Goal: Task Accomplishment & Management: Manage account settings

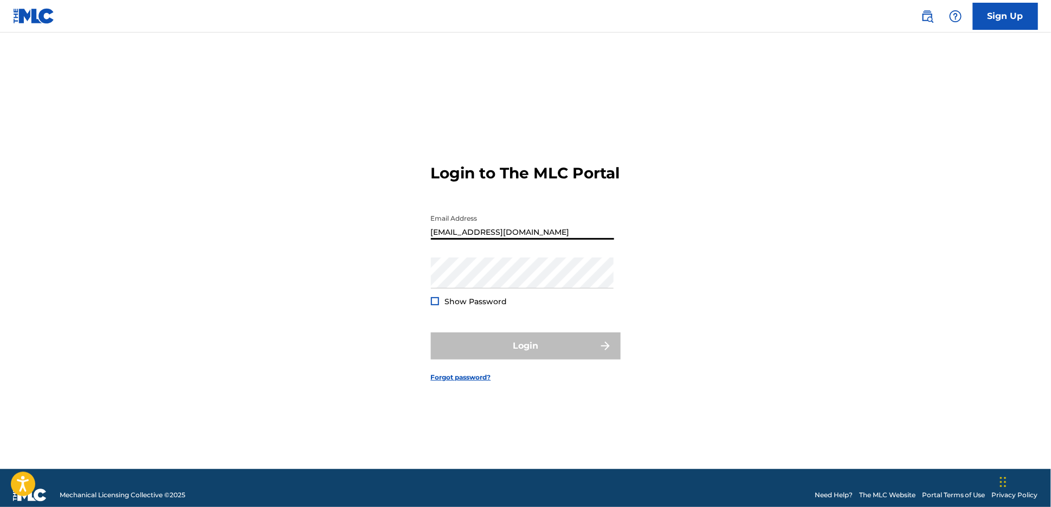
drag, startPoint x: 479, startPoint y: 237, endPoint x: 365, endPoint y: 226, distance: 115.0
click at [366, 226] on div "Login to The MLC Portal Email Address [EMAIL_ADDRESS][DOMAIN_NAME] Password Sho…" at bounding box center [525, 264] width 759 height 409
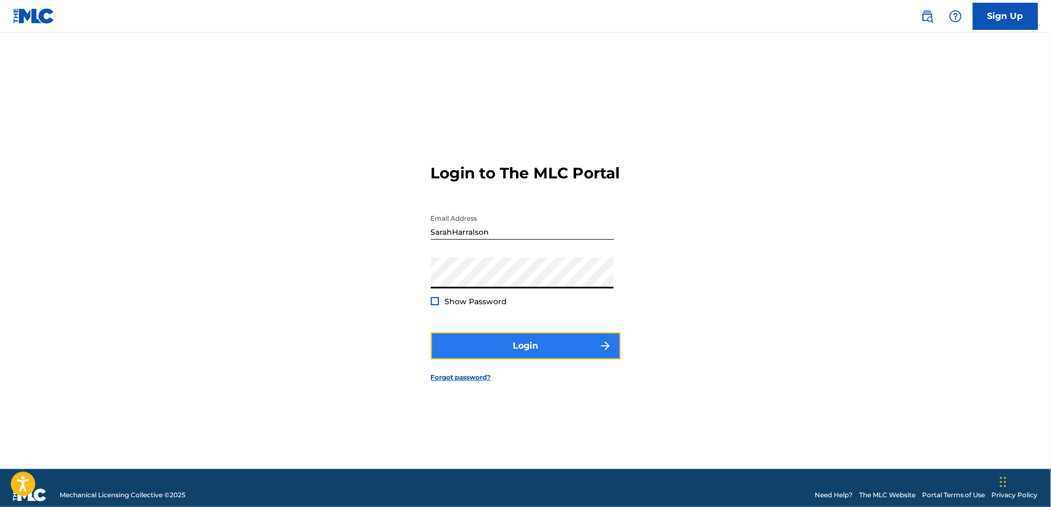
click at [512, 357] on button "Login" at bounding box center [526, 345] width 190 height 27
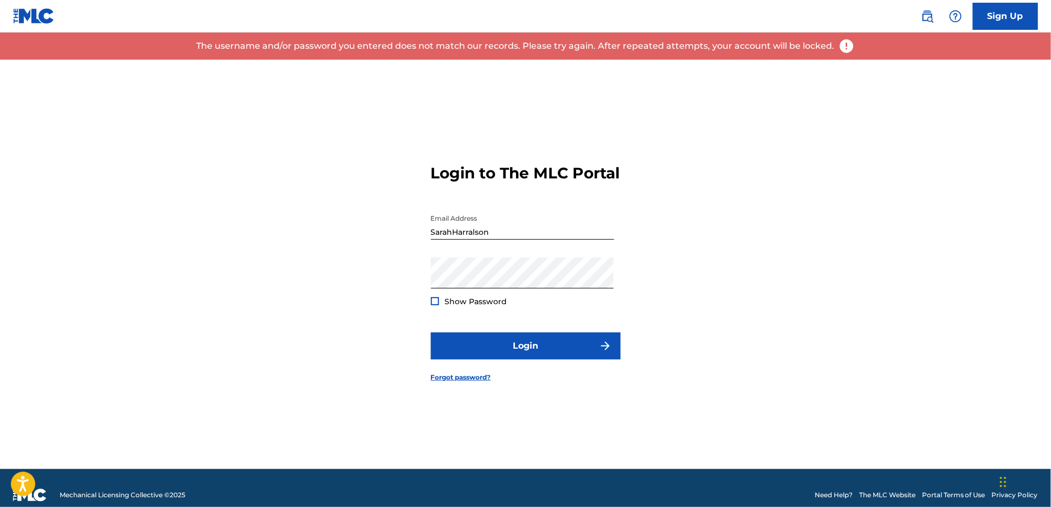
click at [472, 306] on span "Show Password" at bounding box center [476, 302] width 62 height 10
click at [436, 305] on div at bounding box center [435, 301] width 8 height 8
drag, startPoint x: 394, startPoint y: 234, endPoint x: 382, endPoint y: 233, distance: 12.0
click at [382, 233] on div "Login to The MLC Portal Email Address SarahHarralson Password Show Password Log…" at bounding box center [525, 264] width 759 height 409
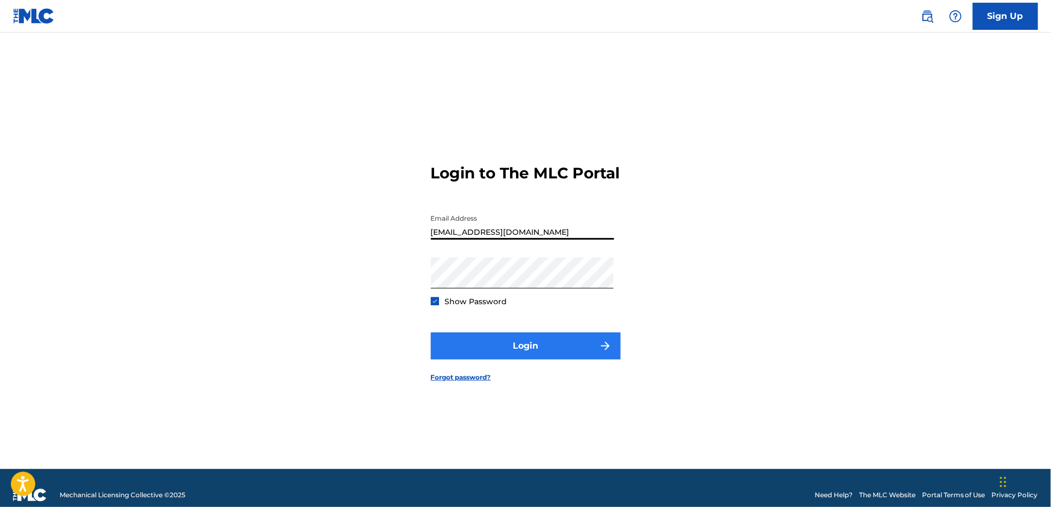
type input "[EMAIL_ADDRESS][DOMAIN_NAME]"
click at [517, 355] on button "Login" at bounding box center [526, 345] width 190 height 27
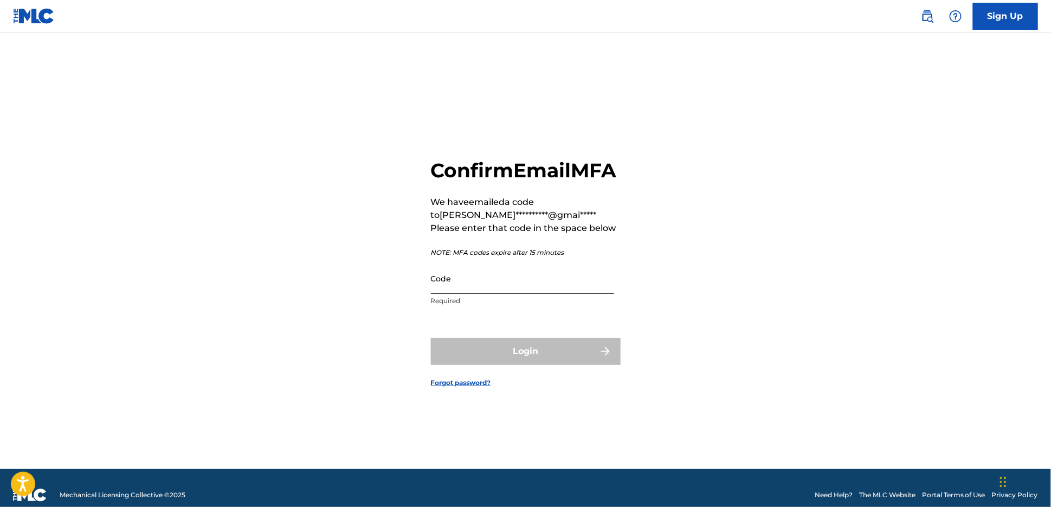
click at [507, 294] on input "Code" at bounding box center [522, 278] width 183 height 31
paste input "414660"
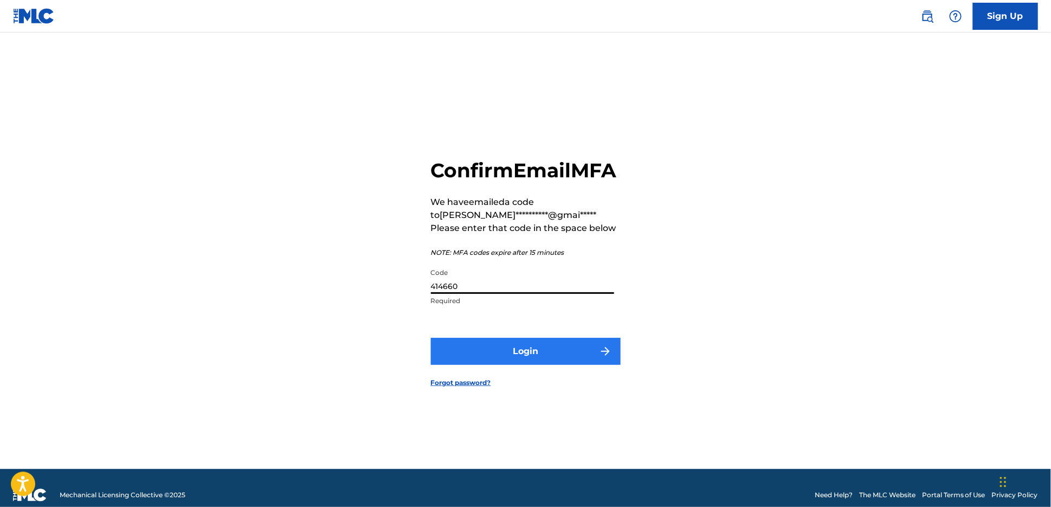
type input "414660"
click at [515, 358] on button "Login" at bounding box center [526, 351] width 190 height 27
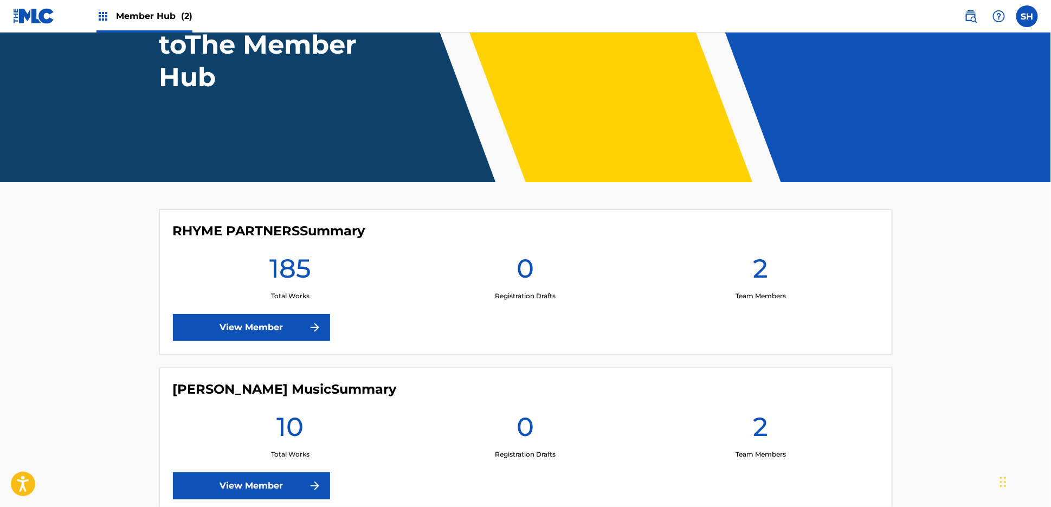
scroll to position [155, 0]
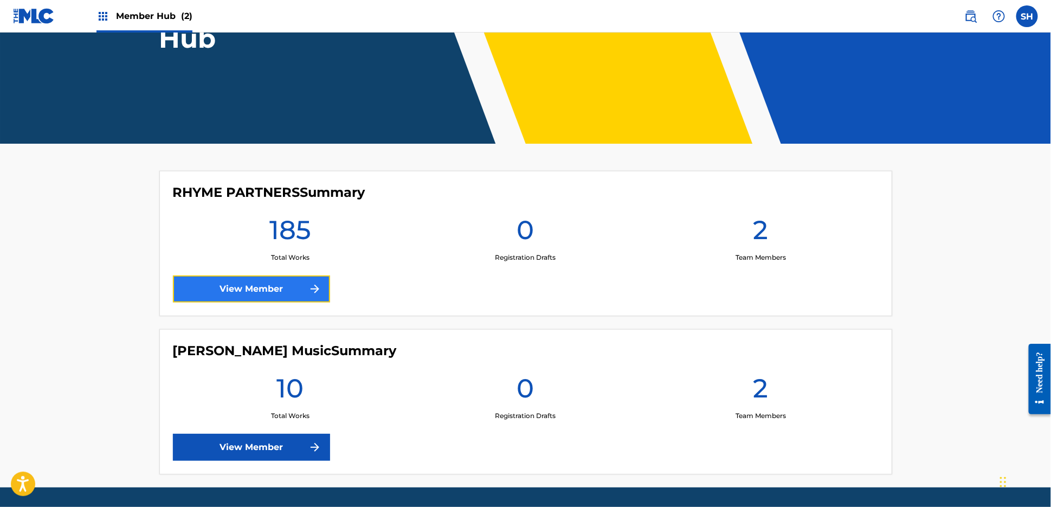
click at [305, 288] on link "View Member" at bounding box center [251, 288] width 157 height 27
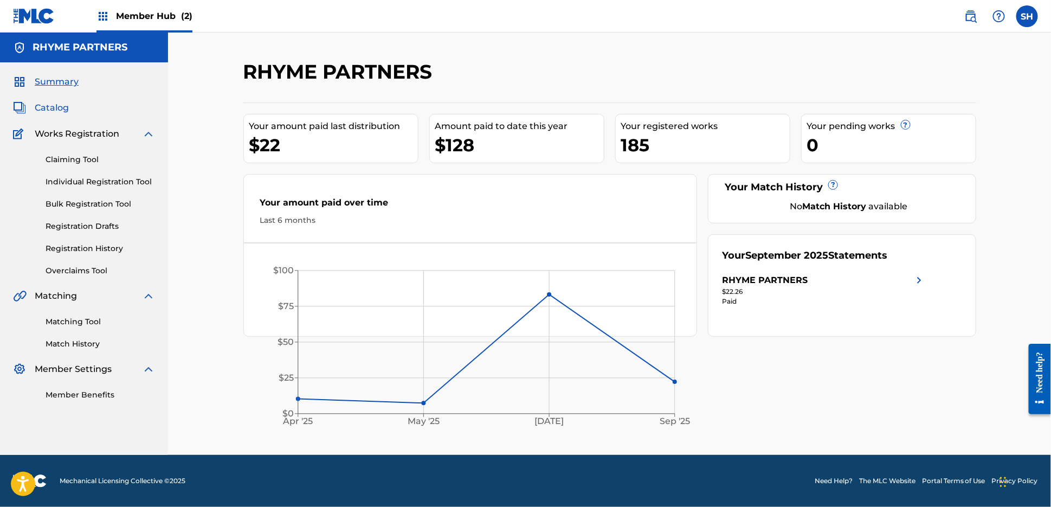
click at [66, 107] on span "Catalog" at bounding box center [52, 107] width 34 height 13
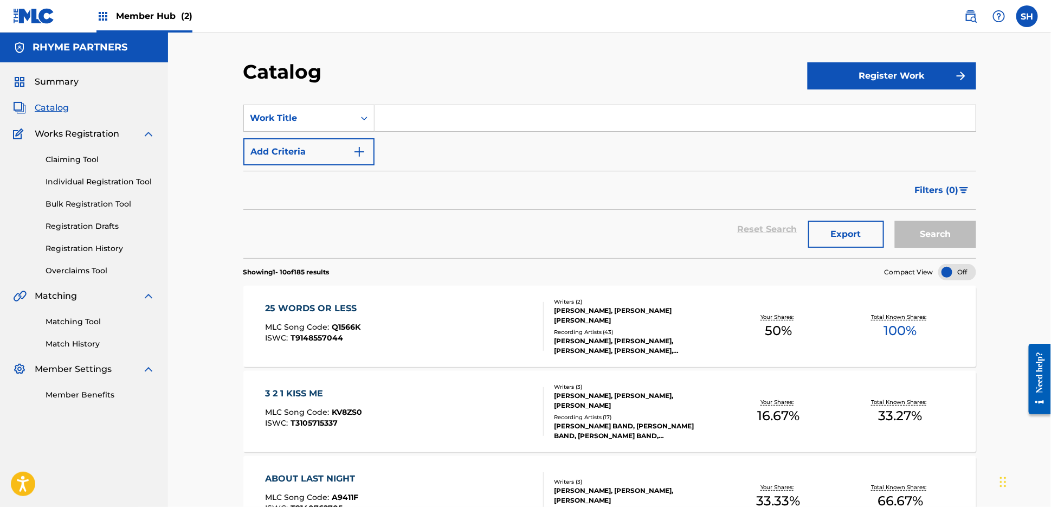
click at [348, 304] on div "25 WORDS OR LESS" at bounding box center [313, 308] width 97 height 13
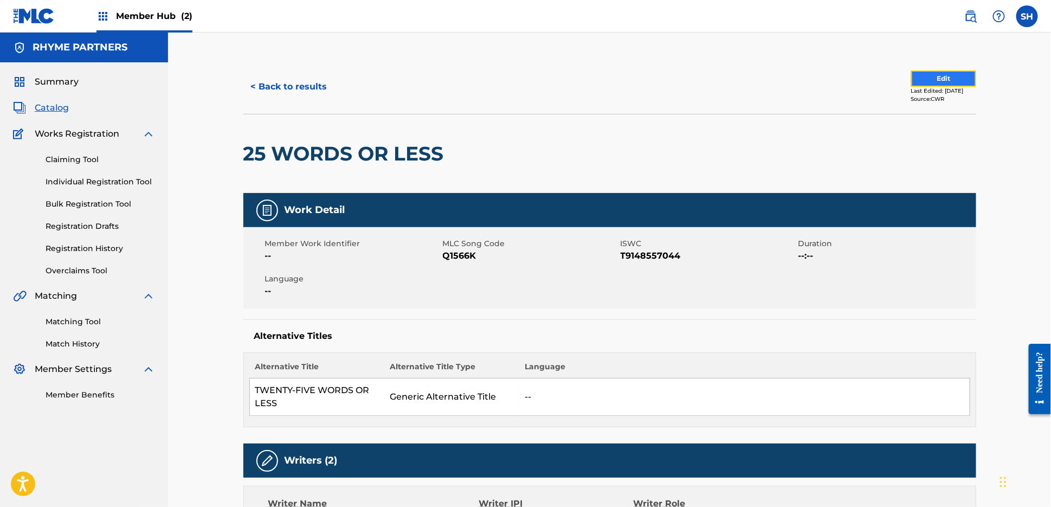
click at [919, 74] on button "Edit" at bounding box center [943, 78] width 65 height 16
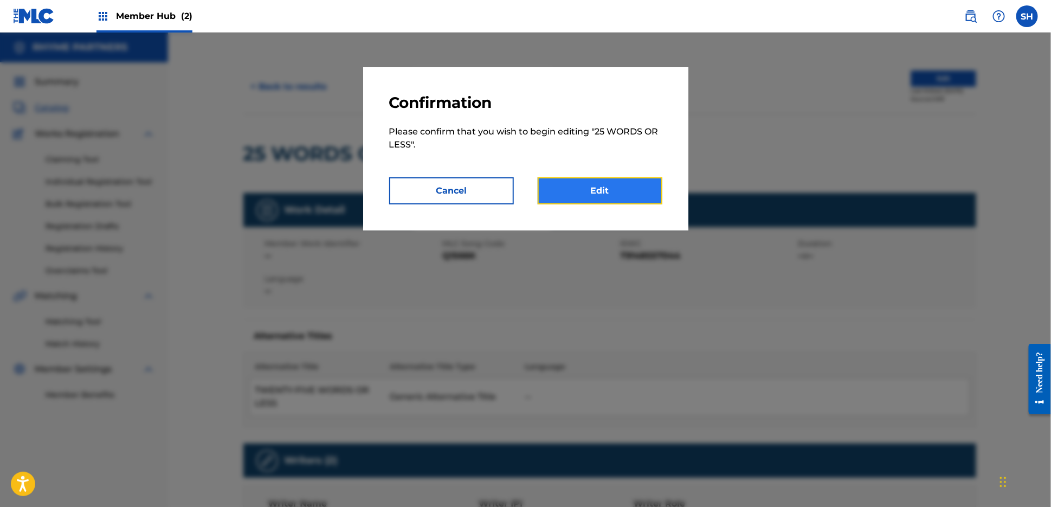
click at [627, 191] on link "Edit" at bounding box center [600, 190] width 125 height 27
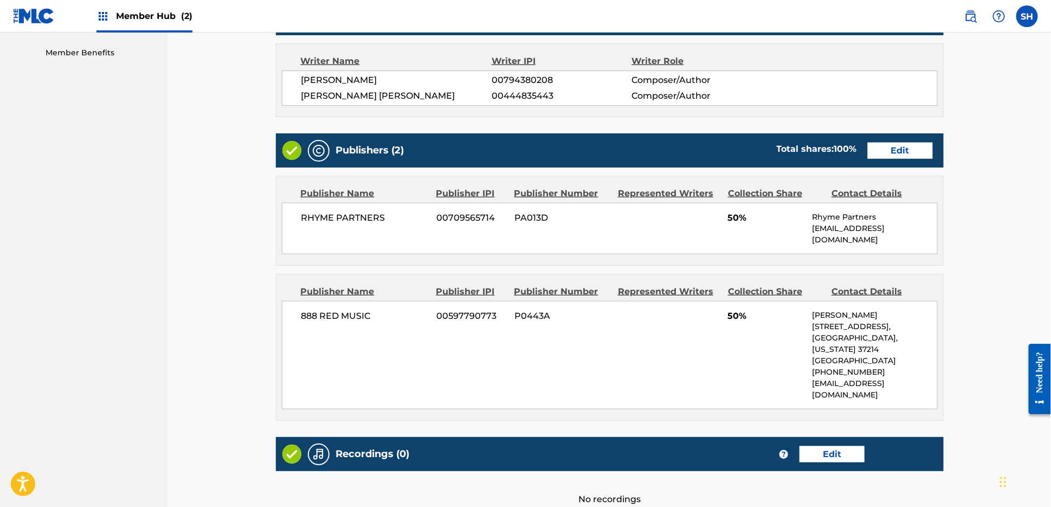
scroll to position [298, 0]
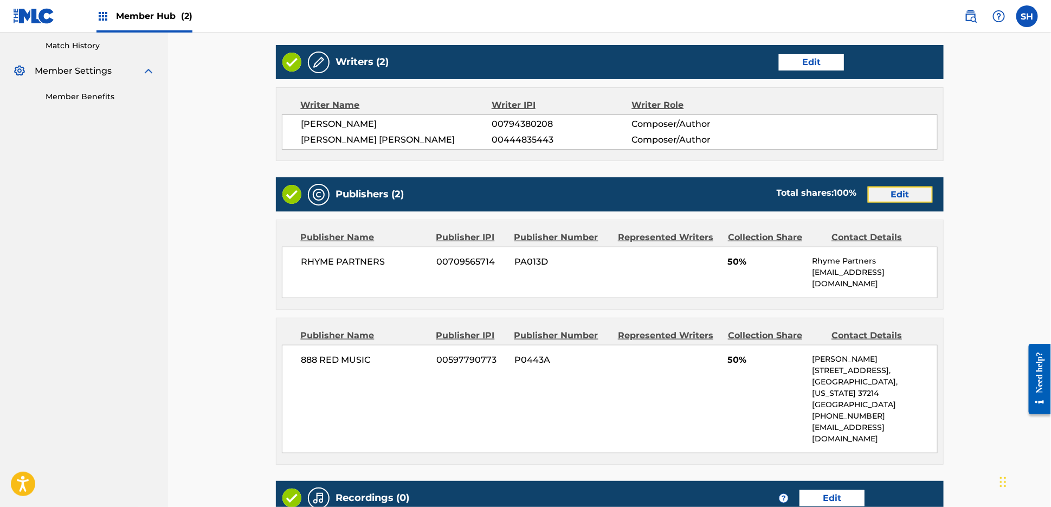
click at [911, 190] on link "Edit" at bounding box center [900, 194] width 65 height 16
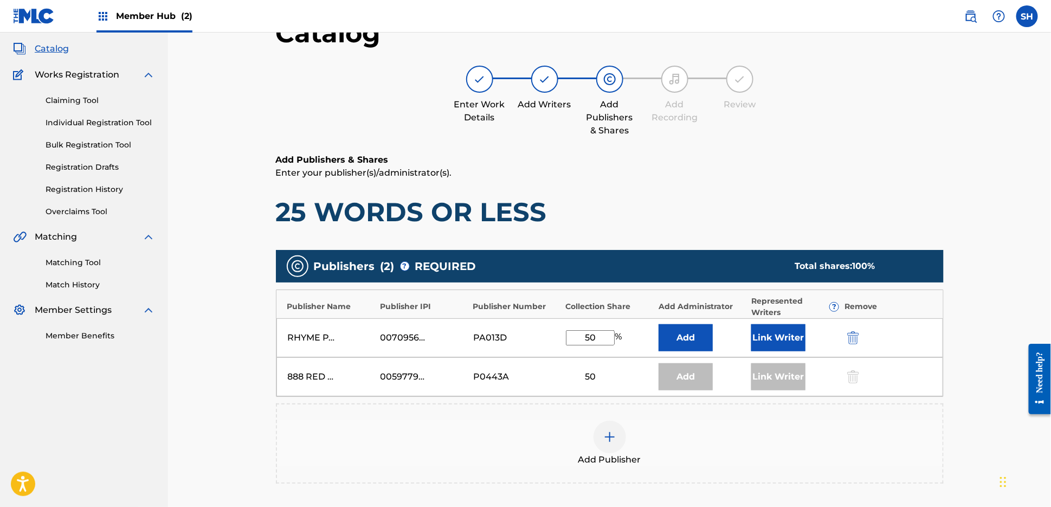
scroll to position [65, 0]
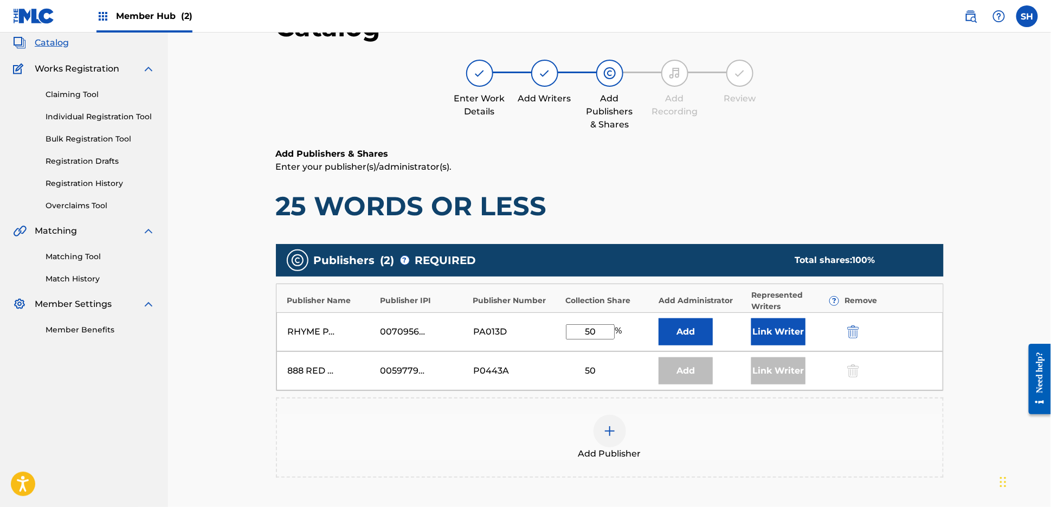
click at [568, 331] on input "50" at bounding box center [590, 331] width 49 height 15
type input "25"
click at [767, 329] on button "Link Writer" at bounding box center [778, 331] width 54 height 27
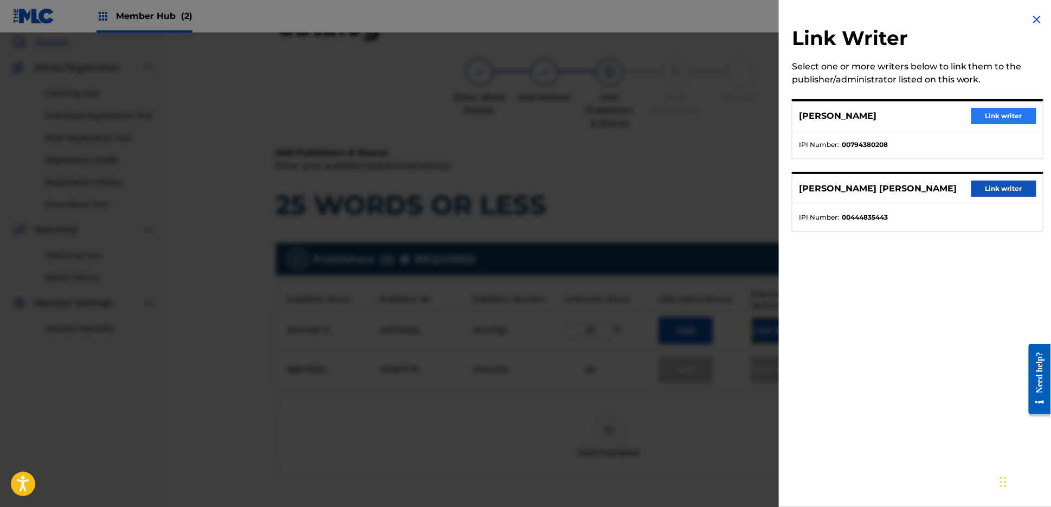
scroll to position [67, 0]
click at [1003, 120] on button "Link writer" at bounding box center [1003, 116] width 65 height 16
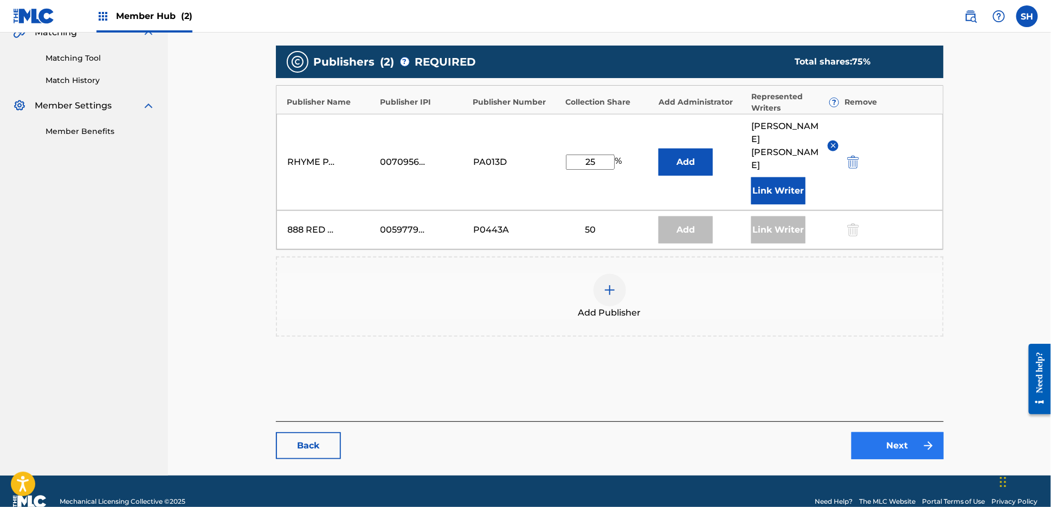
scroll to position [265, 0]
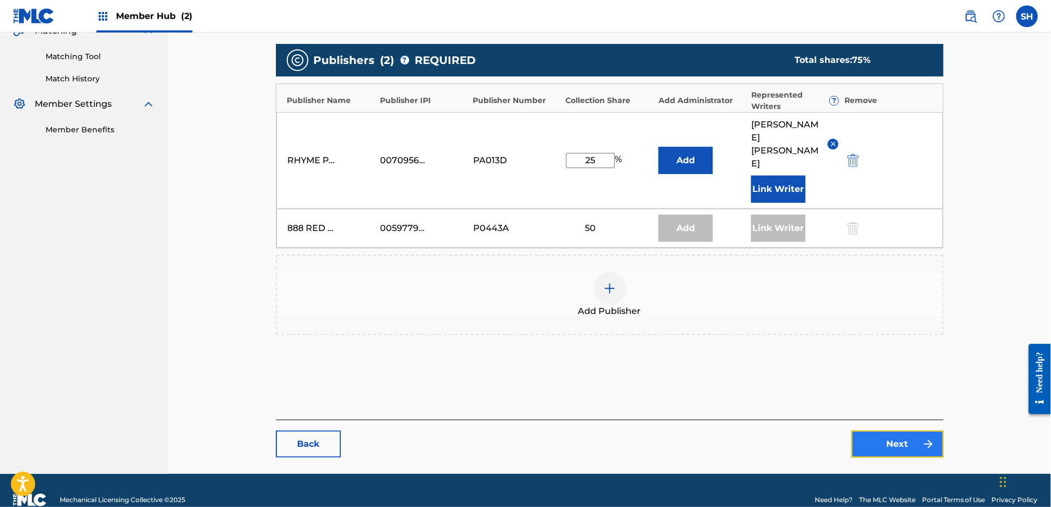
click at [891, 430] on link "Next" at bounding box center [898, 443] width 92 height 27
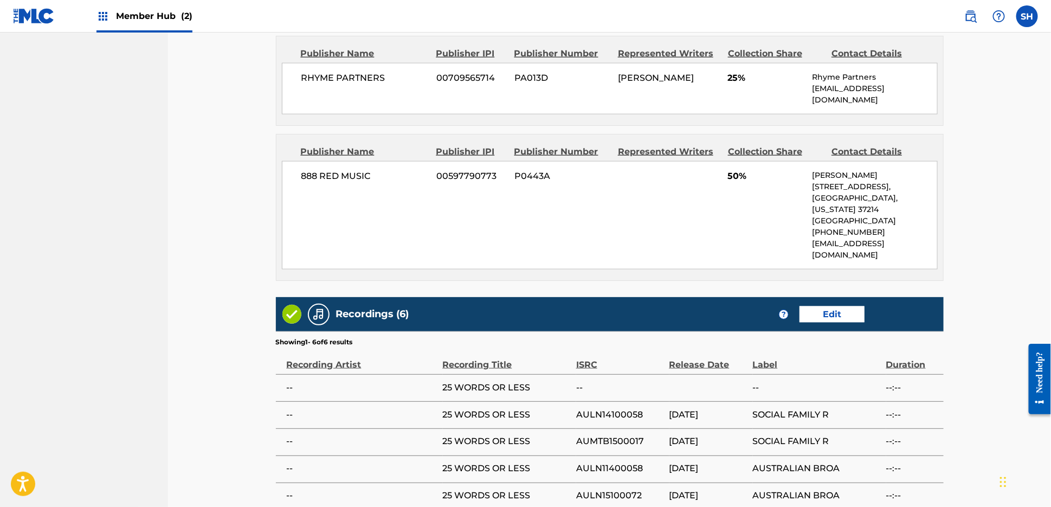
scroll to position [662, 0]
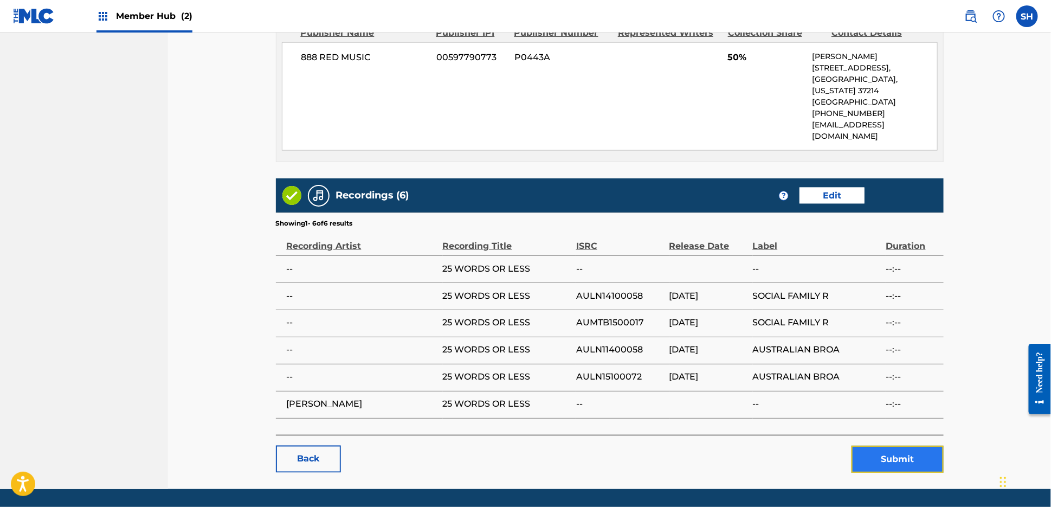
click at [900, 446] on button "Submit" at bounding box center [898, 459] width 92 height 27
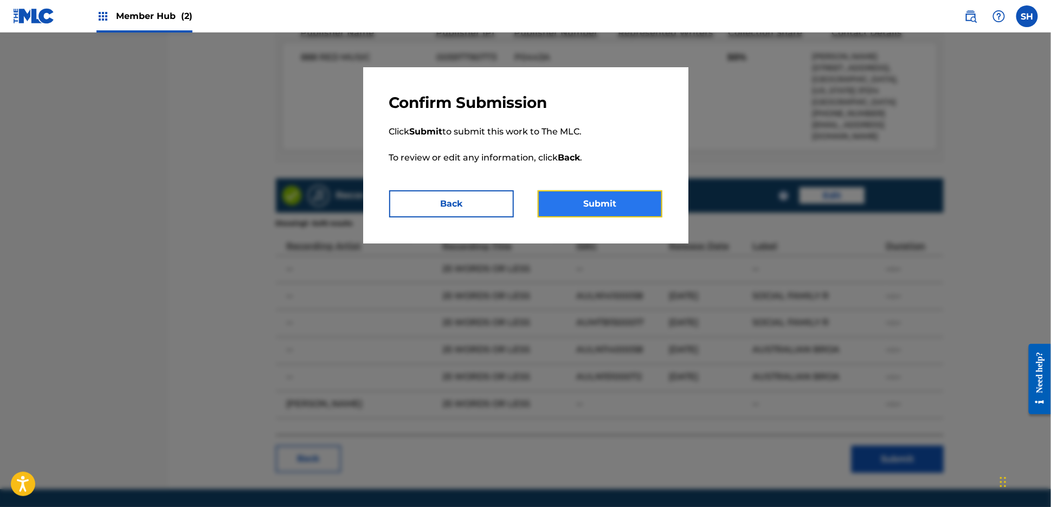
click at [625, 201] on button "Submit" at bounding box center [600, 203] width 125 height 27
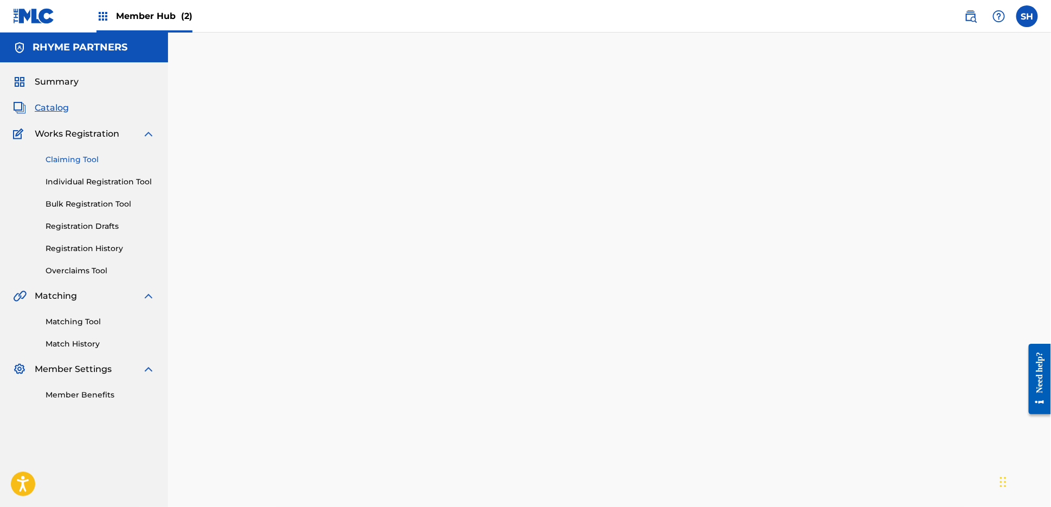
click at [85, 159] on link "Claiming Tool" at bounding box center [101, 159] width 110 height 11
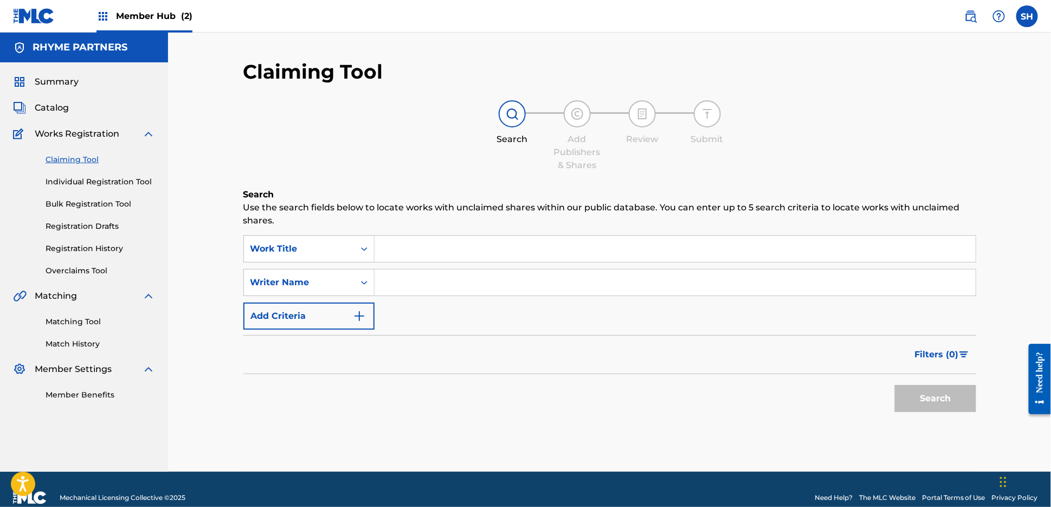
click at [432, 254] on input "Search Form" at bounding box center [675, 249] width 601 height 26
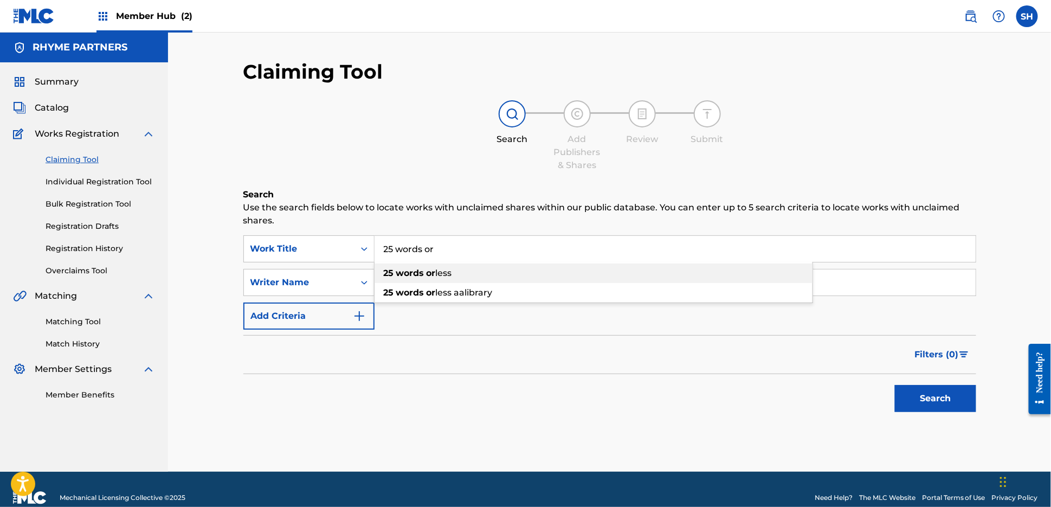
click at [438, 272] on span "less" at bounding box center [444, 273] width 16 height 10
type input "25 words or less"
click at [942, 394] on button "Search" at bounding box center [935, 398] width 81 height 27
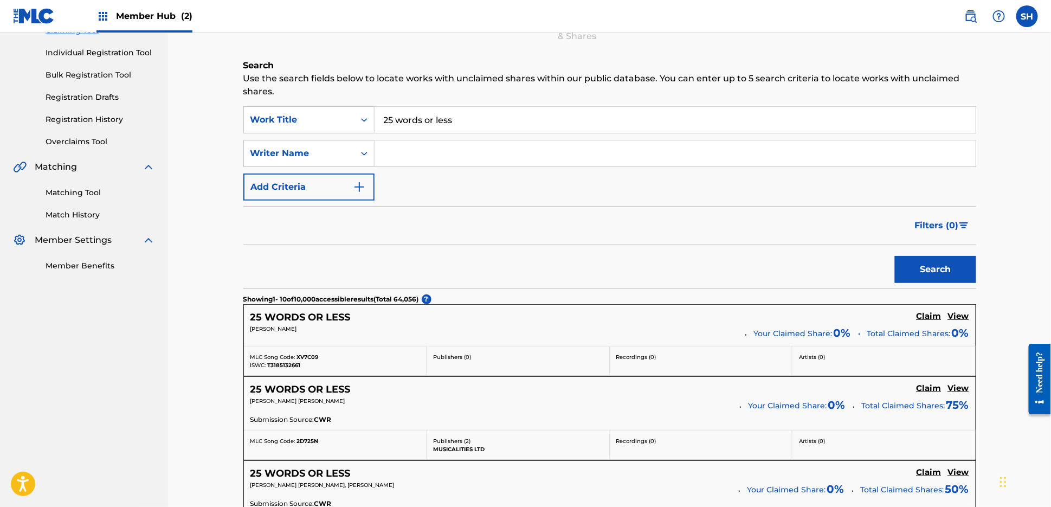
scroll to position [147, 0]
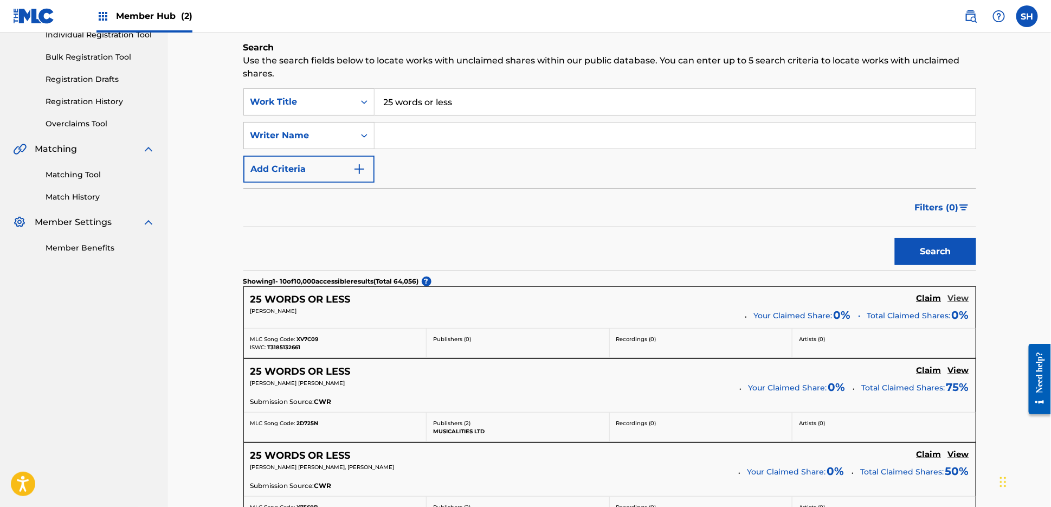
click at [965, 298] on h5 "View" at bounding box center [958, 298] width 21 height 10
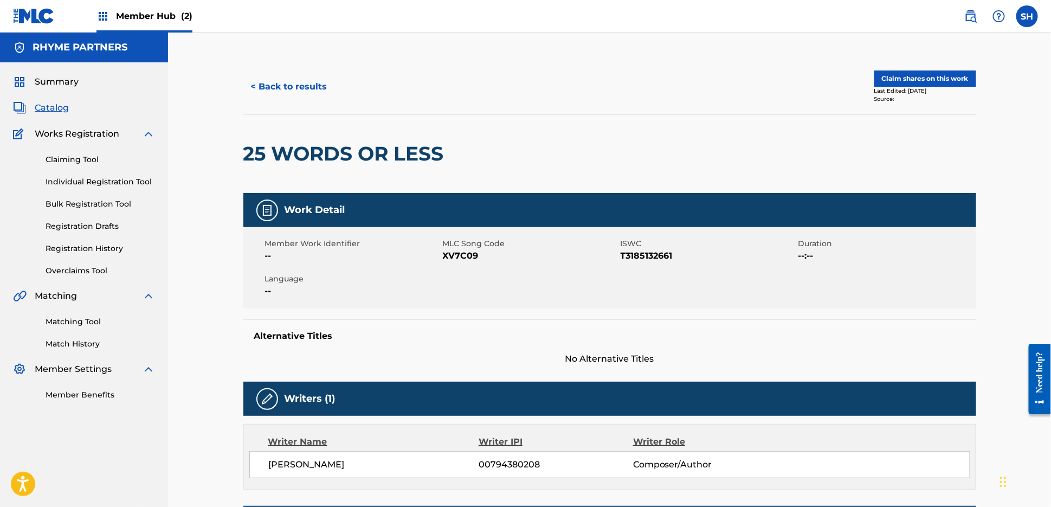
click at [60, 110] on span "Catalog" at bounding box center [52, 107] width 34 height 13
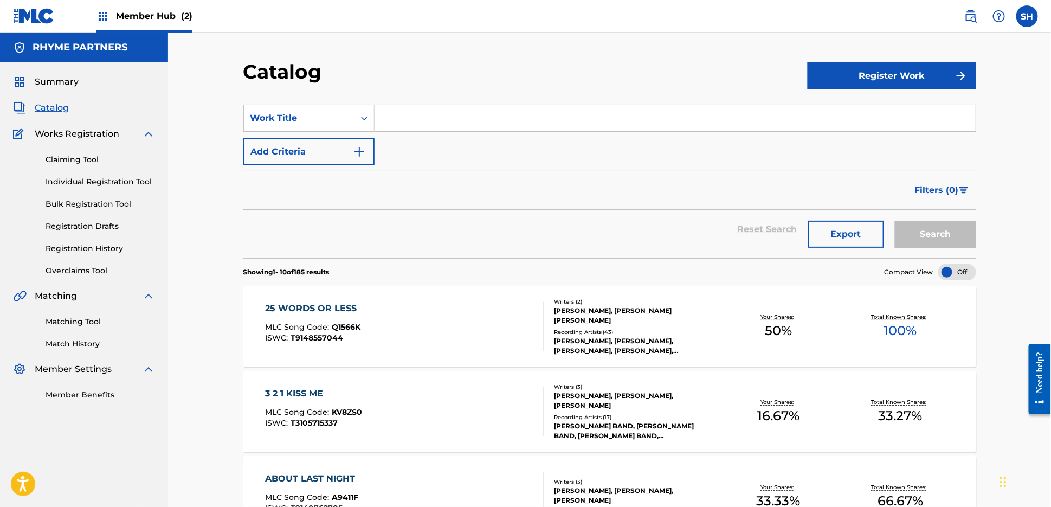
click at [424, 317] on div "25 WORDS OR LESS MLC Song Code : Q1566K ISWC : T9148557044" at bounding box center [404, 326] width 279 height 49
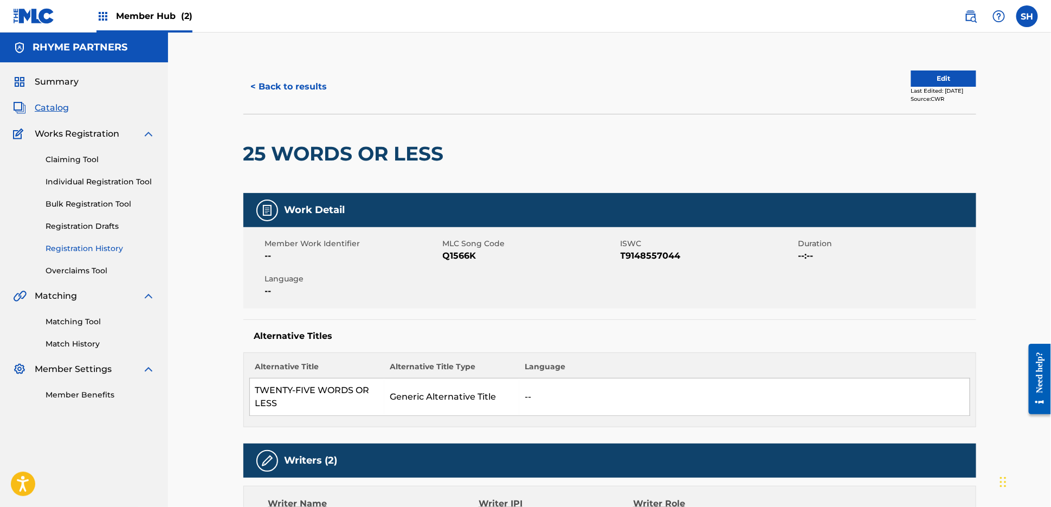
click at [90, 246] on link "Registration History" at bounding box center [101, 248] width 110 height 11
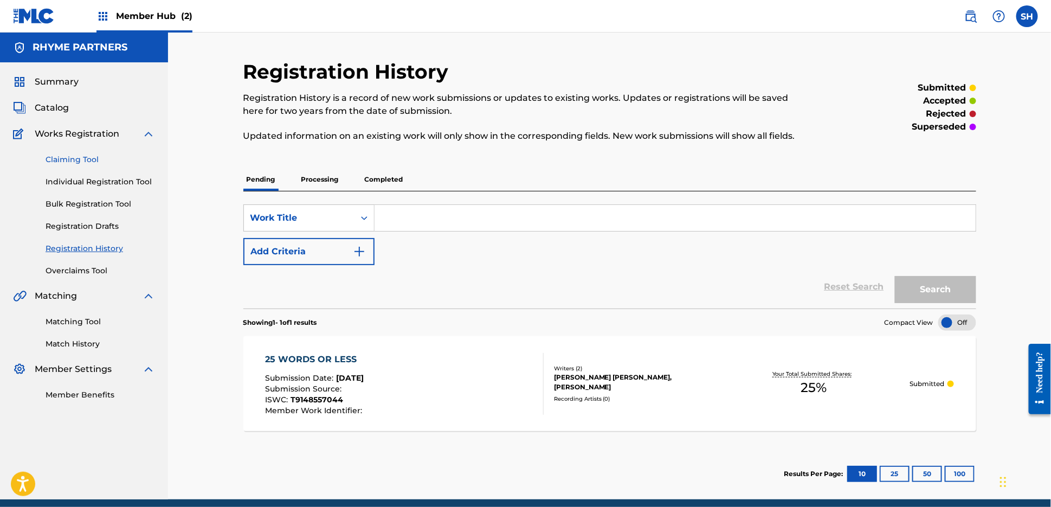
click at [73, 163] on link "Claiming Tool" at bounding box center [101, 159] width 110 height 11
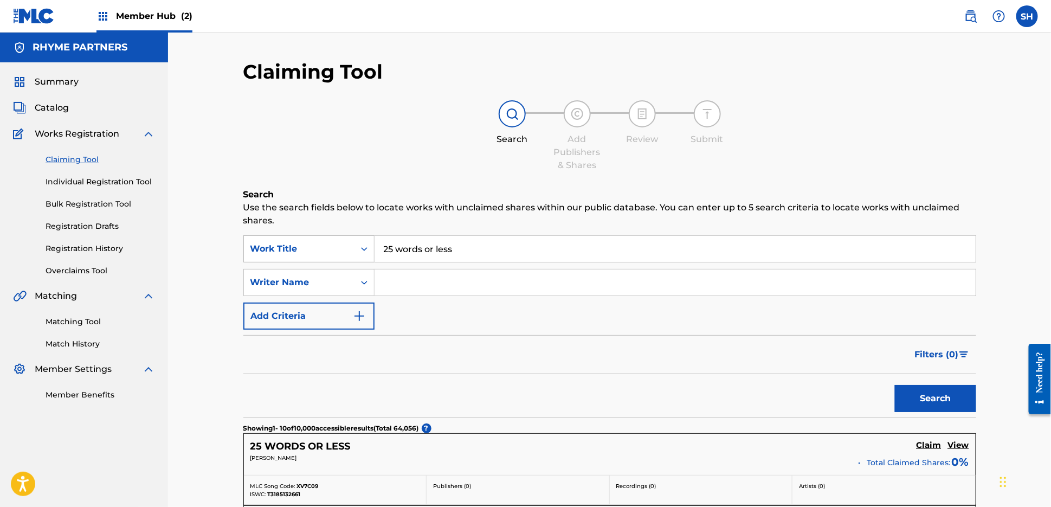
drag, startPoint x: 482, startPoint y: 247, endPoint x: 340, endPoint y: 254, distance: 142.2
click at [340, 254] on div "SearchWithCriteria34888808-494a-4436-9b14-4622bf64ac59 Work Title 25 words or l…" at bounding box center [609, 248] width 733 height 27
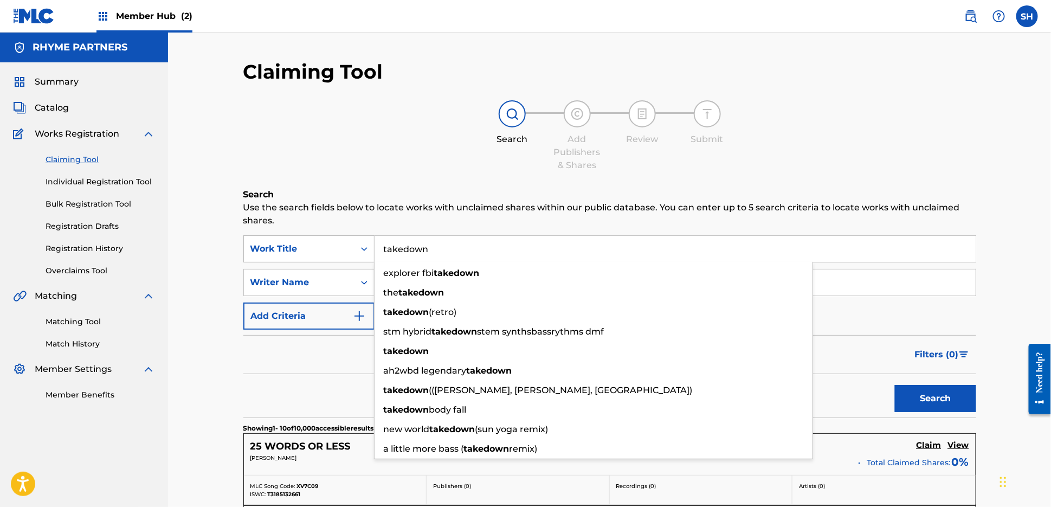
type input "takedown"
click at [895, 385] on button "Search" at bounding box center [935, 398] width 81 height 27
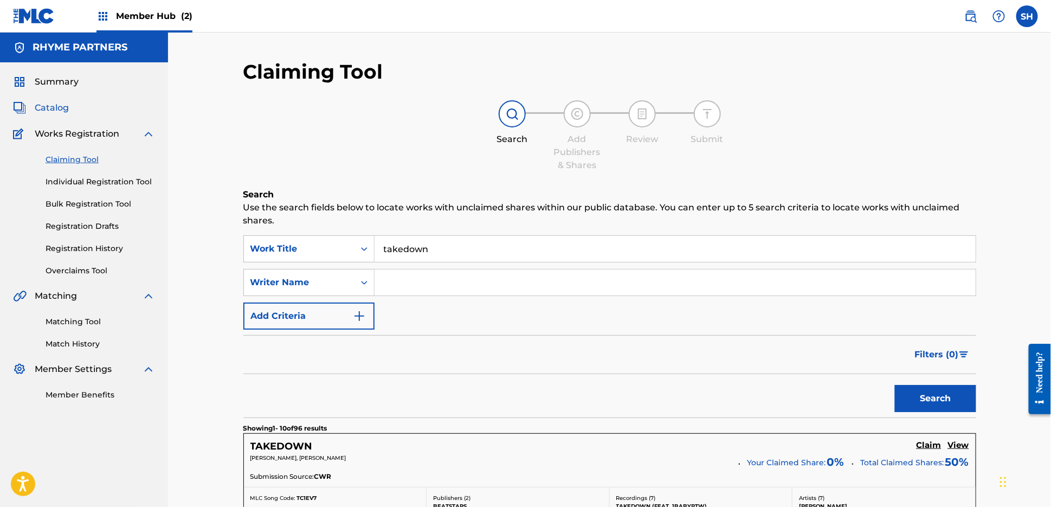
click at [55, 112] on span "Catalog" at bounding box center [52, 107] width 34 height 13
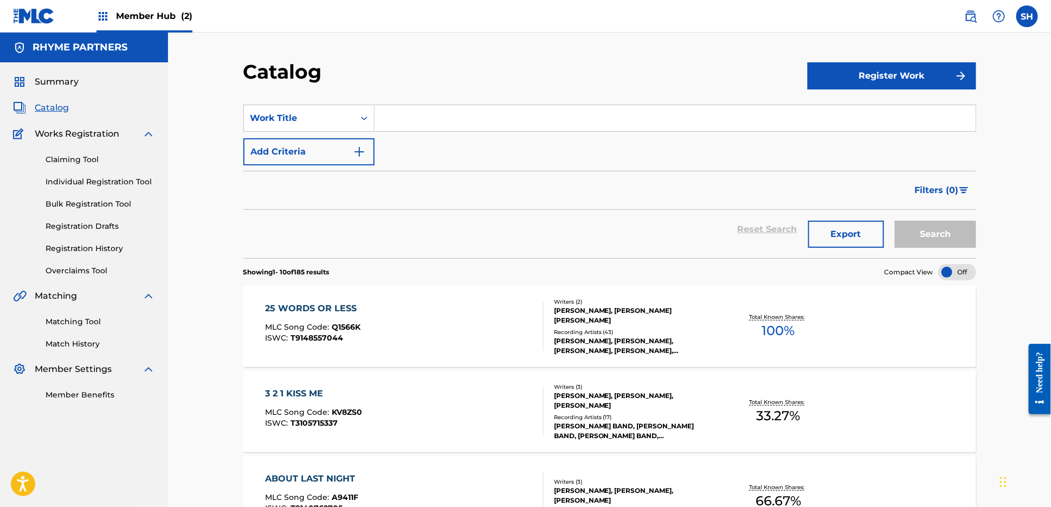
click at [401, 116] on input "Search Form" at bounding box center [675, 118] width 601 height 26
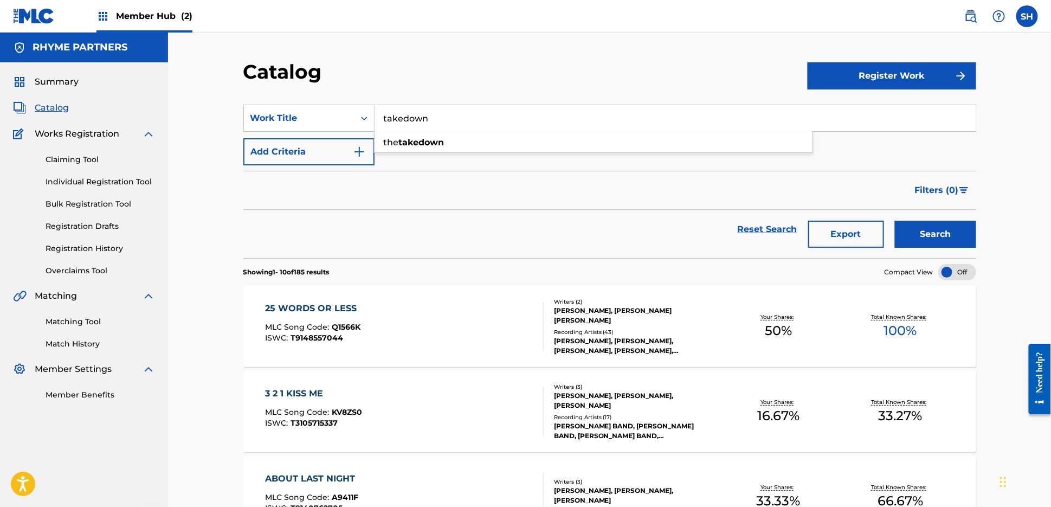
type input "takedown"
click at [895, 221] on button "Search" at bounding box center [935, 234] width 81 height 27
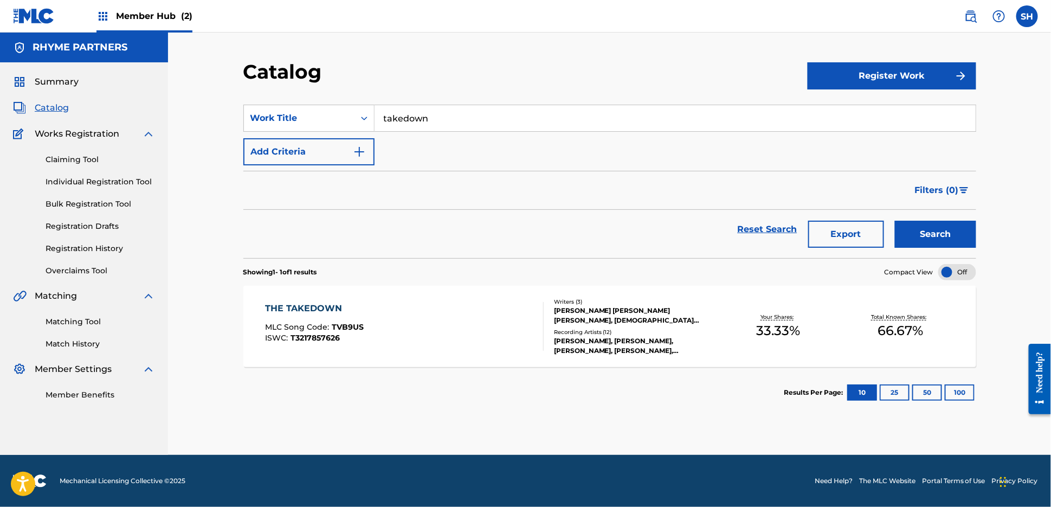
click at [347, 308] on div "THE TAKEDOWN" at bounding box center [314, 308] width 99 height 13
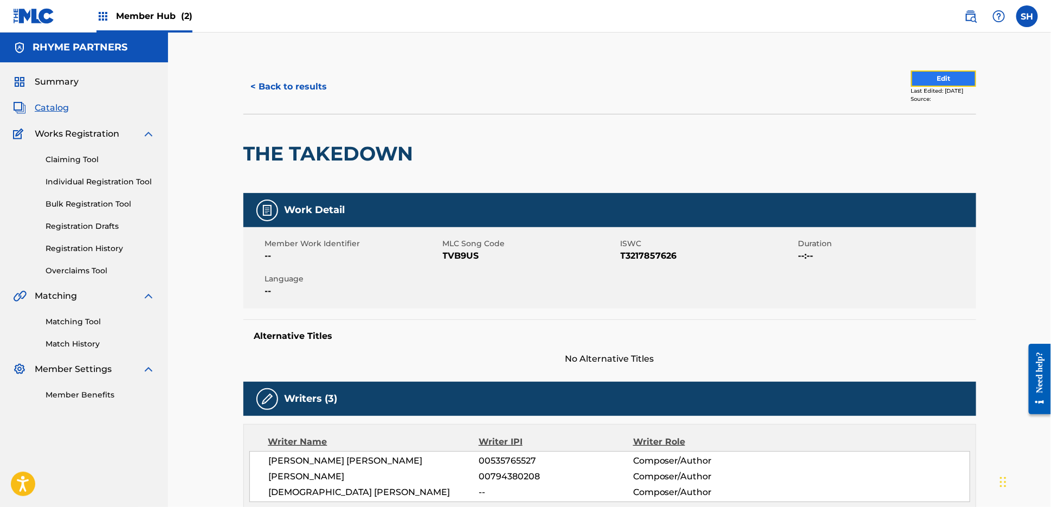
click at [923, 78] on button "Edit" at bounding box center [943, 78] width 65 height 16
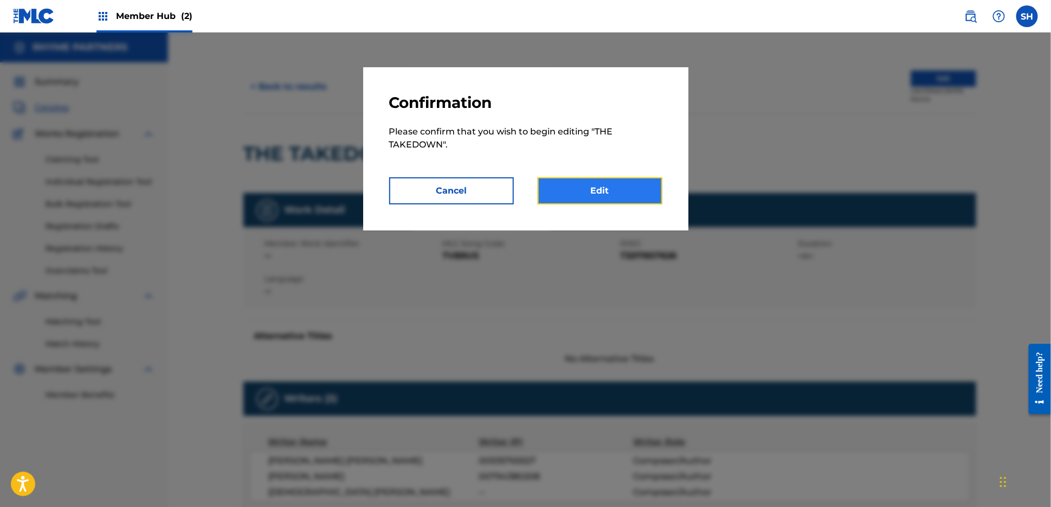
click at [637, 197] on link "Edit" at bounding box center [600, 190] width 125 height 27
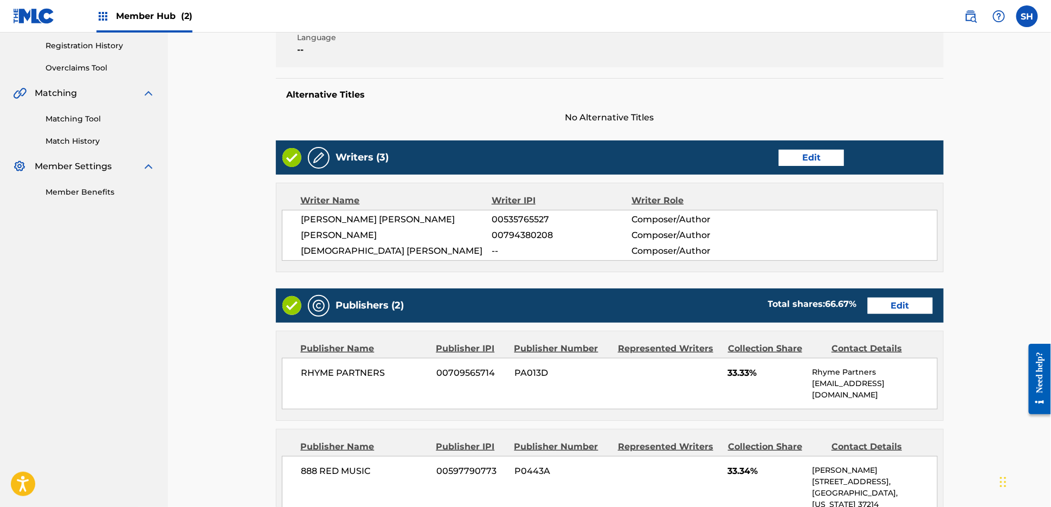
scroll to position [344, 0]
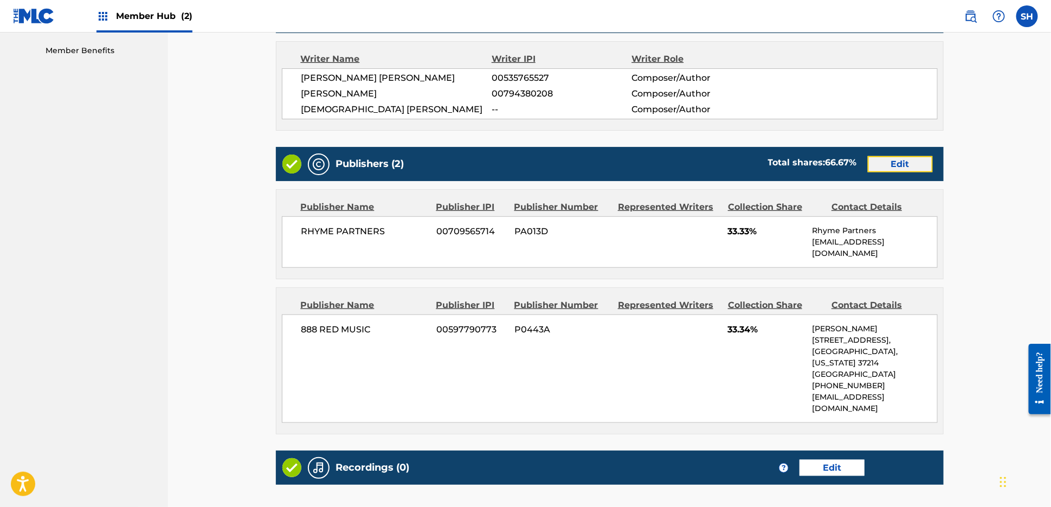
click at [920, 163] on link "Edit" at bounding box center [900, 164] width 65 height 16
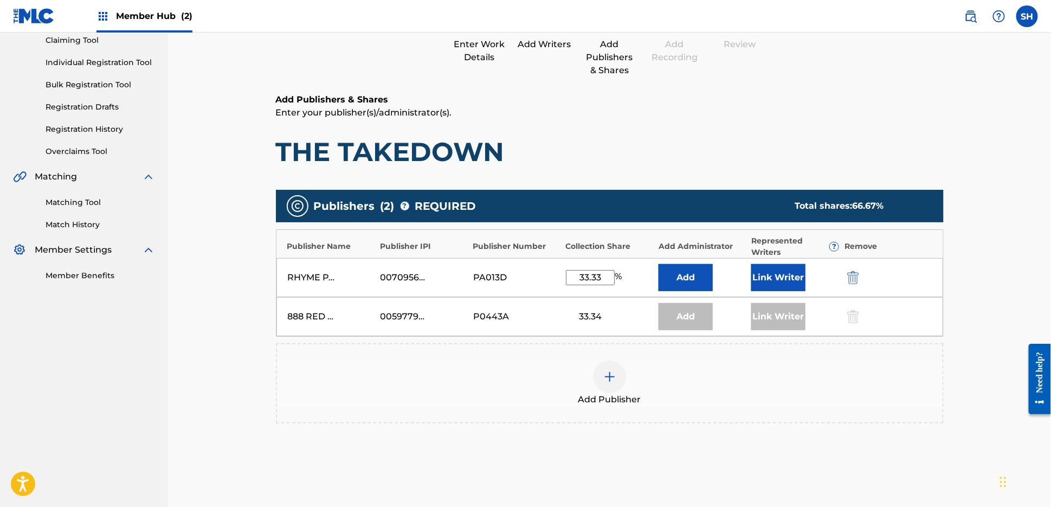
scroll to position [167, 0]
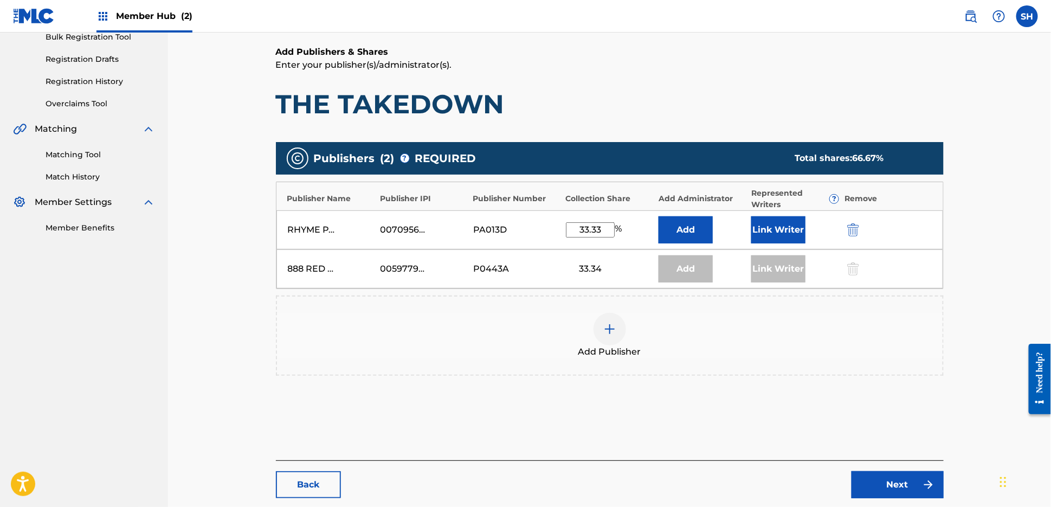
drag, startPoint x: 557, startPoint y: 227, endPoint x: 549, endPoint y: 227, distance: 8.7
click at [549, 227] on div "RHYME PARTNERS 00709565714 PA013D 33.33 % Add Link Writer" at bounding box center [609, 229] width 667 height 39
type input "16.65"
click at [784, 225] on button "Link Writer" at bounding box center [778, 229] width 54 height 27
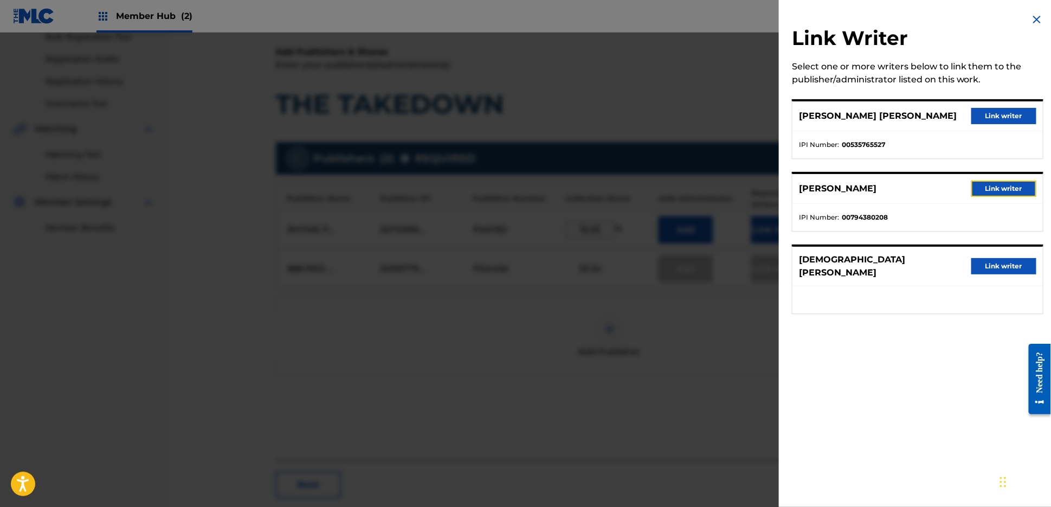
click at [981, 189] on button "Link writer" at bounding box center [1003, 189] width 65 height 16
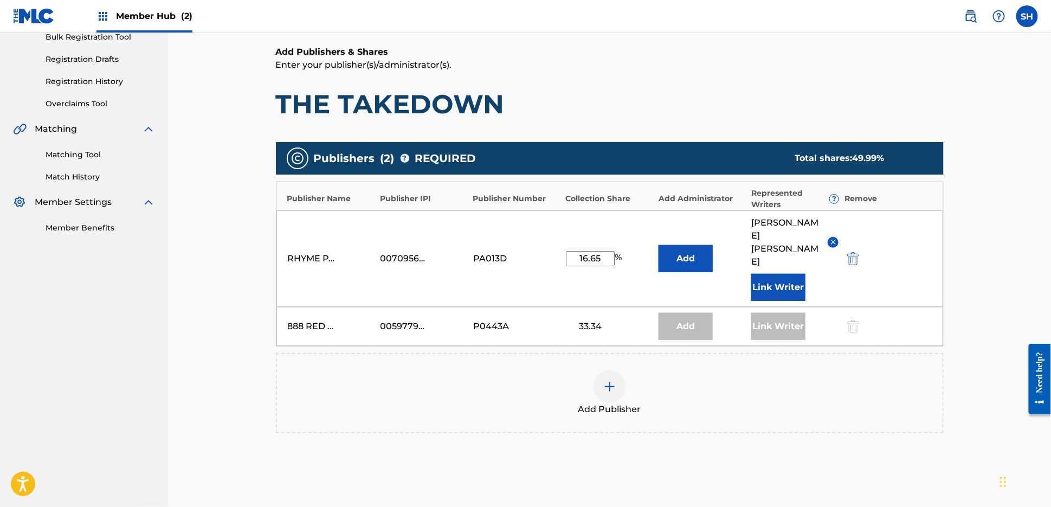
scroll to position [270, 0]
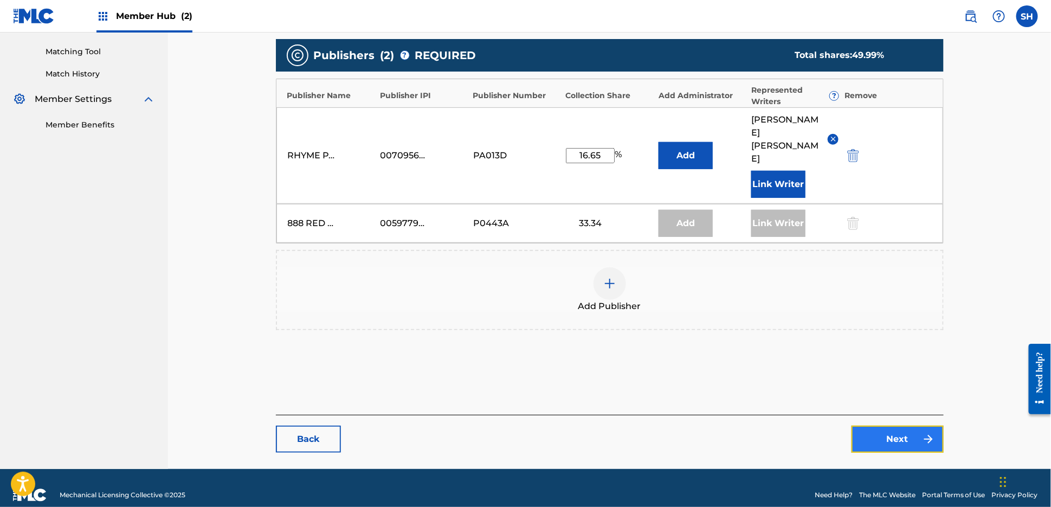
click at [910, 426] on link "Next" at bounding box center [898, 439] width 92 height 27
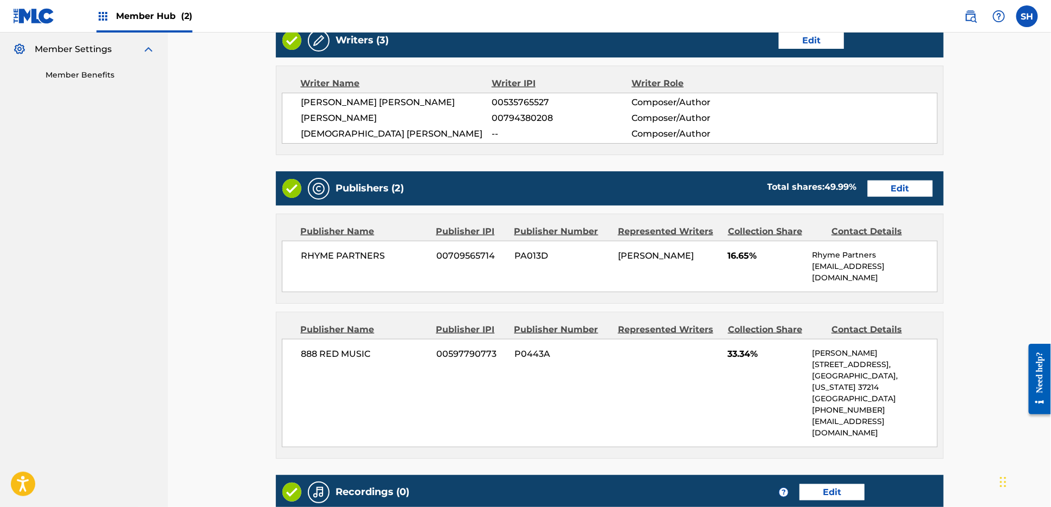
scroll to position [446, 0]
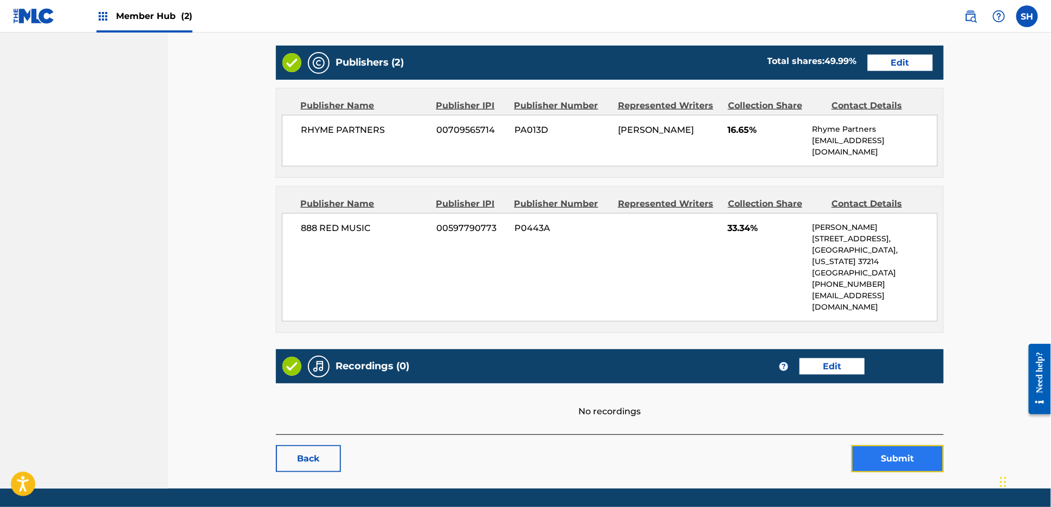
click at [924, 445] on button "Submit" at bounding box center [898, 458] width 92 height 27
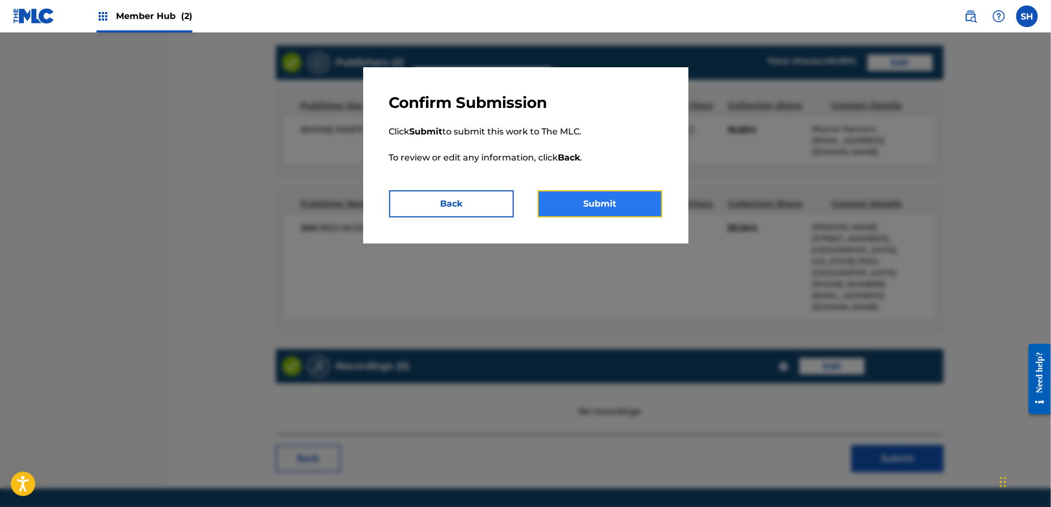
click at [591, 201] on button "Submit" at bounding box center [600, 203] width 125 height 27
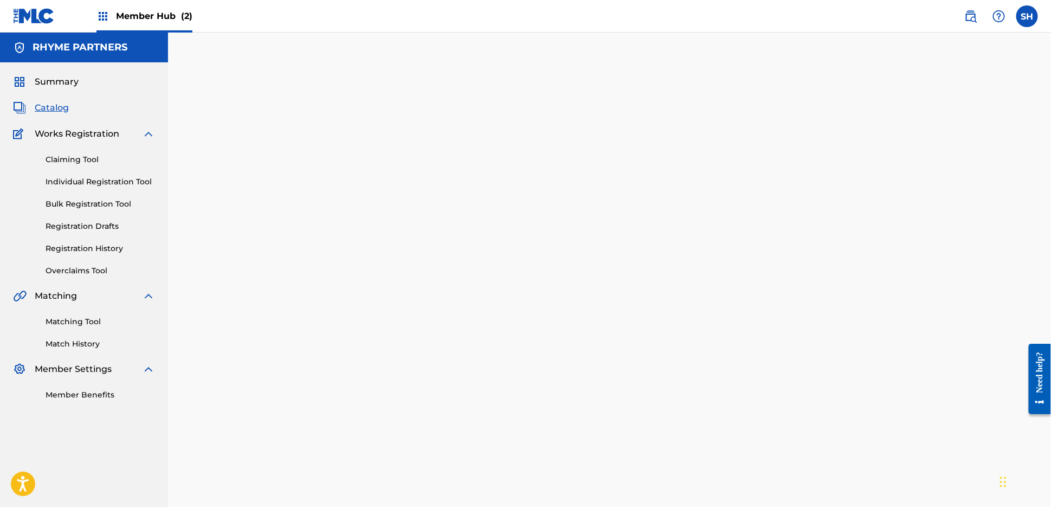
click at [50, 109] on span "Catalog" at bounding box center [52, 107] width 34 height 13
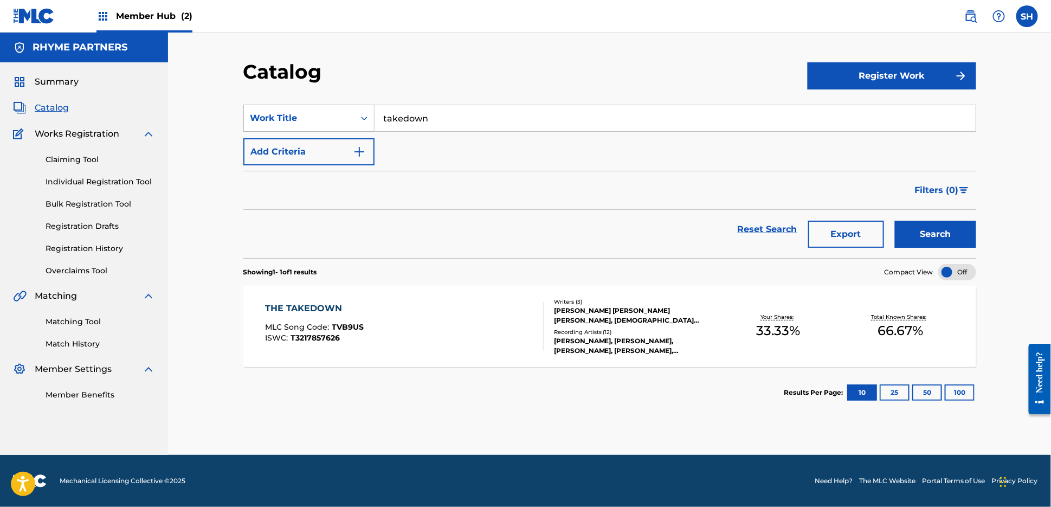
drag, startPoint x: 453, startPoint y: 123, endPoint x: 326, endPoint y: 116, distance: 127.6
click at [326, 116] on div "SearchWithCriteriaddc4586f-1759-4a65-8478-0aae90e0086e Work Title takedown" at bounding box center [609, 118] width 733 height 27
type input "ghost"
click at [895, 221] on button "Search" at bounding box center [935, 234] width 81 height 27
click at [362, 307] on div "GHOST GUMS SWAY" at bounding box center [314, 308] width 98 height 13
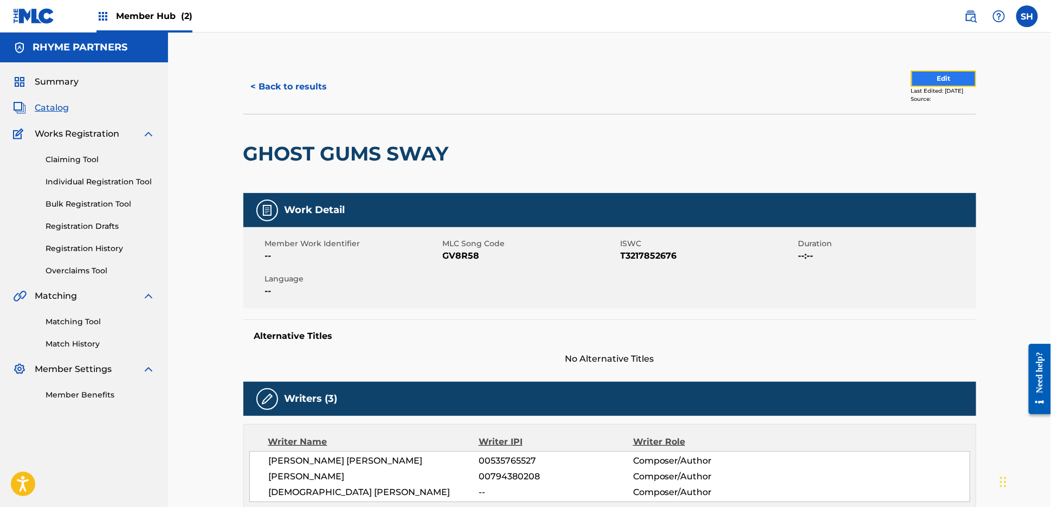
click at [923, 76] on button "Edit" at bounding box center [943, 78] width 65 height 16
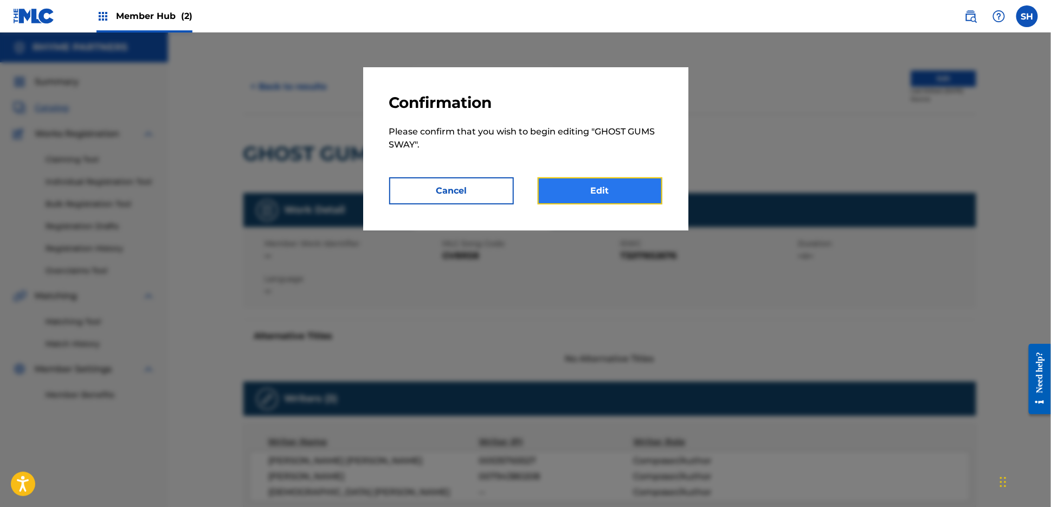
click at [629, 202] on link "Edit" at bounding box center [600, 190] width 125 height 27
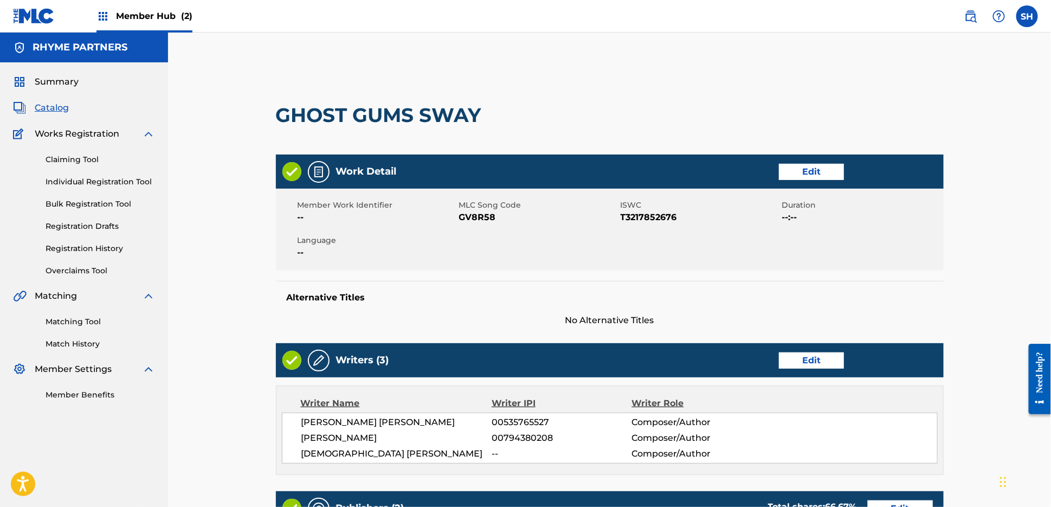
scroll to position [417, 0]
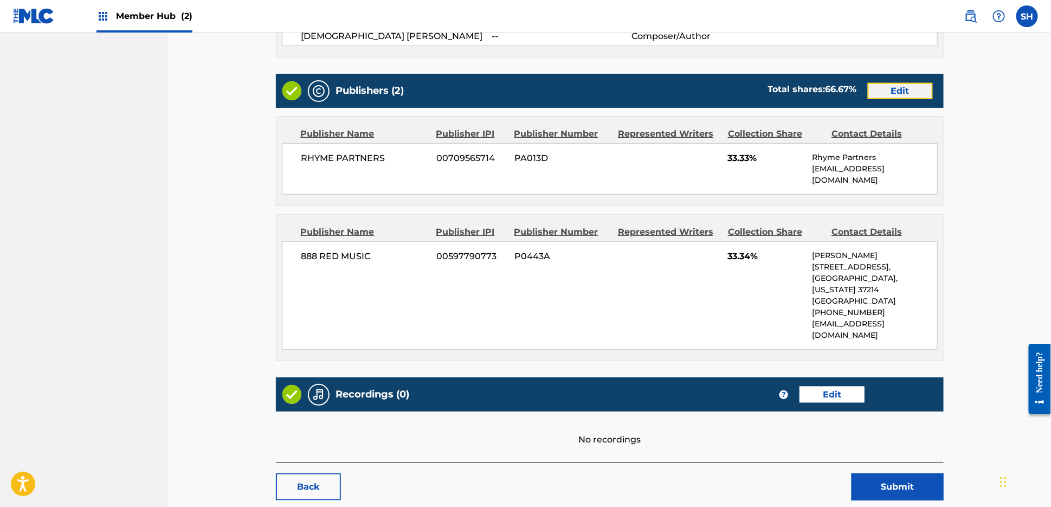
click at [896, 88] on link "Edit" at bounding box center [900, 91] width 65 height 16
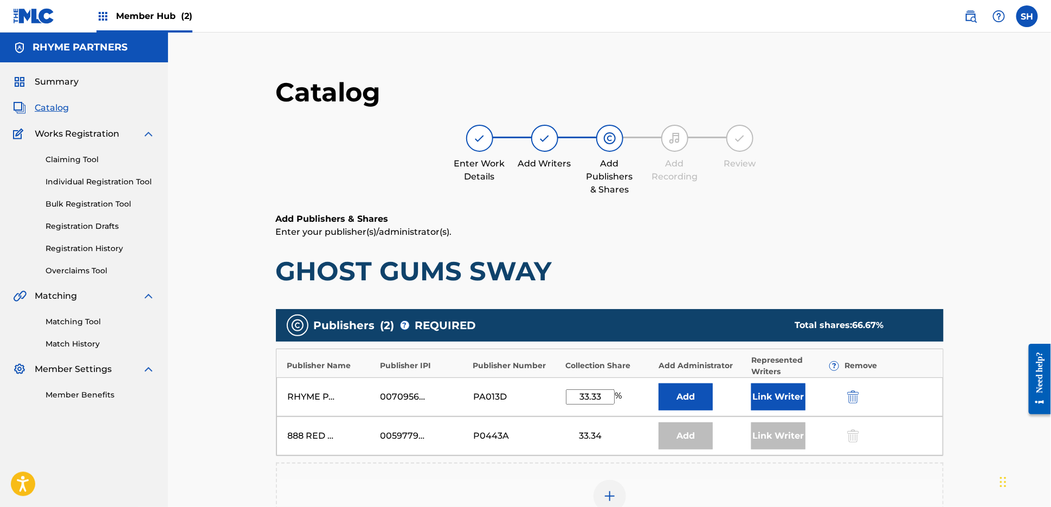
drag, startPoint x: 578, startPoint y: 396, endPoint x: 642, endPoint y: 394, distance: 64.0
click at [642, 394] on div "33.33 %" at bounding box center [609, 396] width 87 height 15
type input "16.65"
click at [794, 396] on button "Link Writer" at bounding box center [778, 396] width 54 height 27
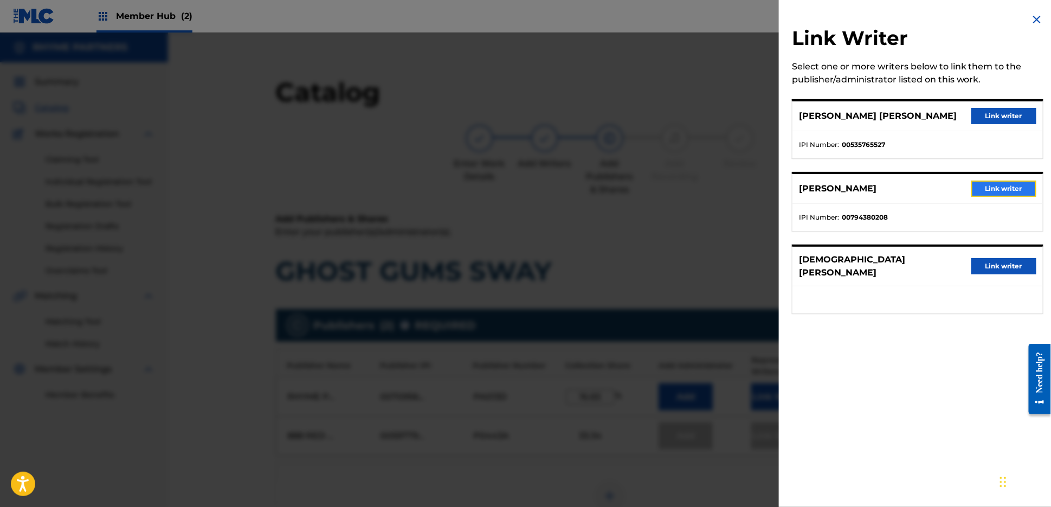
click at [981, 188] on button "Link writer" at bounding box center [1003, 189] width 65 height 16
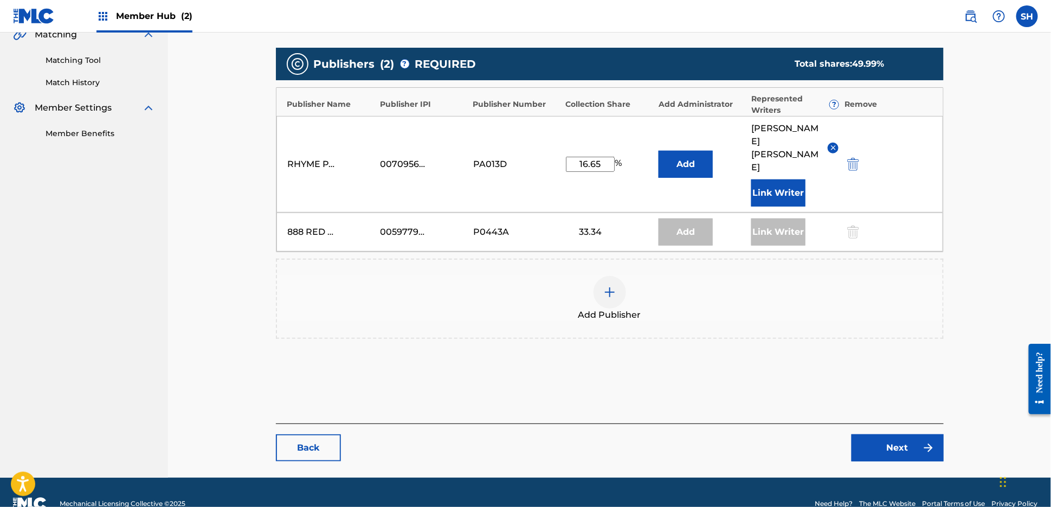
scroll to position [270, 0]
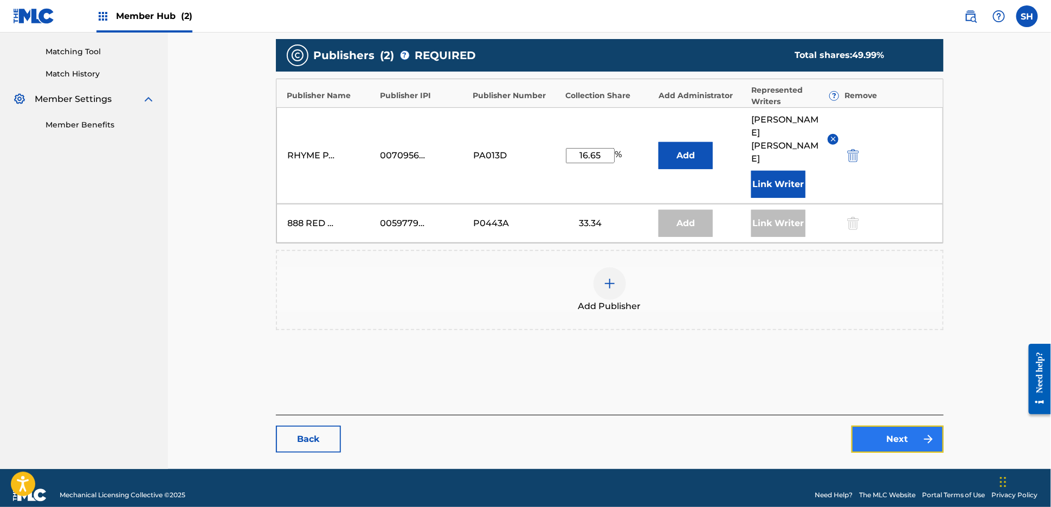
click at [921, 426] on link "Next" at bounding box center [898, 439] width 92 height 27
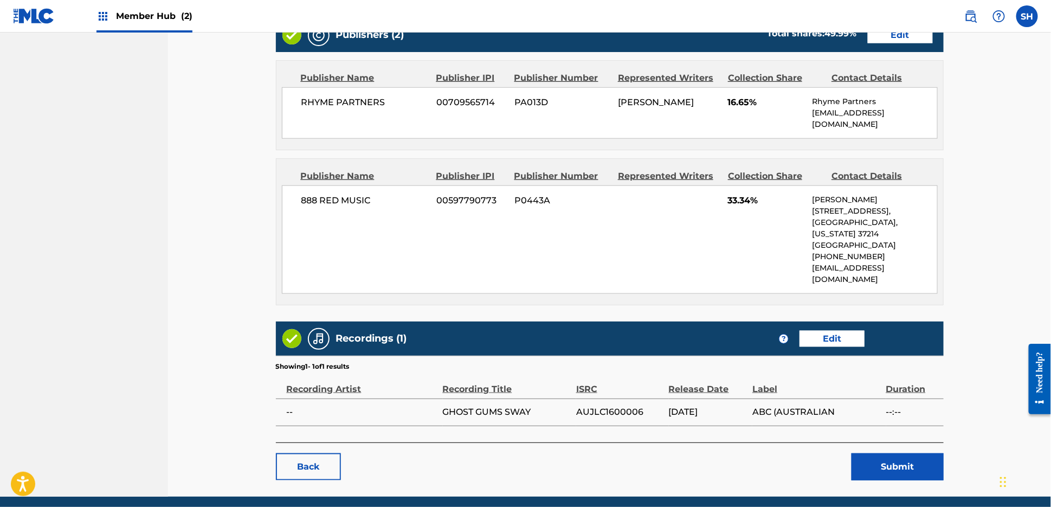
scroll to position [481, 0]
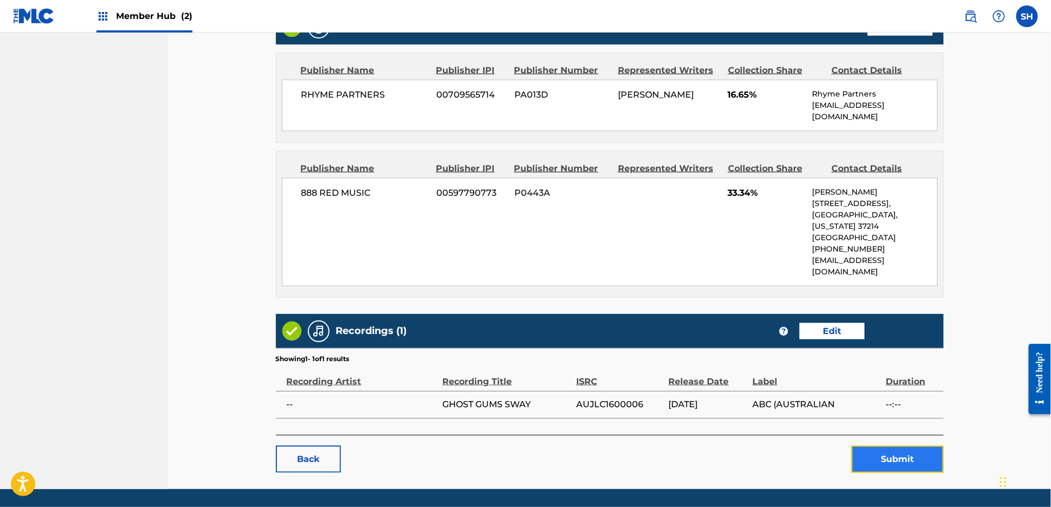
click at [896, 446] on button "Submit" at bounding box center [898, 459] width 92 height 27
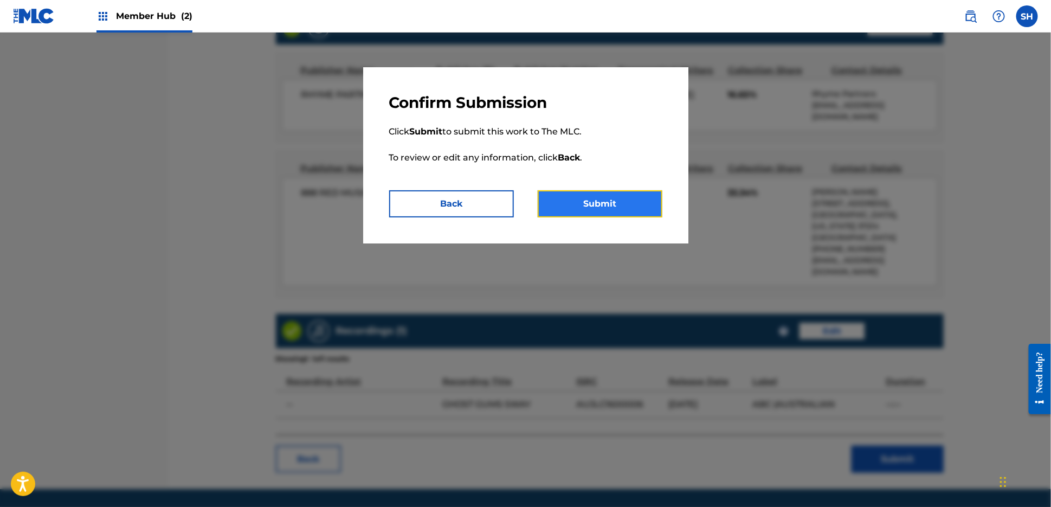
click at [638, 201] on button "Submit" at bounding box center [600, 203] width 125 height 27
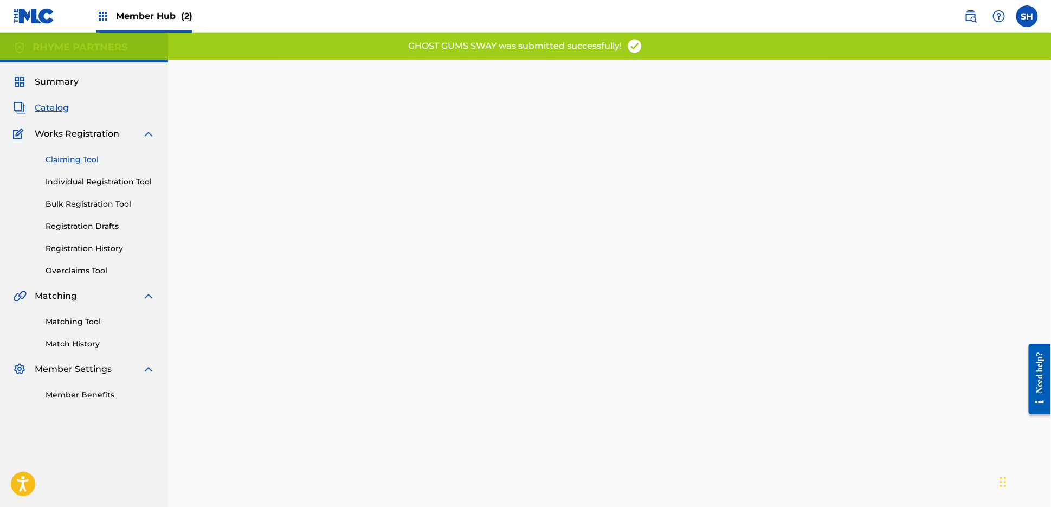
click at [76, 161] on link "Claiming Tool" at bounding box center [101, 159] width 110 height 11
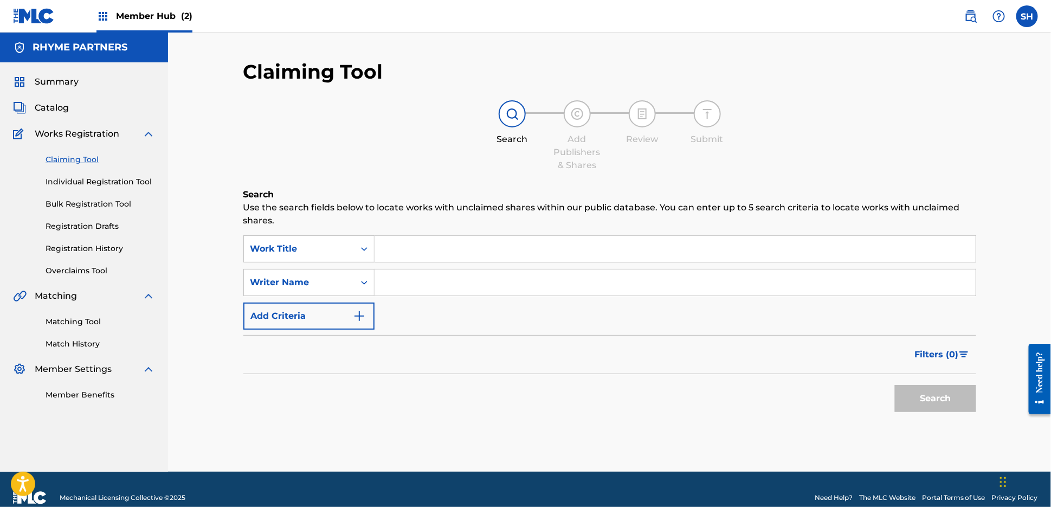
click at [408, 247] on input "Search Form" at bounding box center [675, 249] width 601 height 26
click at [40, 103] on span "Catalog" at bounding box center [52, 107] width 34 height 13
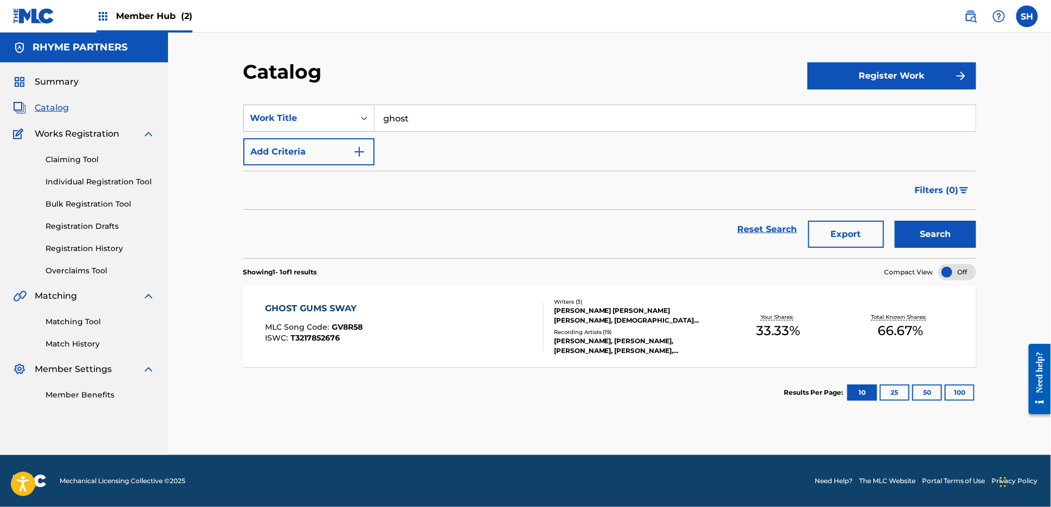
drag, startPoint x: 443, startPoint y: 118, endPoint x: 297, endPoint y: 105, distance: 146.9
click at [308, 107] on div "SearchWithCriteriaddc4586f-1759-4a65-8478-0aae90e0086e Work Title ghost" at bounding box center [609, 118] width 733 height 27
type input "lonely"
click at [895, 221] on button "Search" at bounding box center [935, 234] width 81 height 27
click at [383, 325] on div "LONELY TOO LONG MLC Song Code : LV9DW8 ISWC : T0616212691" at bounding box center [404, 326] width 279 height 49
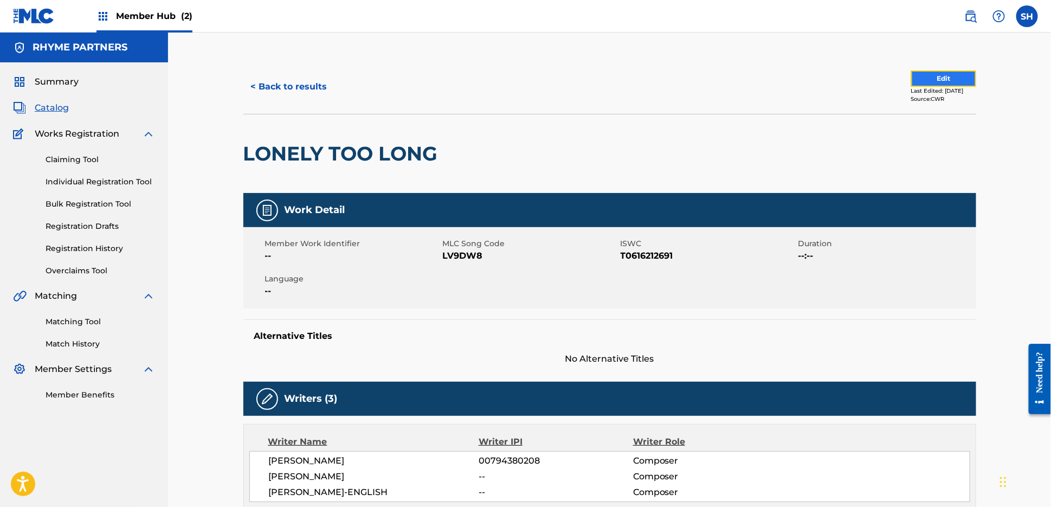
click at [932, 80] on button "Edit" at bounding box center [943, 78] width 65 height 16
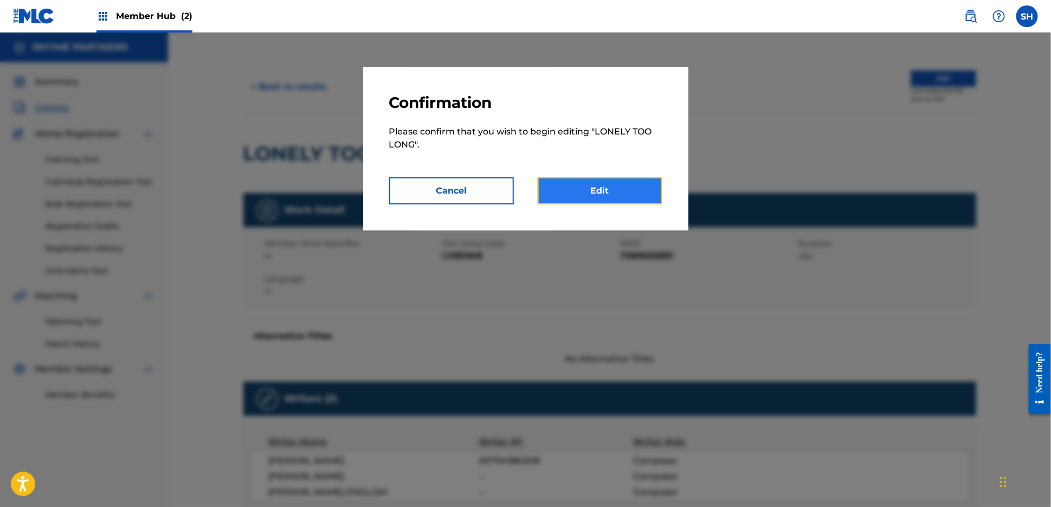
click at [597, 184] on link "Edit" at bounding box center [600, 190] width 125 height 27
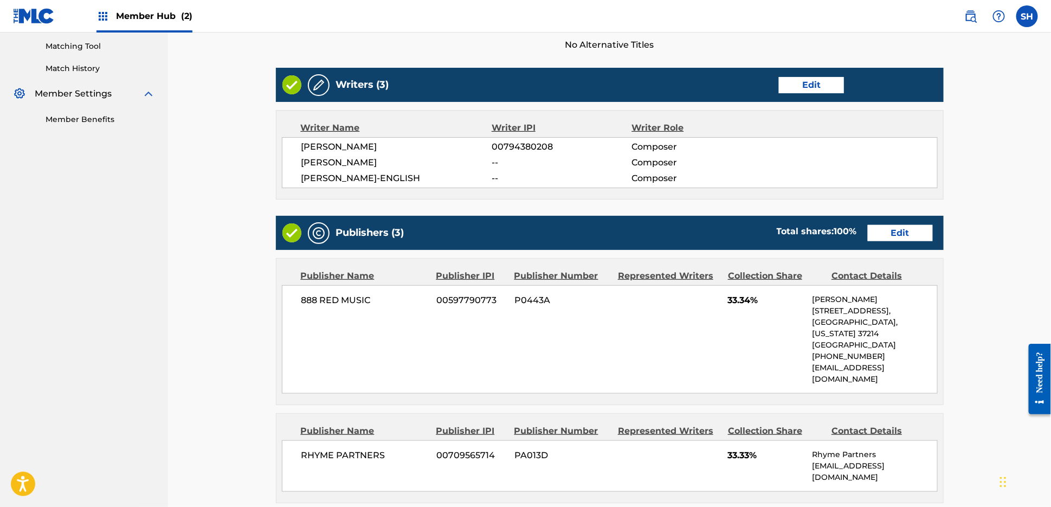
scroll to position [321, 0]
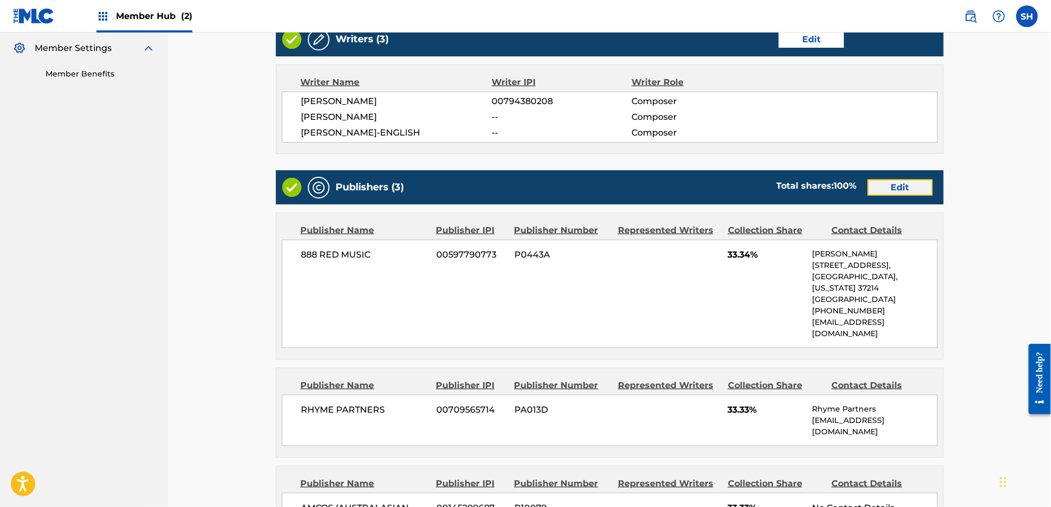
click at [902, 191] on link "Edit" at bounding box center [900, 187] width 65 height 16
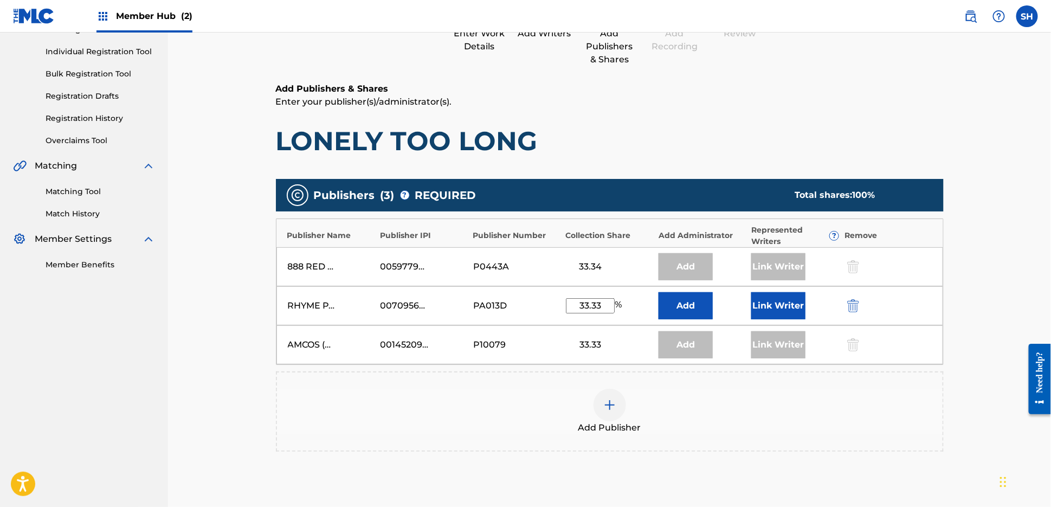
scroll to position [159, 0]
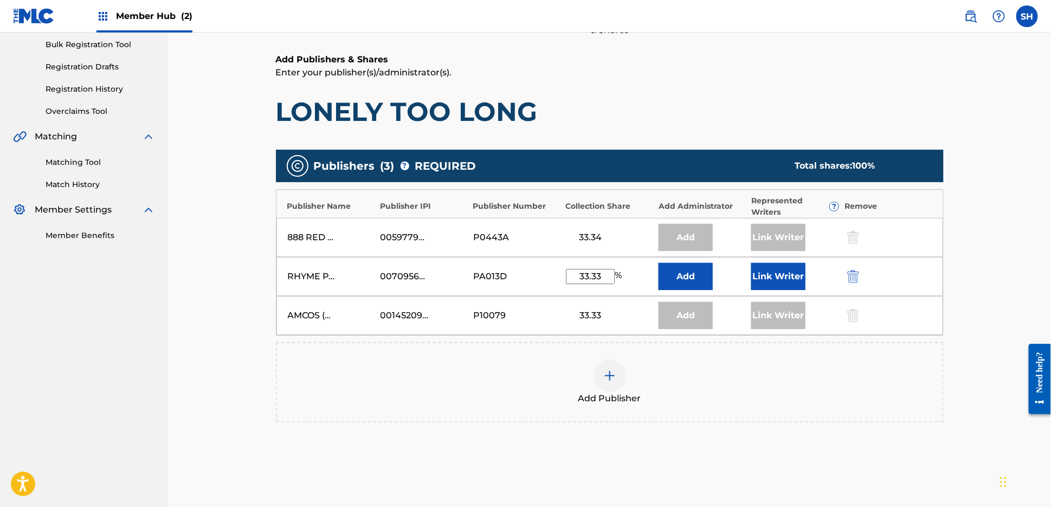
drag, startPoint x: 602, startPoint y: 274, endPoint x: 546, endPoint y: 273, distance: 56.4
click at [547, 273] on div "RHYME PARTNERS 00709565714 PA013D 33.33 % Add Link Writer" at bounding box center [609, 276] width 667 height 39
type input "16.65"
click at [771, 277] on button "Link Writer" at bounding box center [778, 276] width 54 height 27
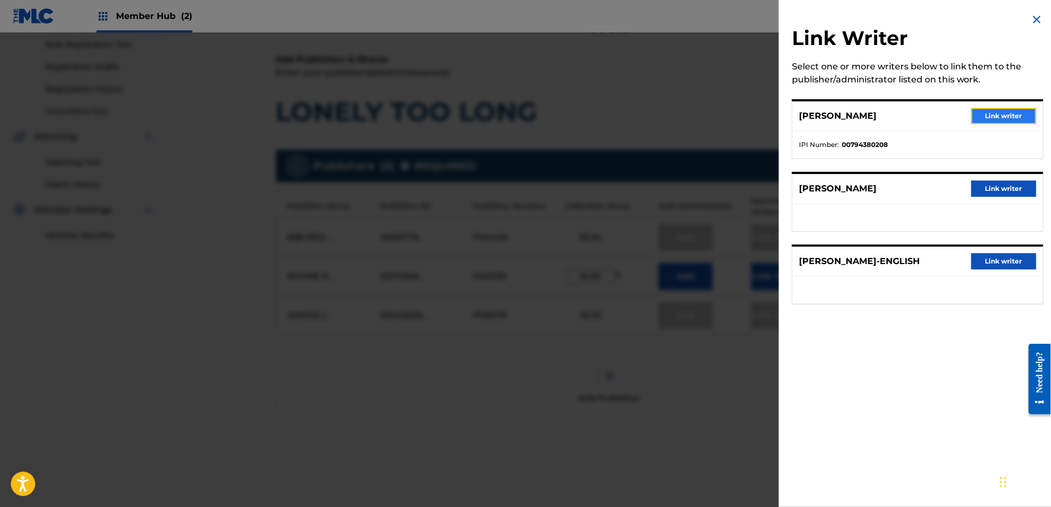
click at [992, 117] on button "Link writer" at bounding box center [1003, 116] width 65 height 16
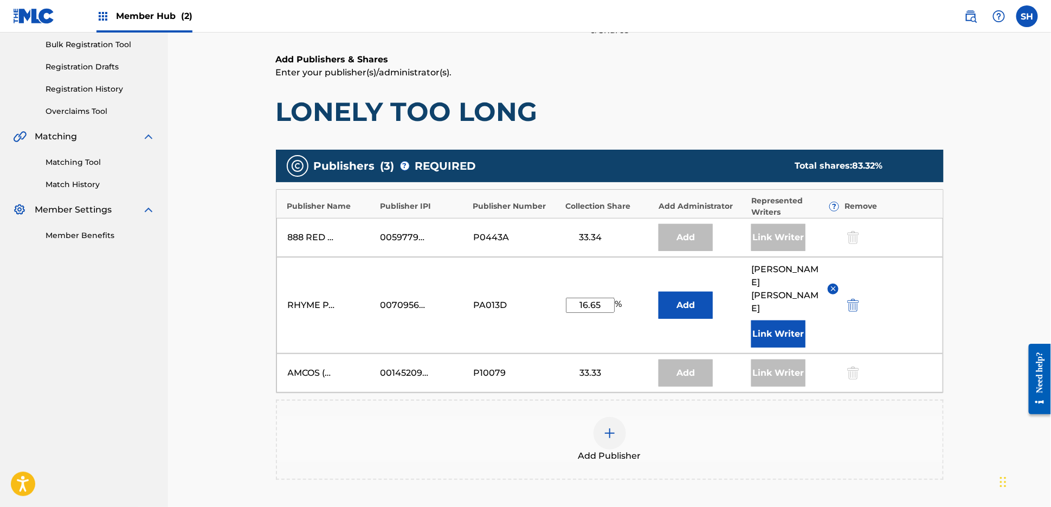
scroll to position [309, 0]
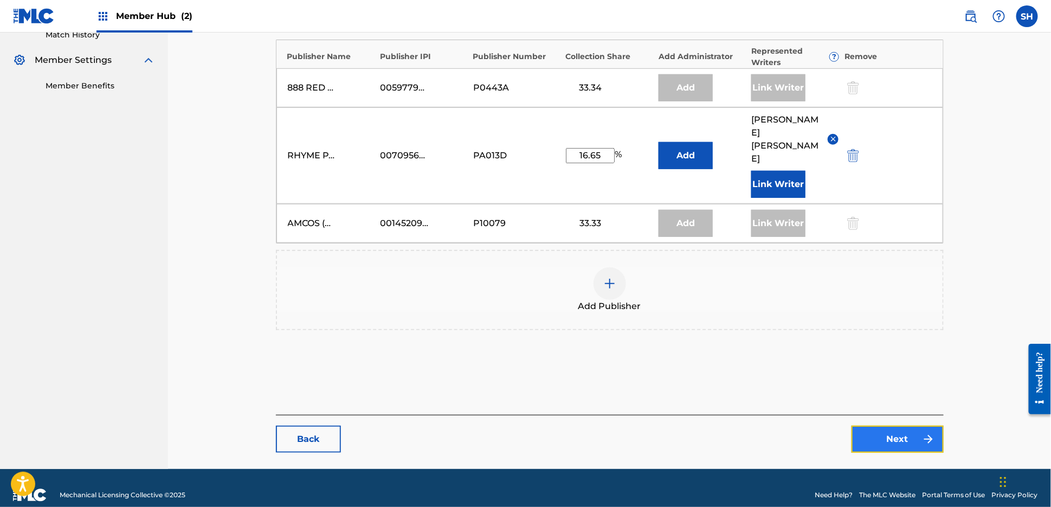
click at [891, 426] on link "Next" at bounding box center [898, 439] width 92 height 27
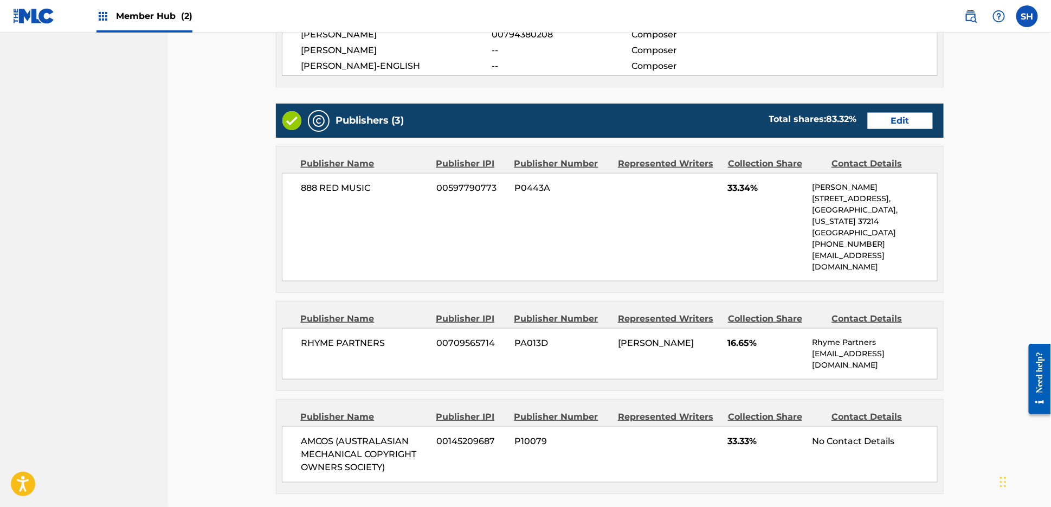
scroll to position [610, 0]
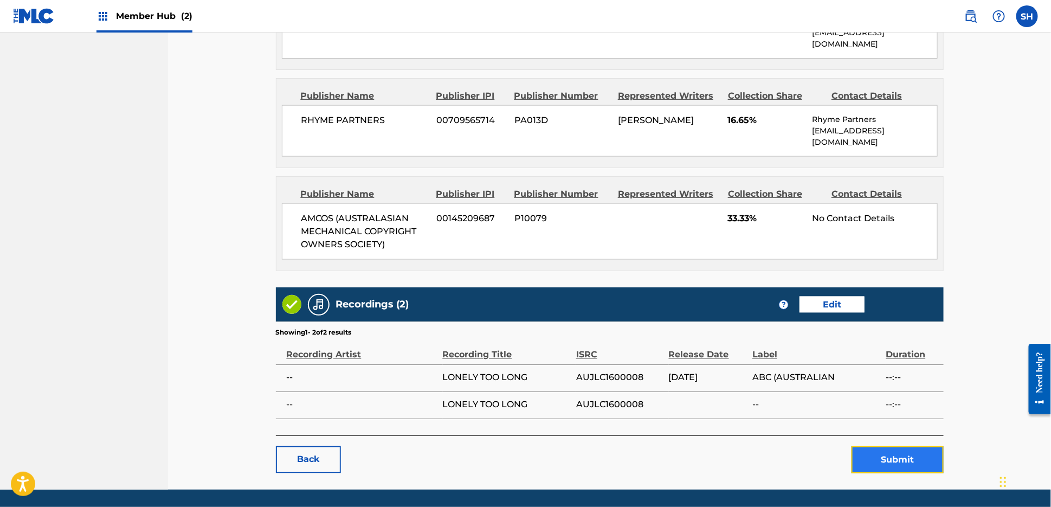
click at [926, 446] on button "Submit" at bounding box center [898, 459] width 92 height 27
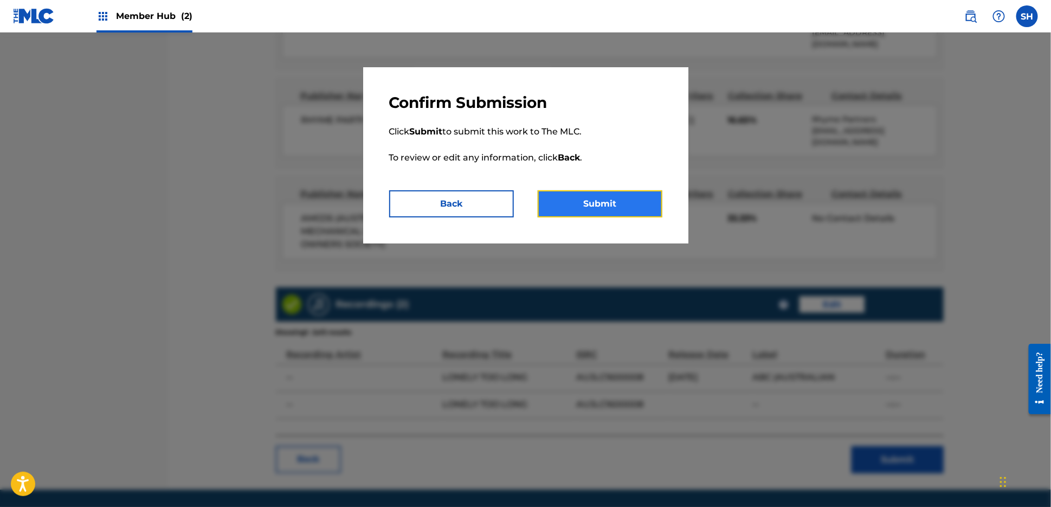
click at [593, 197] on button "Submit" at bounding box center [600, 203] width 125 height 27
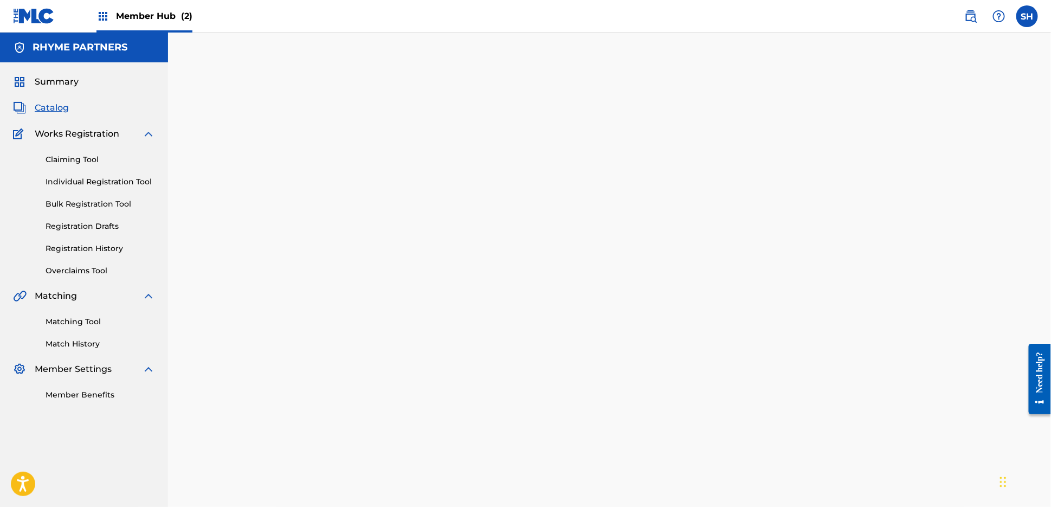
drag, startPoint x: 53, startPoint y: 105, endPoint x: 166, endPoint y: 108, distance: 112.8
click at [53, 105] on span "Catalog" at bounding box center [52, 107] width 34 height 13
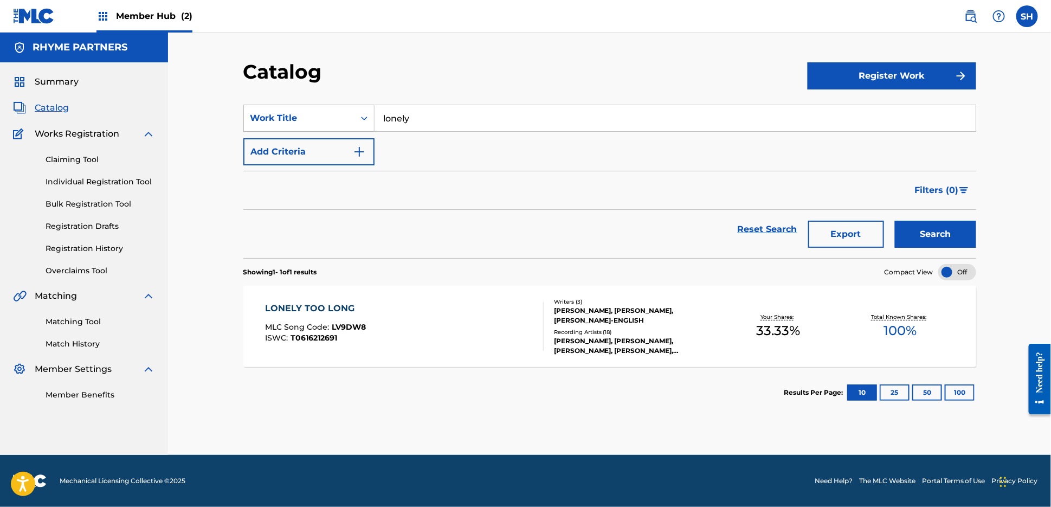
drag, startPoint x: 347, startPoint y: 112, endPoint x: 334, endPoint y: 111, distance: 13.6
click at [344, 112] on div "SearchWithCriteriaddc4586f-1759-4a65-8478-0aae90e0086e Work Title lonely" at bounding box center [609, 118] width 733 height 27
click at [426, 123] on input "lonely" at bounding box center [675, 118] width 601 height 26
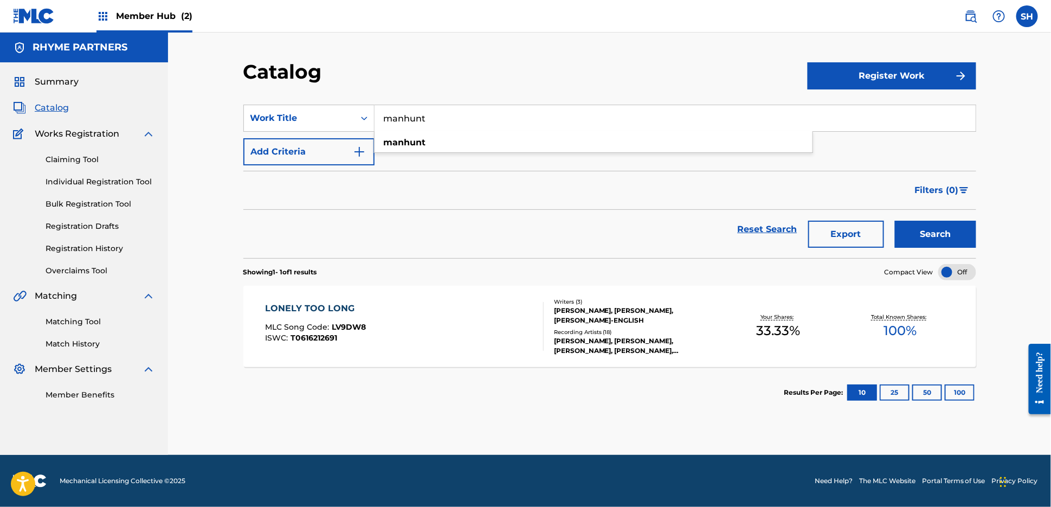
type input "manhunt"
click at [895, 221] on button "Search" at bounding box center [935, 234] width 81 height 27
click at [428, 307] on div "MANHUNT MLC Song Code : MV79RL ISWC : T0614841734" at bounding box center [404, 326] width 279 height 49
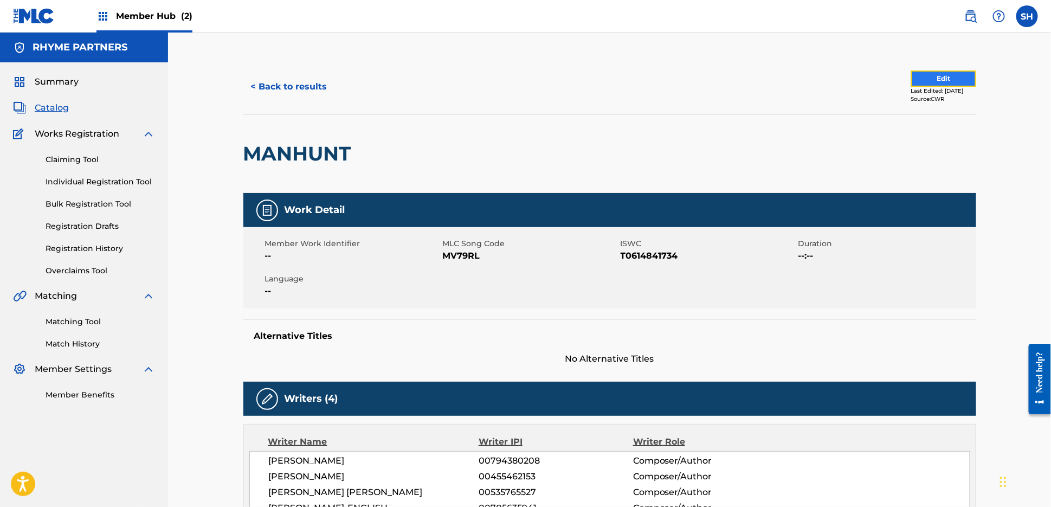
click at [937, 81] on button "Edit" at bounding box center [943, 78] width 65 height 16
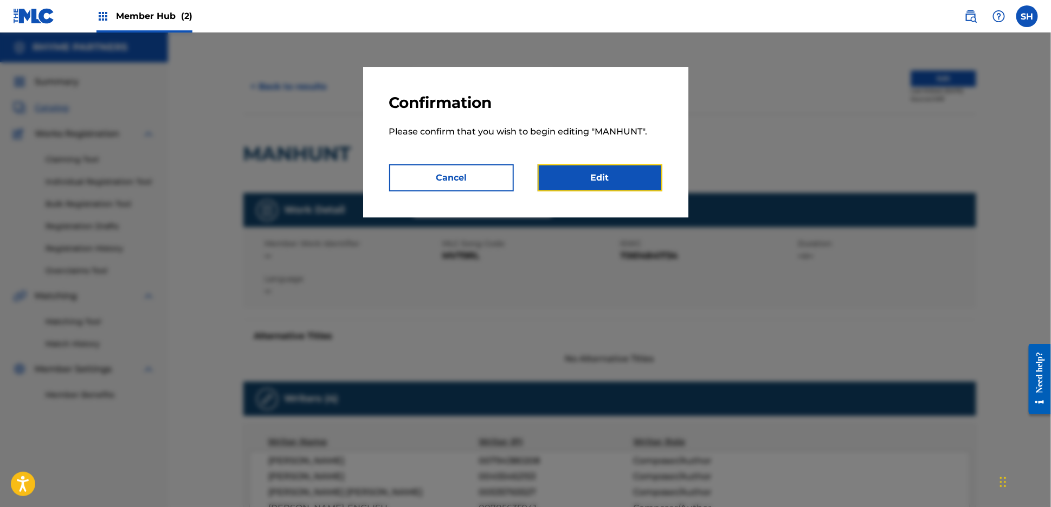
drag, startPoint x: 611, startPoint y: 182, endPoint x: 362, endPoint y: 57, distance: 279.0
click at [610, 182] on link "Edit" at bounding box center [600, 177] width 125 height 27
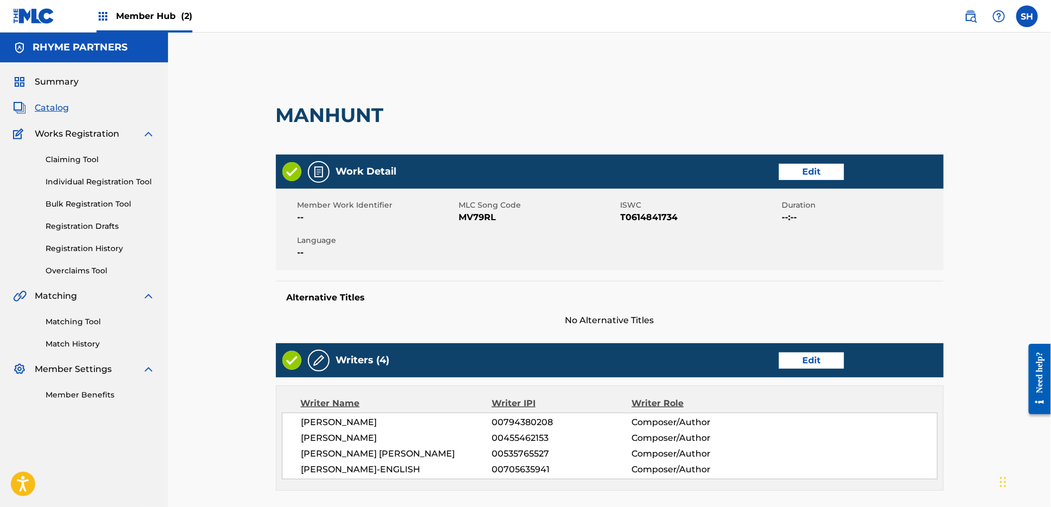
click at [53, 110] on span "Catalog" at bounding box center [52, 107] width 34 height 13
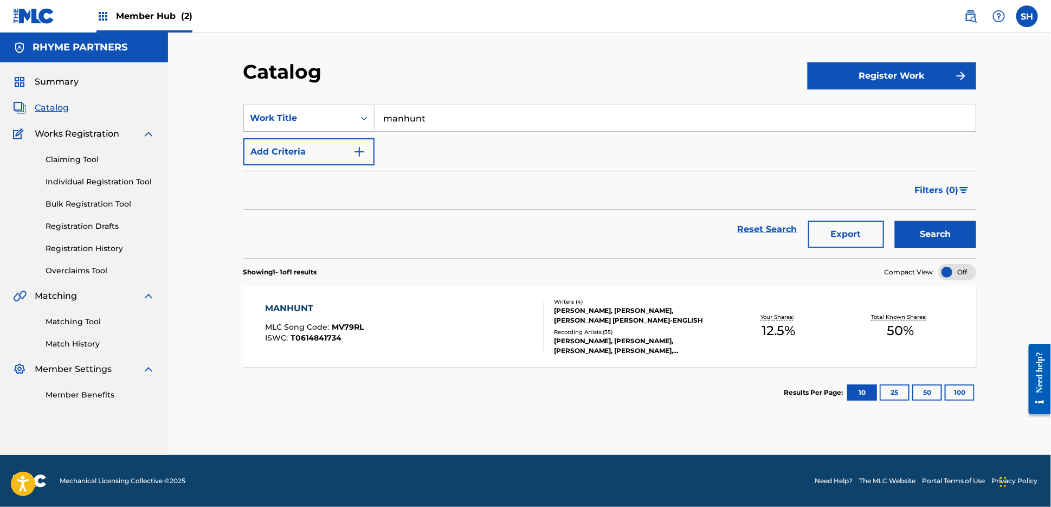
drag, startPoint x: 376, startPoint y: 111, endPoint x: 347, endPoint y: 111, distance: 28.7
click at [362, 111] on div "SearchWithCriteriaddc4586f-1759-4a65-8478-0aae90e0086e Work Title manhunt" at bounding box center [609, 118] width 733 height 27
click at [437, 123] on input "manhunt" at bounding box center [675, 118] width 601 height 26
drag, startPoint x: 435, startPoint y: 120, endPoint x: 356, endPoint y: 112, distance: 79.6
click at [356, 112] on div "SearchWithCriteriaddc4586f-1759-4a65-8478-0aae90e0086e Work Title manhunt manhu…" at bounding box center [609, 118] width 733 height 27
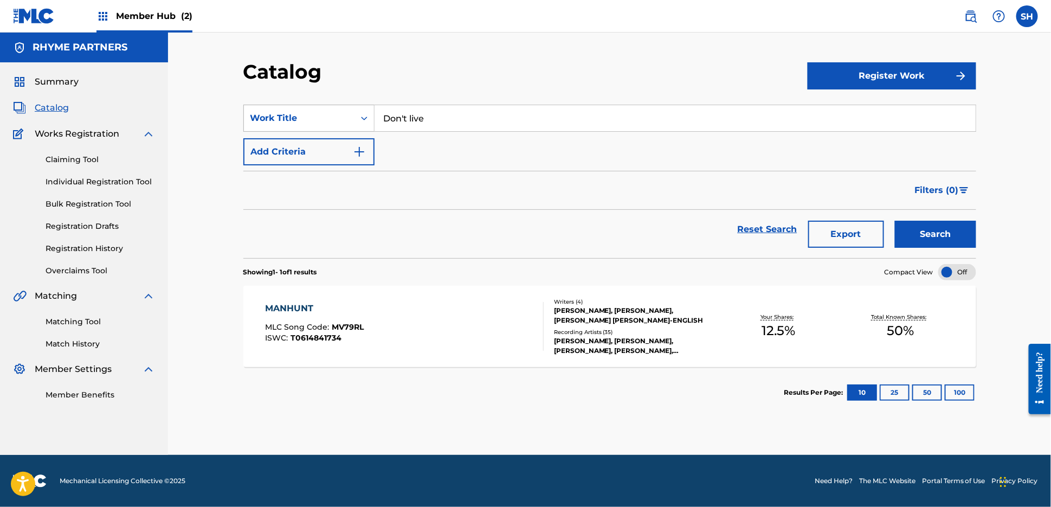
click at [895, 221] on button "Search" at bounding box center [935, 234] width 81 height 27
drag, startPoint x: 420, startPoint y: 115, endPoint x: 436, endPoint y: 119, distance: 17.4
click at [411, 117] on input "Don't live" at bounding box center [675, 118] width 601 height 26
click at [895, 221] on button "Search" at bounding box center [935, 234] width 81 height 27
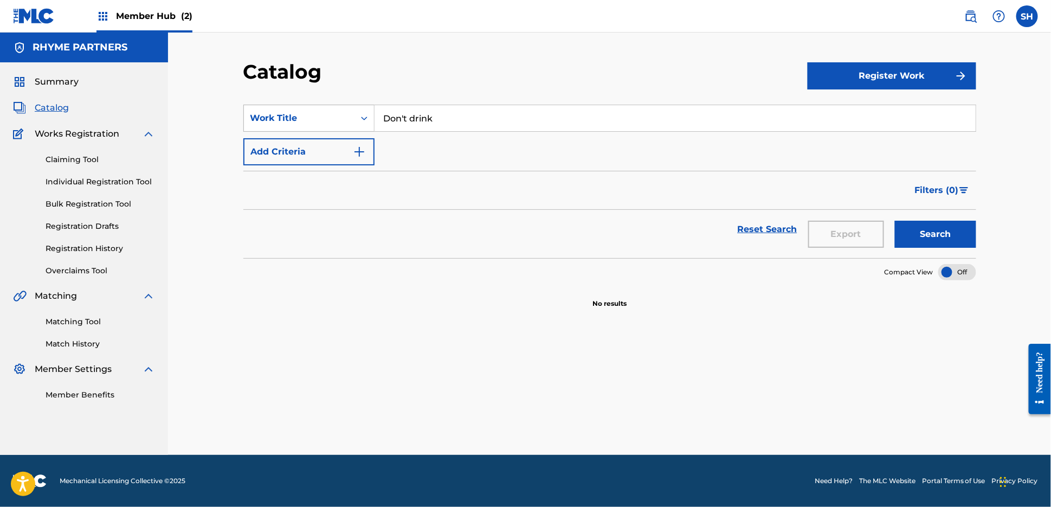
drag, startPoint x: 451, startPoint y: 121, endPoint x: 327, endPoint y: 110, distance: 124.2
click at [339, 111] on div "SearchWithCriteriaddc4586f-1759-4a65-8478-0aae90e0086e Work Title Don't drink" at bounding box center [609, 118] width 733 height 27
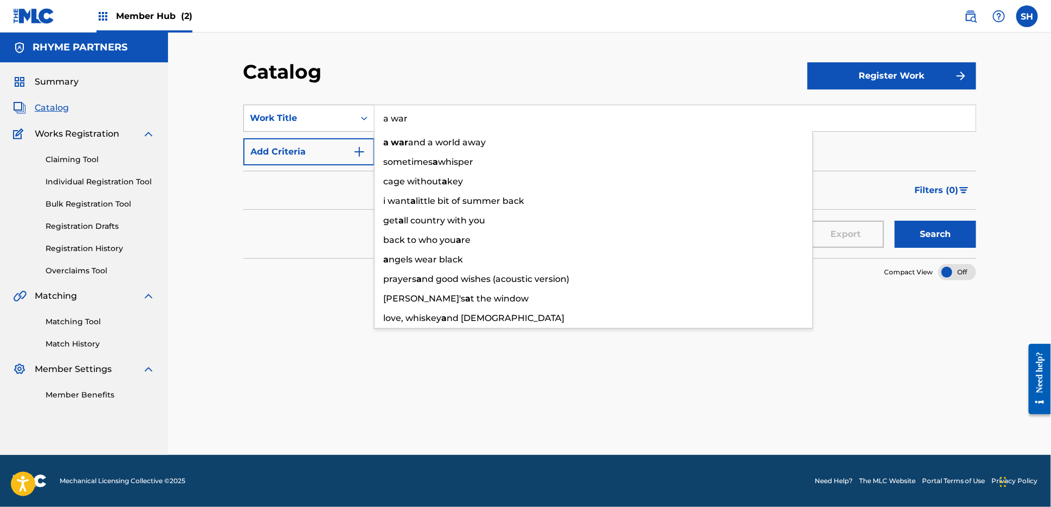
click at [895, 221] on button "Search" at bounding box center [935, 234] width 81 height 27
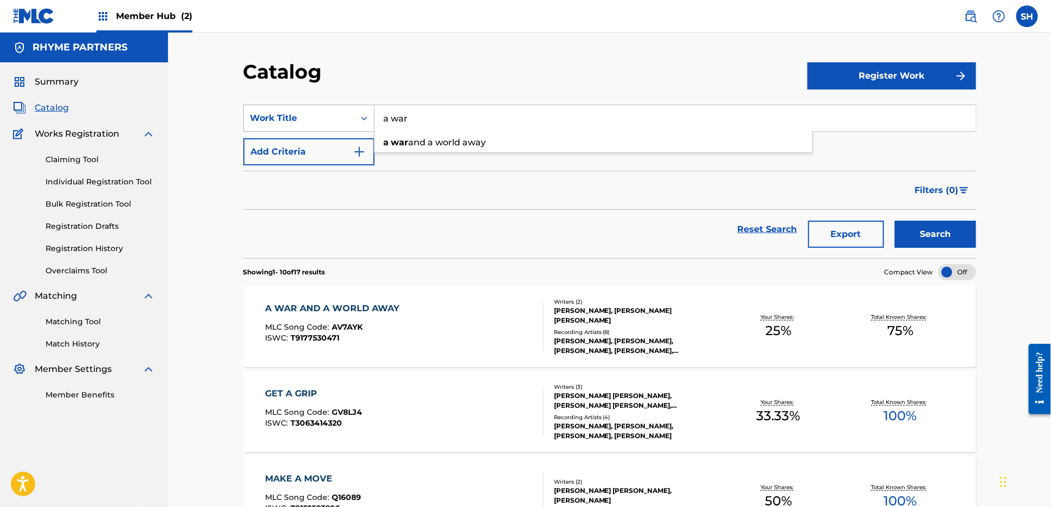
drag, startPoint x: 433, startPoint y: 121, endPoint x: 368, endPoint y: 117, distance: 64.6
click at [368, 117] on div "SearchWithCriteriaddc4586f-1759-4a65-8478-0aae90e0086e Work Title a war a war a…" at bounding box center [609, 118] width 733 height 27
type input "blackbird"
click at [895, 221] on button "Search" at bounding box center [935, 234] width 81 height 27
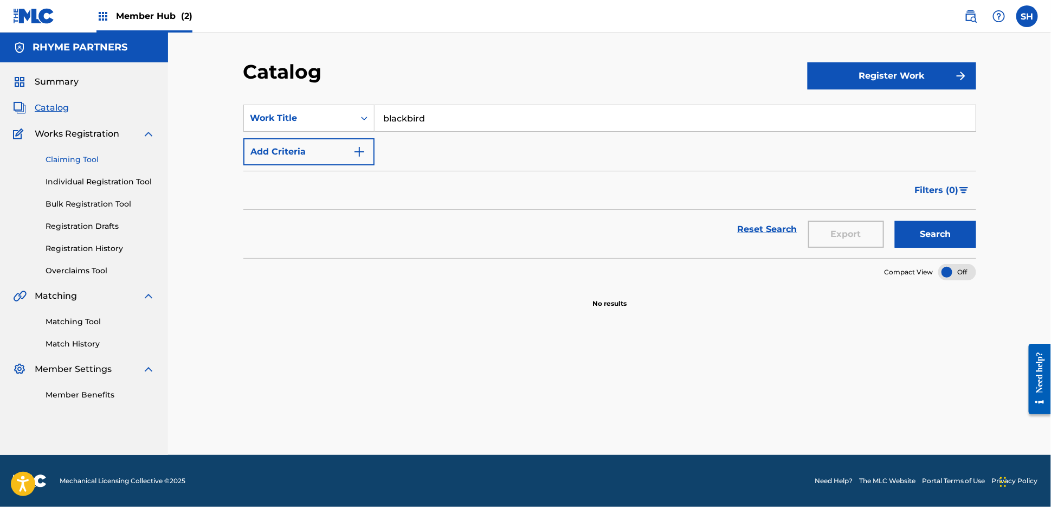
click at [79, 159] on link "Claiming Tool" at bounding box center [101, 159] width 110 height 11
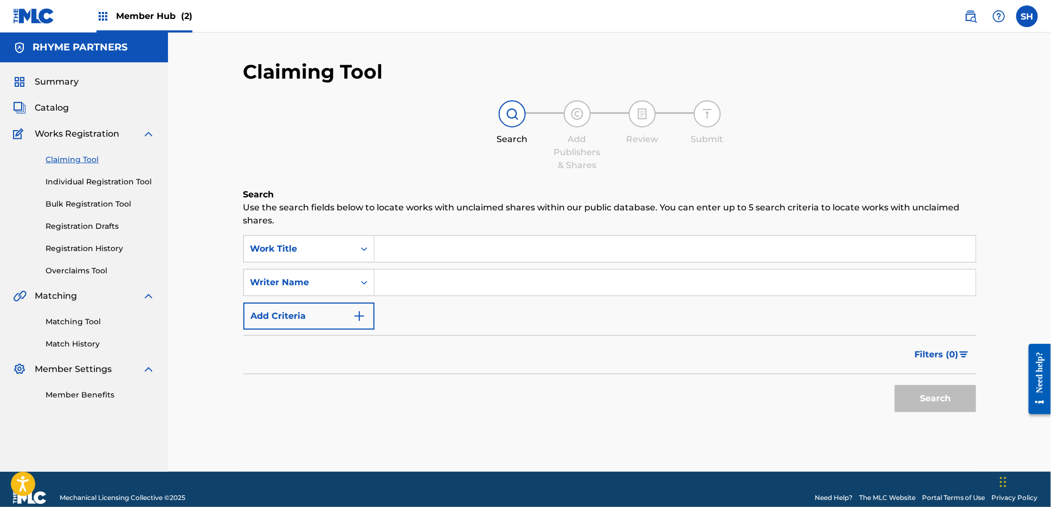
click at [439, 250] on input "Search Form" at bounding box center [675, 249] width 601 height 26
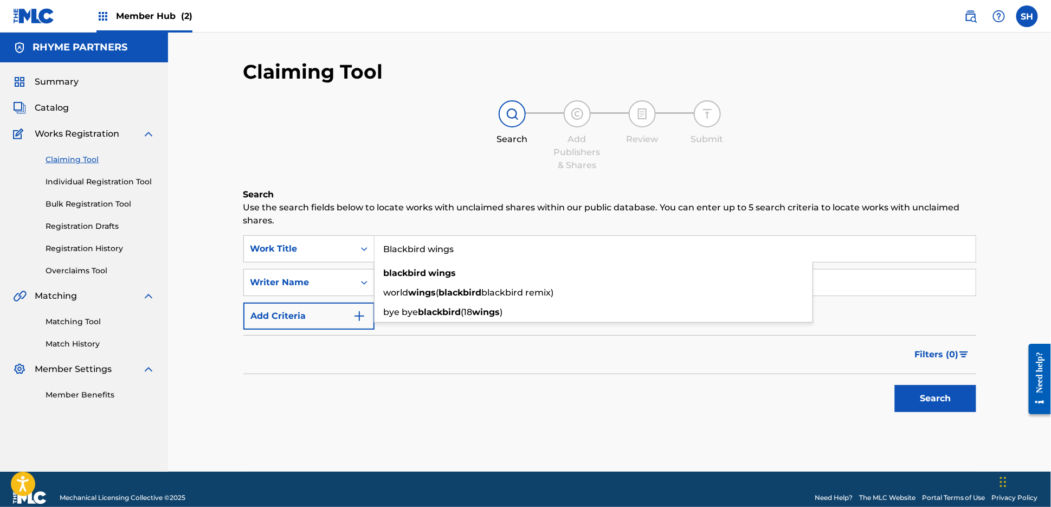
type input "Blackbird wings"
click at [449, 205] on p "Use the search fields below to locate works with unclaimed shares within our pu…" at bounding box center [609, 214] width 733 height 26
click at [436, 279] on input "Search Form" at bounding box center [675, 282] width 601 height 26
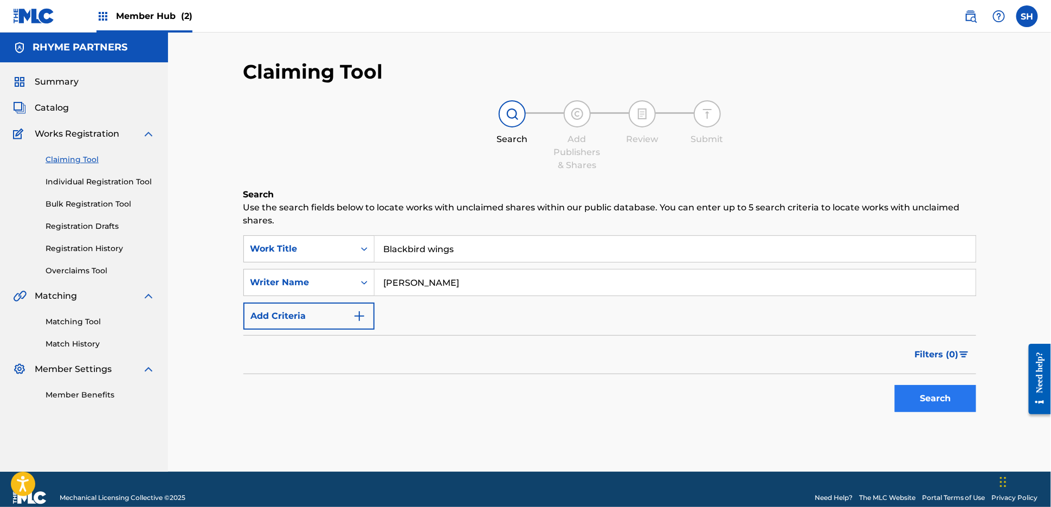
type input "[PERSON_NAME]"
drag, startPoint x: 913, startPoint y: 398, endPoint x: 713, endPoint y: 336, distance: 208.8
click at [913, 398] on button "Search" at bounding box center [935, 398] width 81 height 27
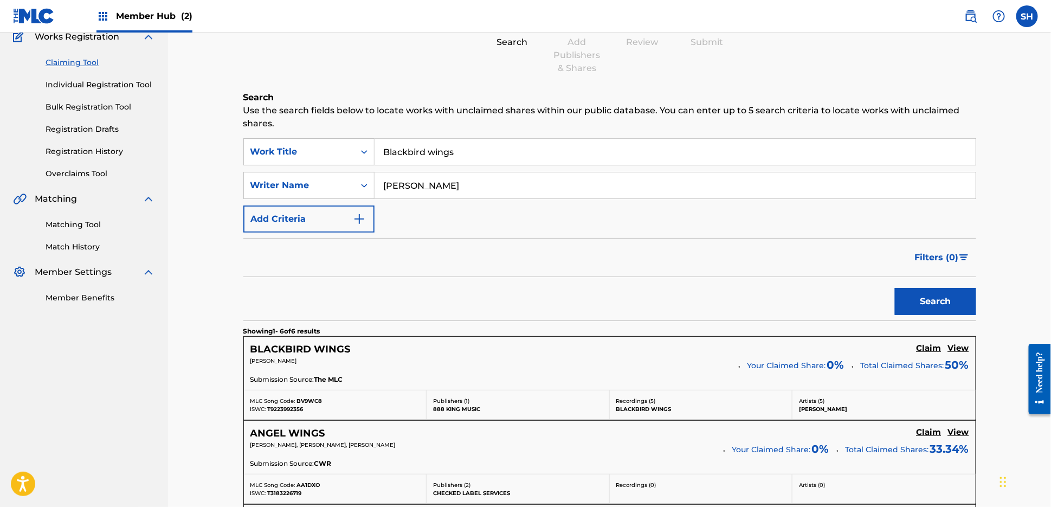
scroll to position [202, 0]
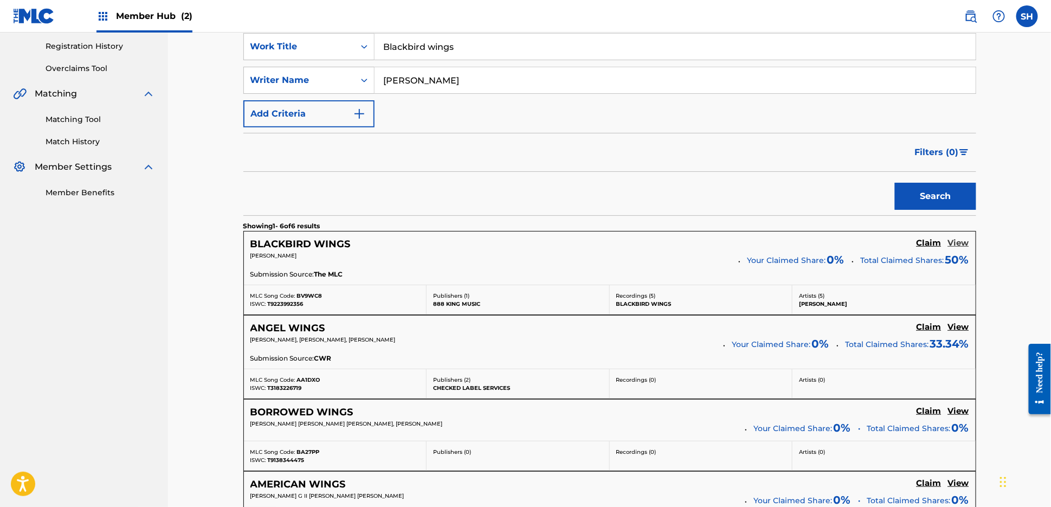
click at [948, 243] on h5 "View" at bounding box center [958, 243] width 21 height 10
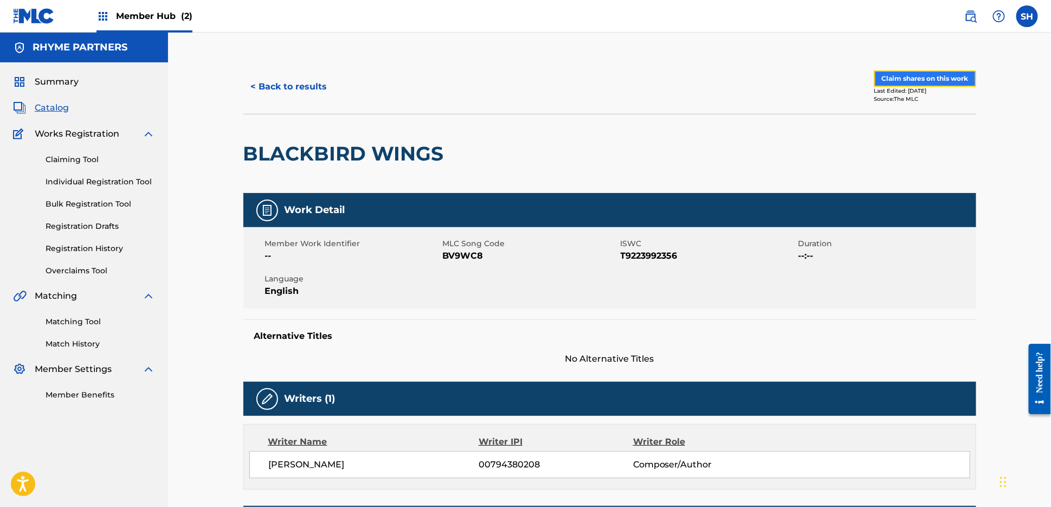
click at [948, 80] on button "Claim shares on this work" at bounding box center [925, 78] width 102 height 16
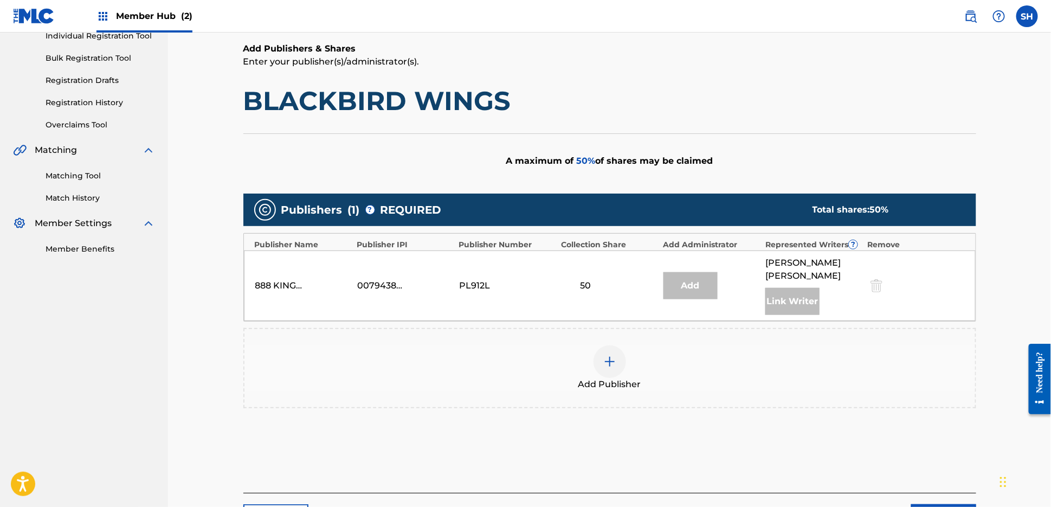
scroll to position [138, 0]
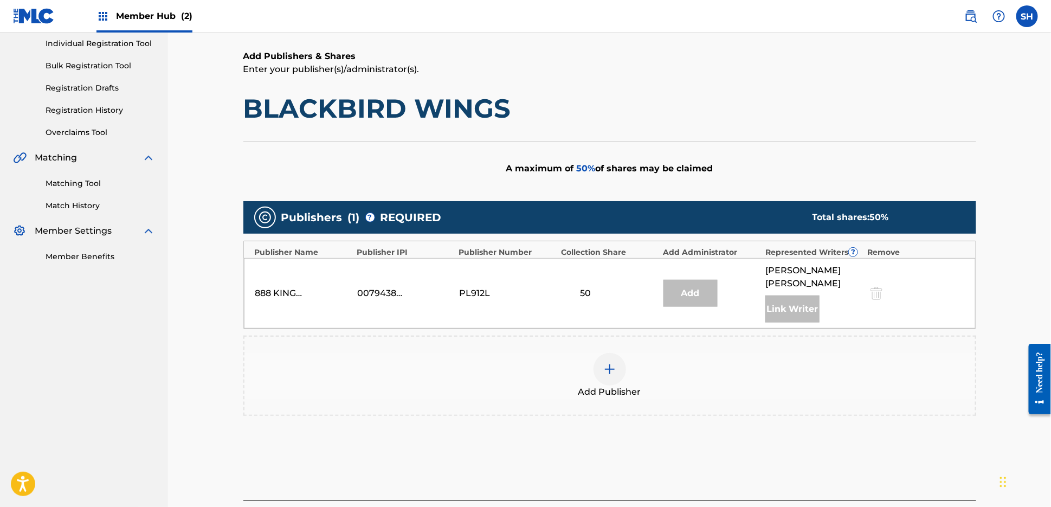
click at [619, 378] on div at bounding box center [610, 369] width 33 height 33
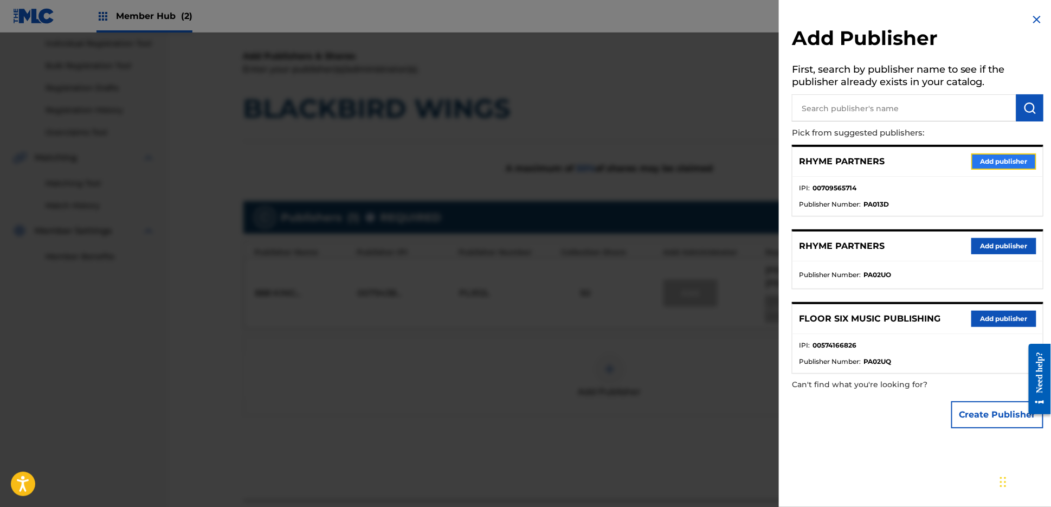
click at [1002, 164] on button "Add publisher" at bounding box center [1003, 161] width 65 height 16
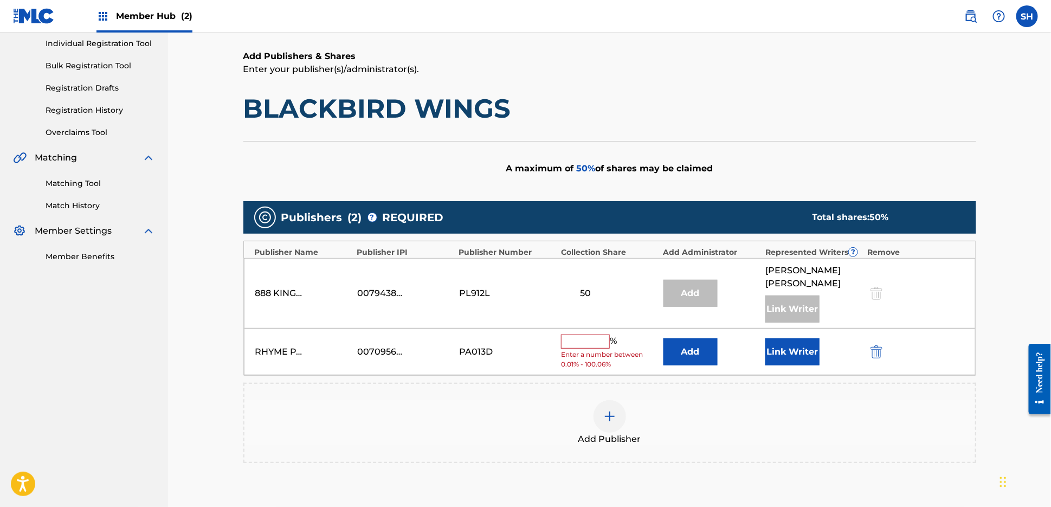
click at [598, 338] on input "text" at bounding box center [585, 341] width 49 height 14
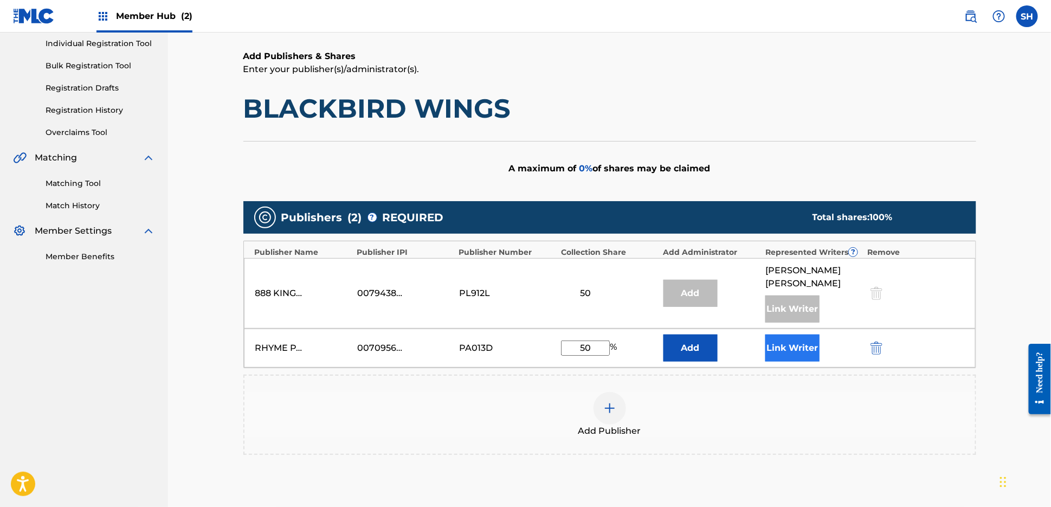
type input "50"
click at [776, 349] on button "Link Writer" at bounding box center [792, 347] width 54 height 27
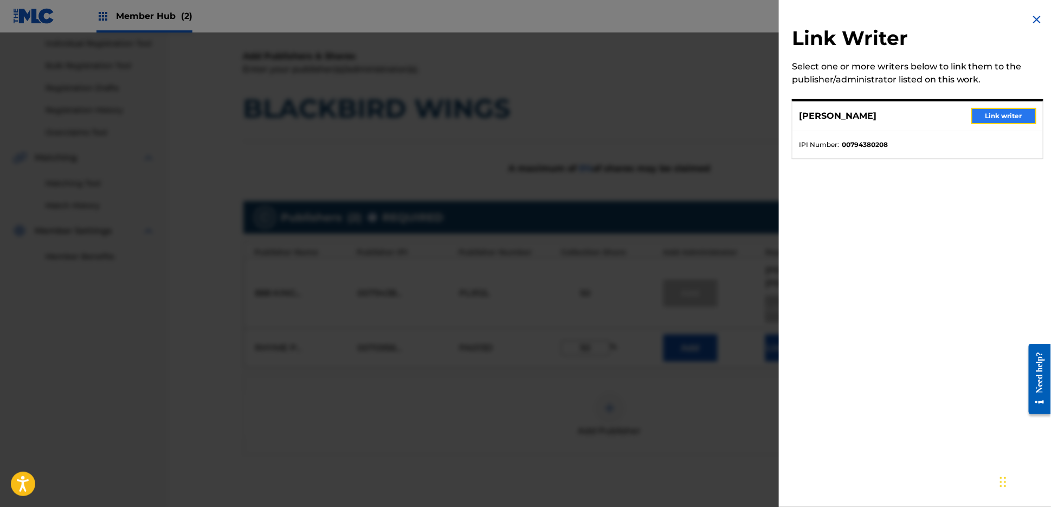
click at [1013, 113] on button "Link writer" at bounding box center [1003, 116] width 65 height 16
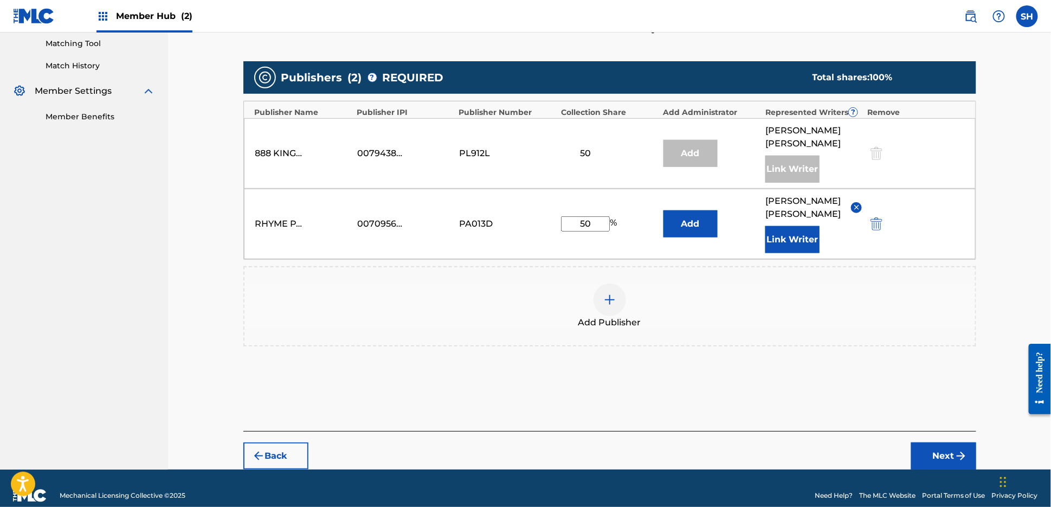
scroll to position [292, 0]
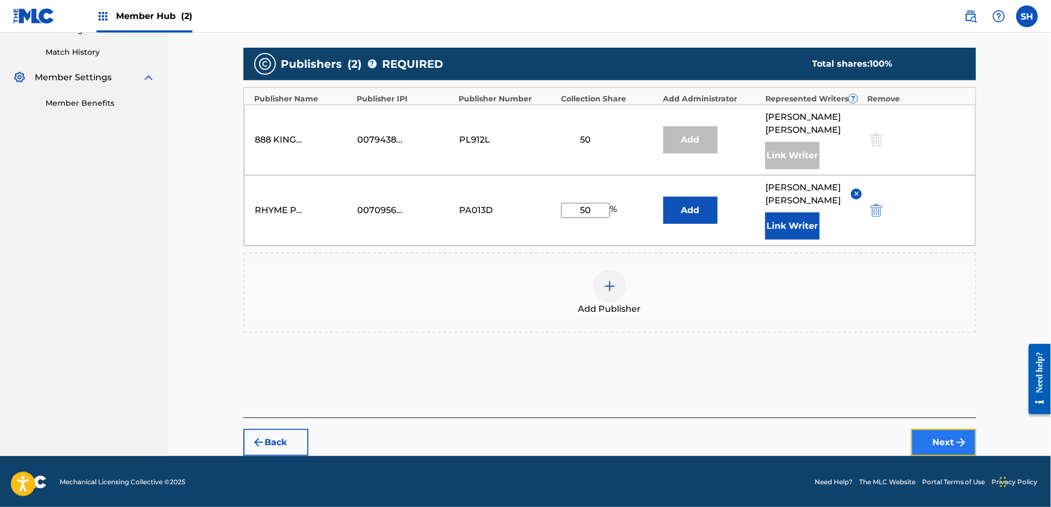
click at [950, 431] on button "Next" at bounding box center [943, 442] width 65 height 27
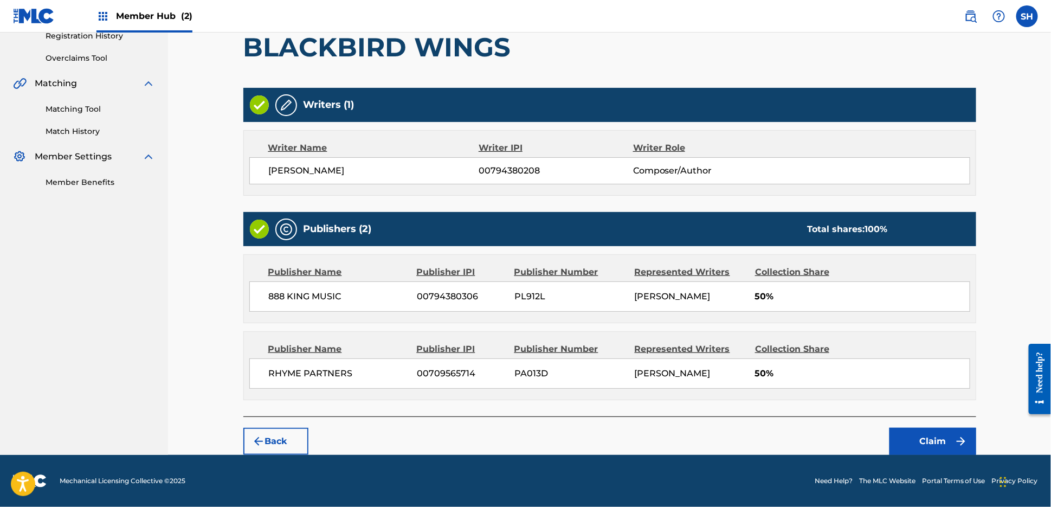
scroll to position [231, 0]
click at [951, 448] on button "Claim" at bounding box center [933, 441] width 87 height 27
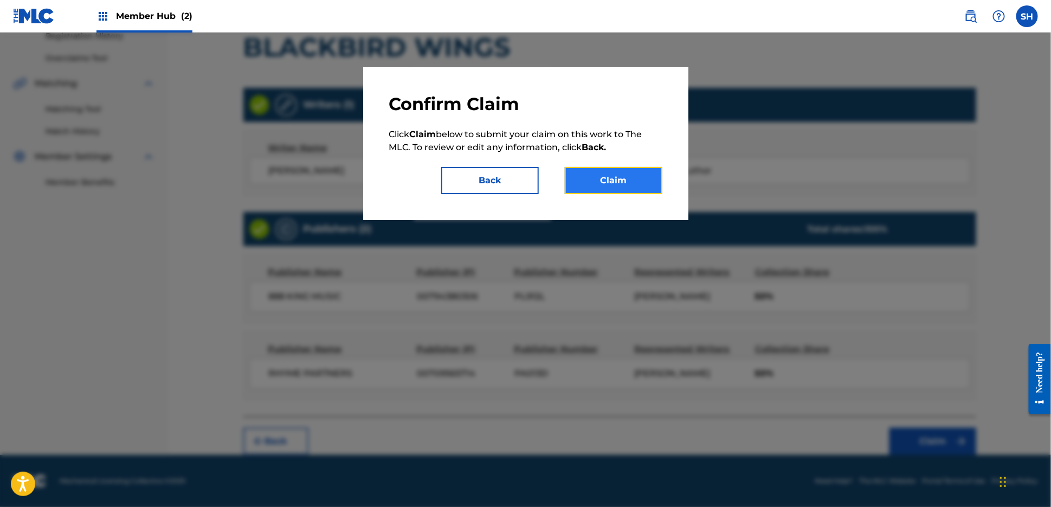
click at [642, 184] on button "Claim" at bounding box center [614, 180] width 98 height 27
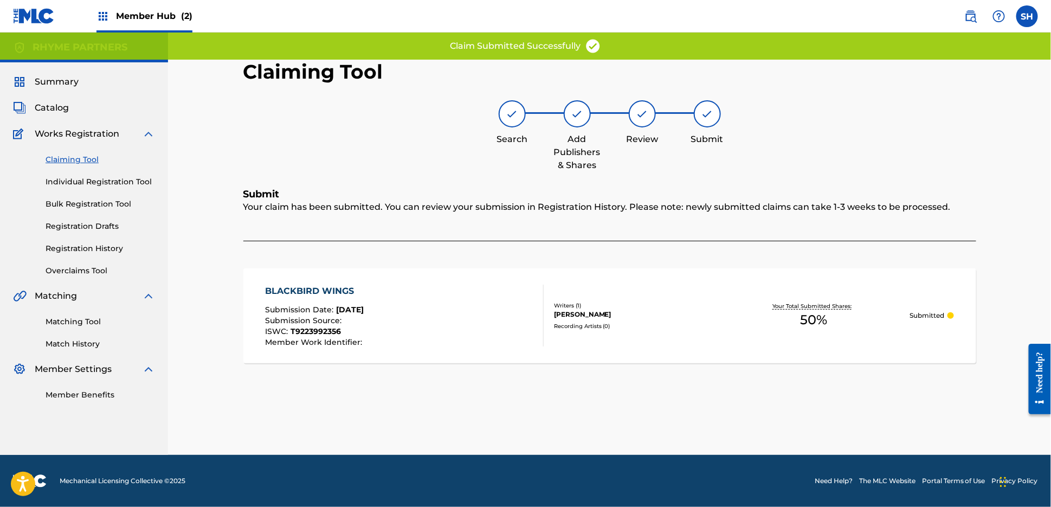
scroll to position [0, 0]
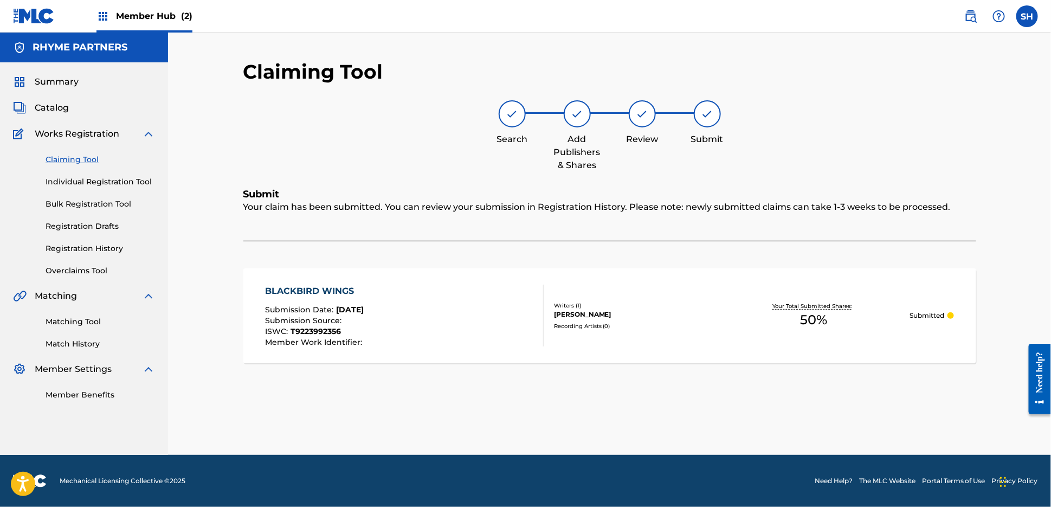
click at [80, 155] on link "Claiming Tool" at bounding box center [101, 159] width 110 height 11
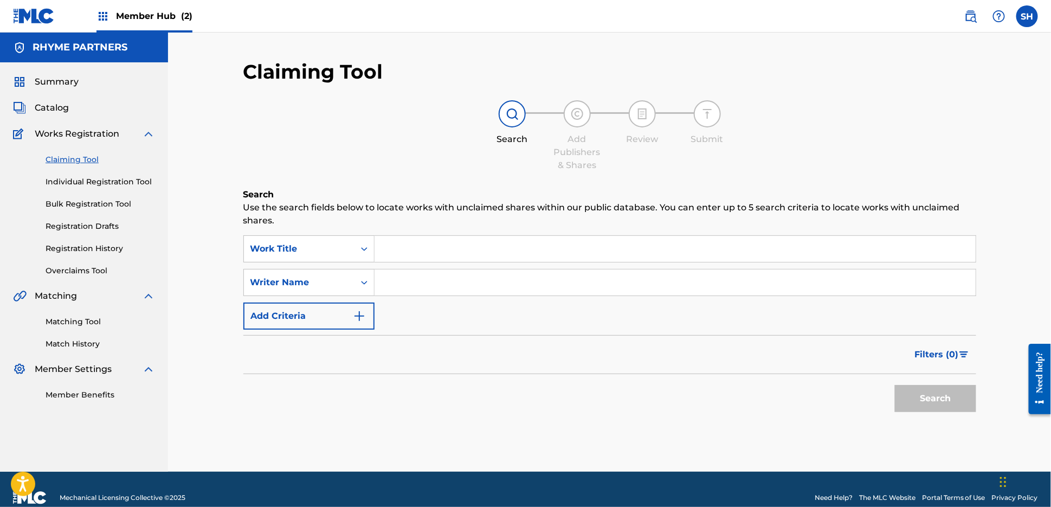
click at [433, 253] on input "Search Form" at bounding box center [675, 249] width 601 height 26
type input "Don't Live in It"
drag, startPoint x: 464, startPoint y: 221, endPoint x: 452, endPoint y: 273, distance: 53.3
click at [464, 221] on p "Use the search fields below to locate works with unclaimed shares within our pu…" at bounding box center [609, 214] width 733 height 26
click at [451, 274] on input "Search Form" at bounding box center [675, 282] width 601 height 26
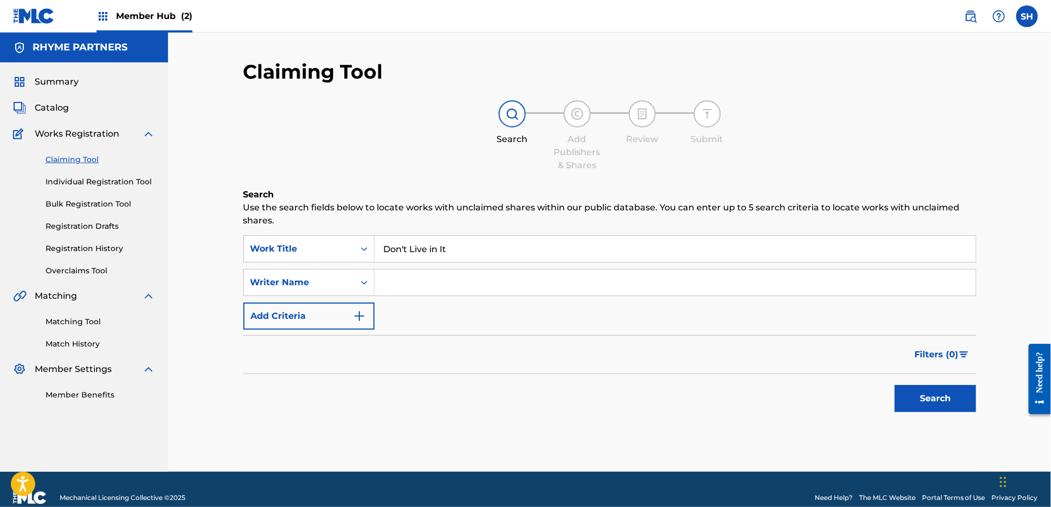
type input "[PERSON_NAME]"
click at [926, 397] on button "Search" at bounding box center [935, 398] width 81 height 27
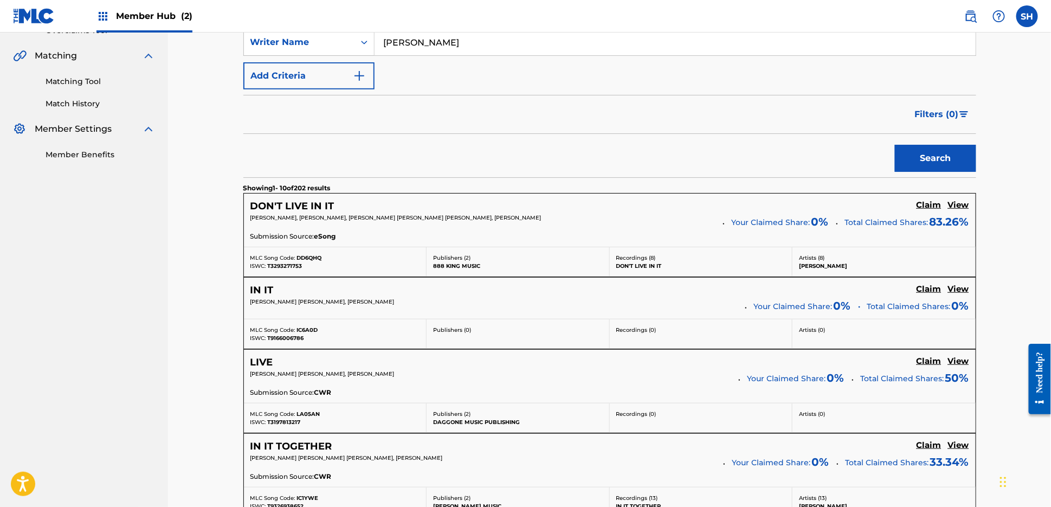
scroll to position [268, 0]
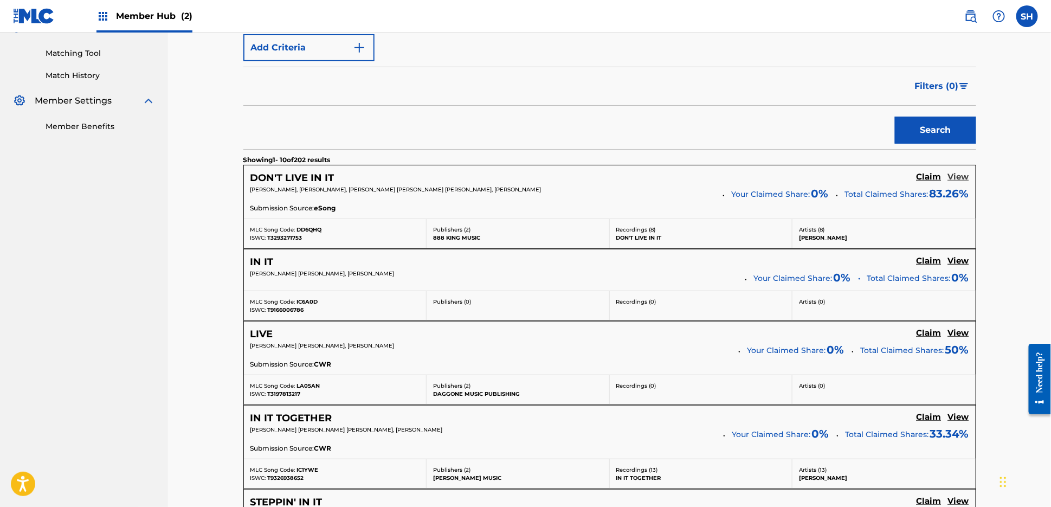
click at [955, 178] on h5 "View" at bounding box center [958, 177] width 21 height 10
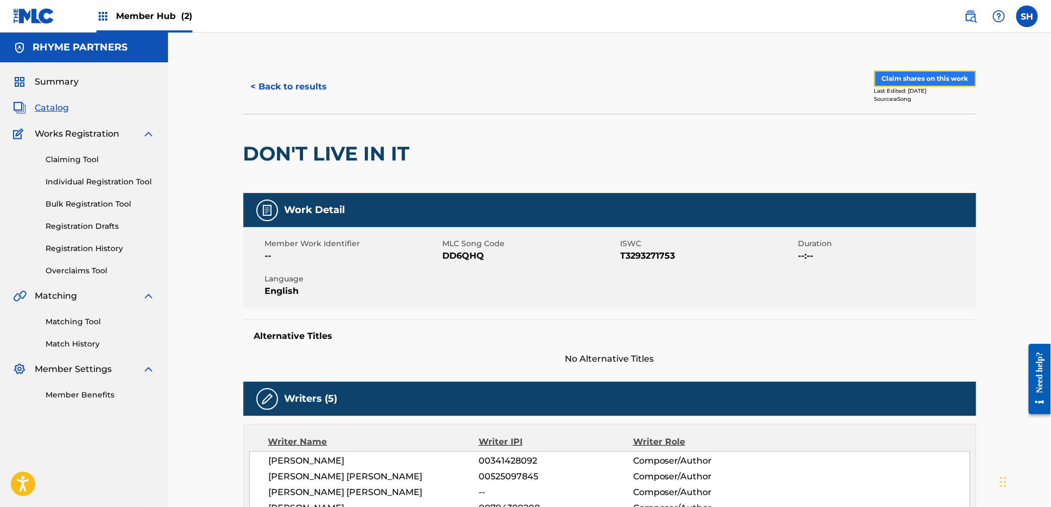
click at [943, 78] on button "Claim shares on this work" at bounding box center [925, 78] width 102 height 16
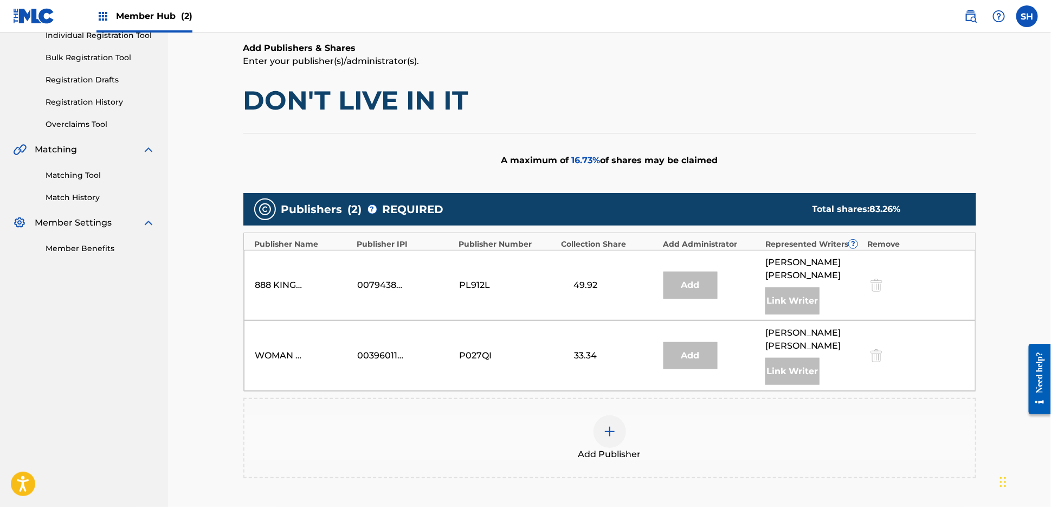
scroll to position [206, 0]
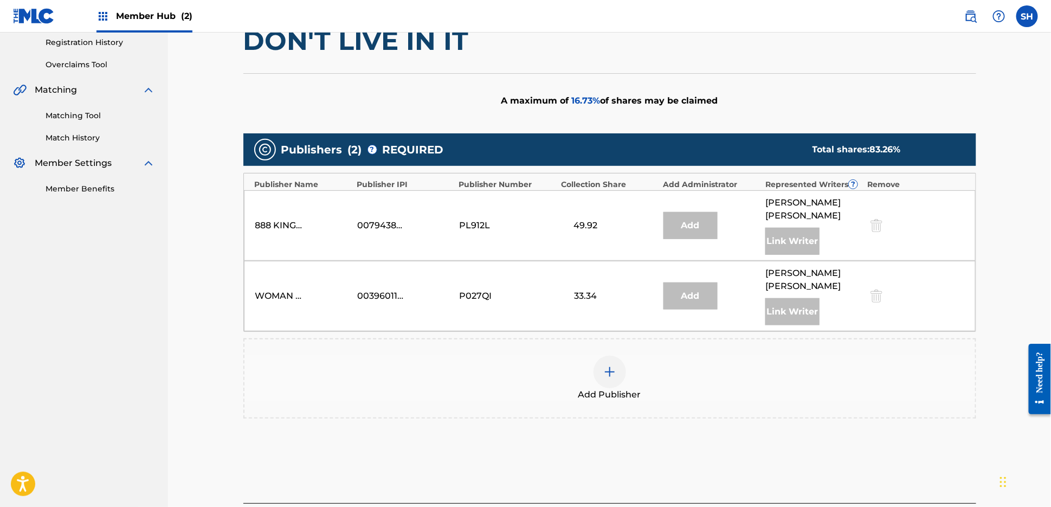
click at [613, 371] on img at bounding box center [609, 371] width 13 height 13
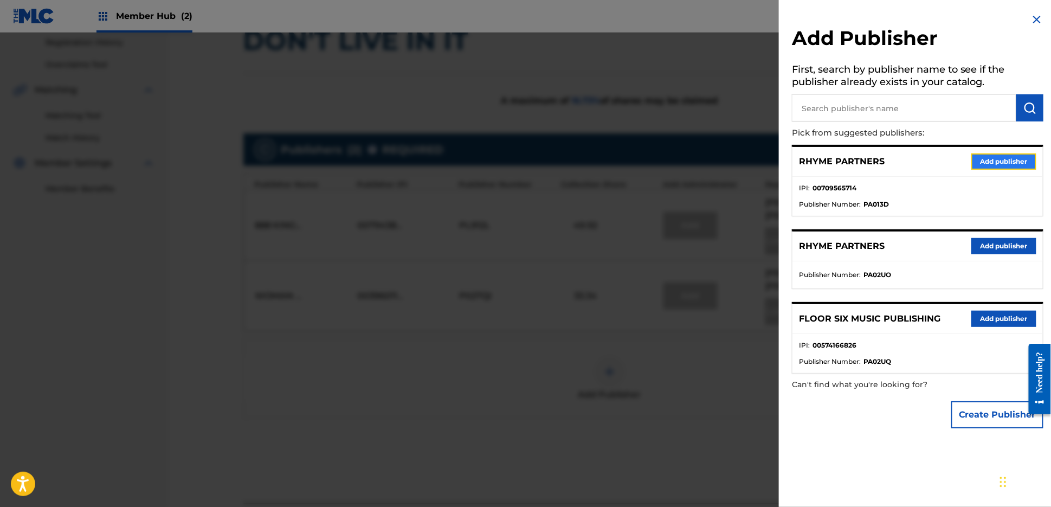
click at [1007, 162] on button "Add publisher" at bounding box center [1003, 161] width 65 height 16
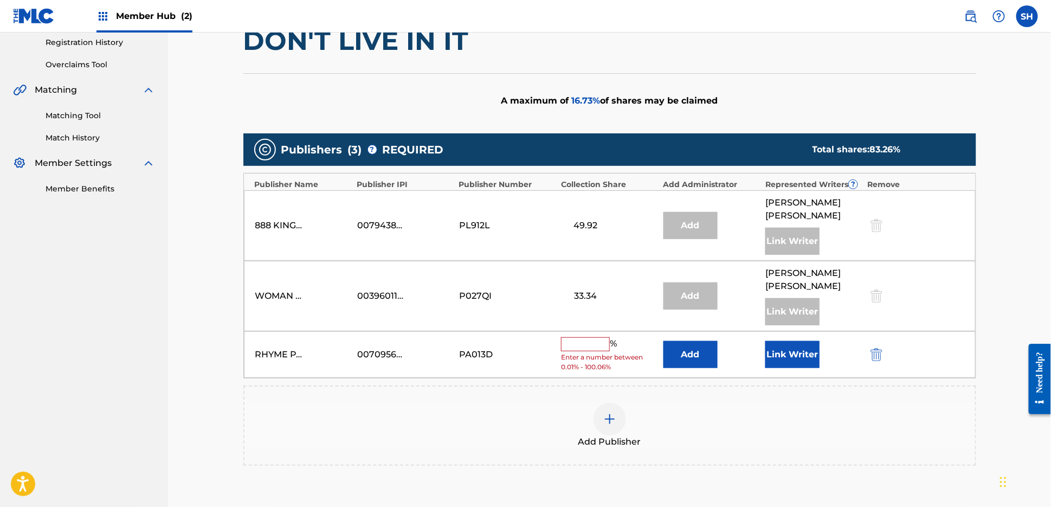
click at [577, 345] on input "text" at bounding box center [585, 344] width 49 height 14
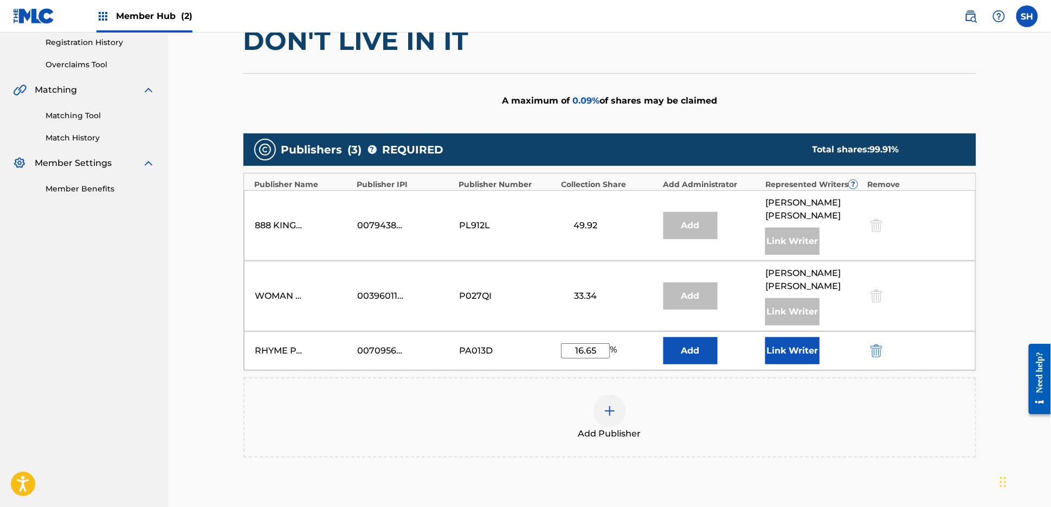
type input "16.65"
click at [804, 349] on button "Link Writer" at bounding box center [792, 350] width 54 height 27
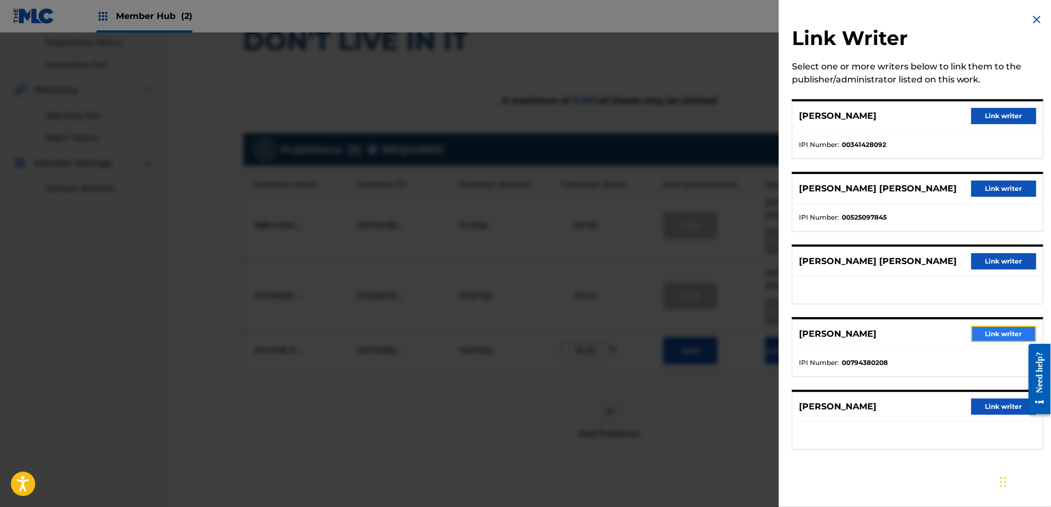
click at [1001, 337] on button "Link writer" at bounding box center [1003, 334] width 65 height 16
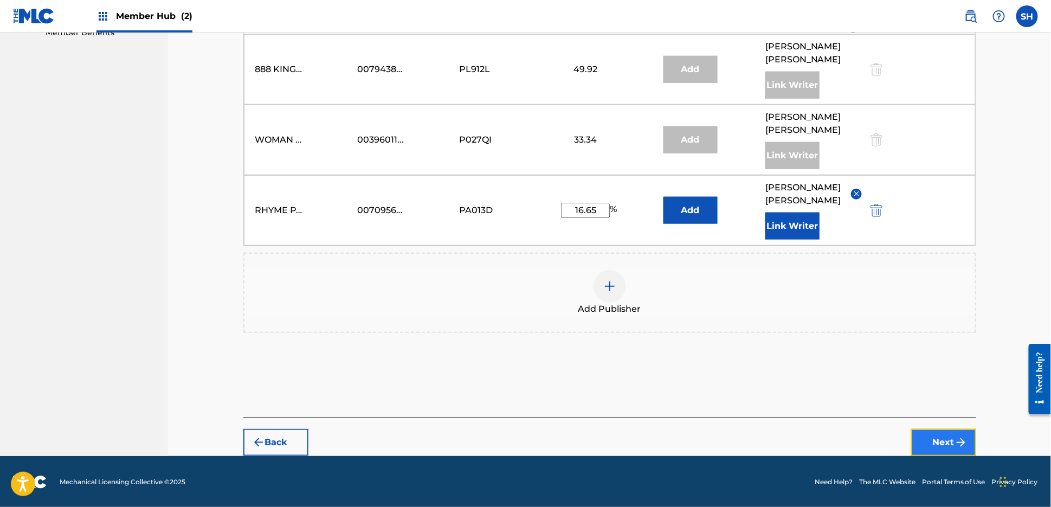
click at [955, 446] on img "submit" at bounding box center [961, 442] width 13 height 13
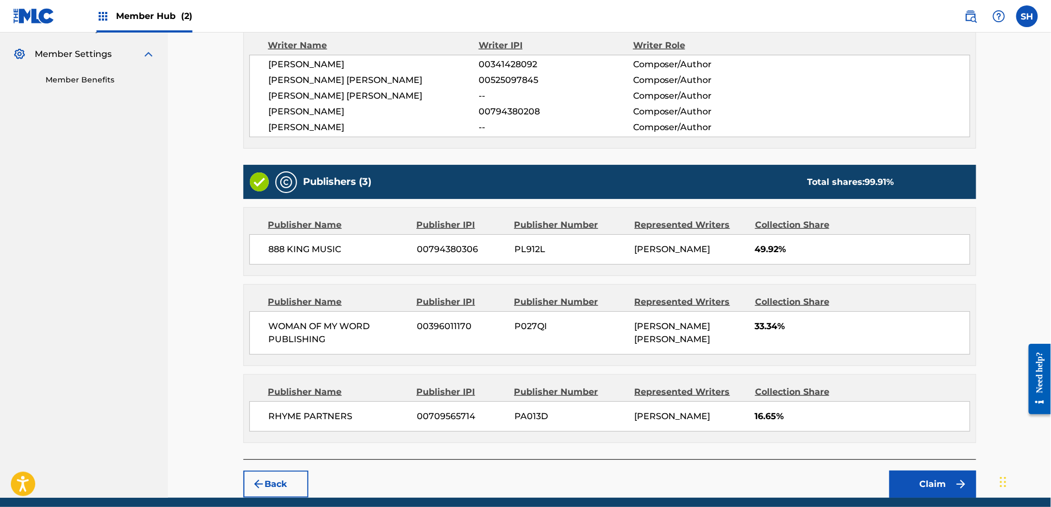
scroll to position [381, 0]
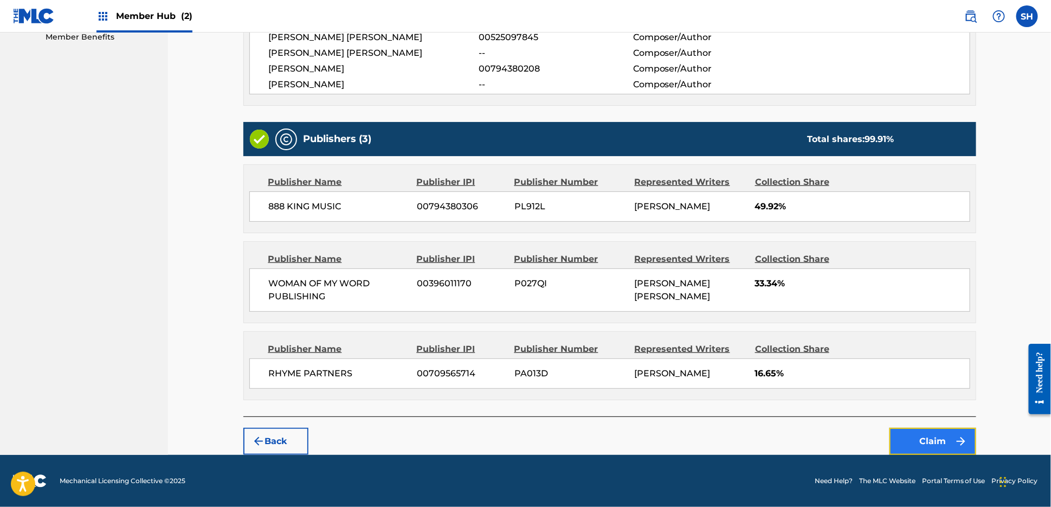
click at [927, 439] on button "Claim" at bounding box center [933, 441] width 87 height 27
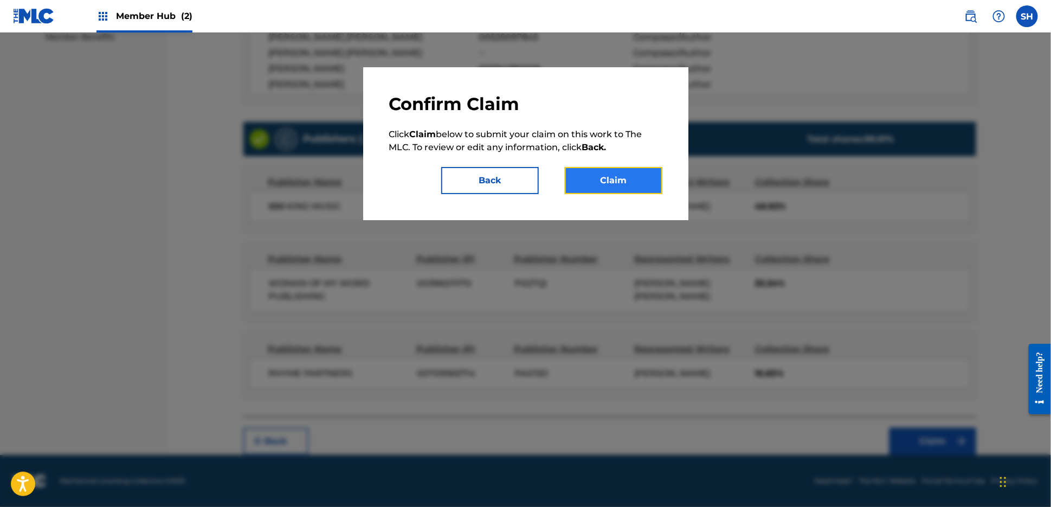
click at [640, 181] on button "Claim" at bounding box center [614, 180] width 98 height 27
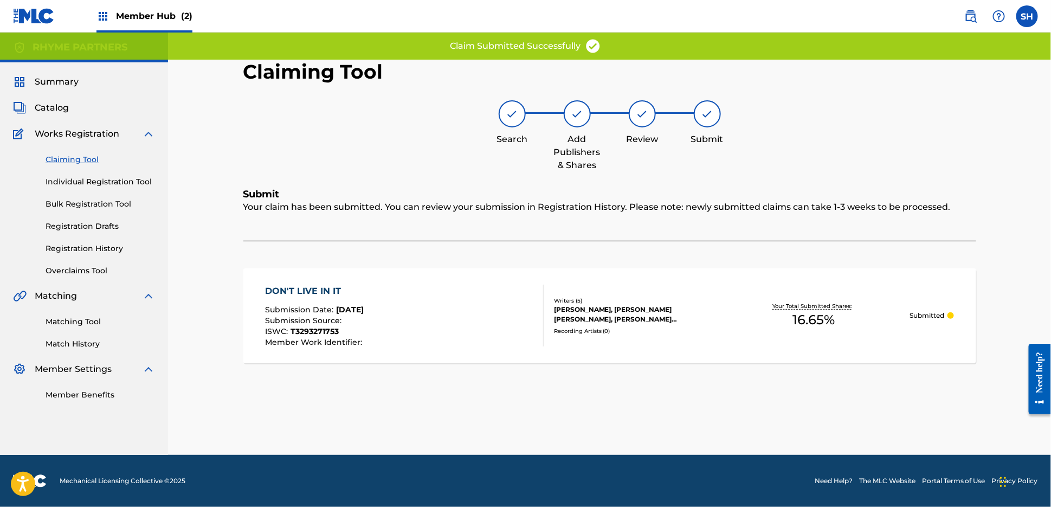
scroll to position [0, 0]
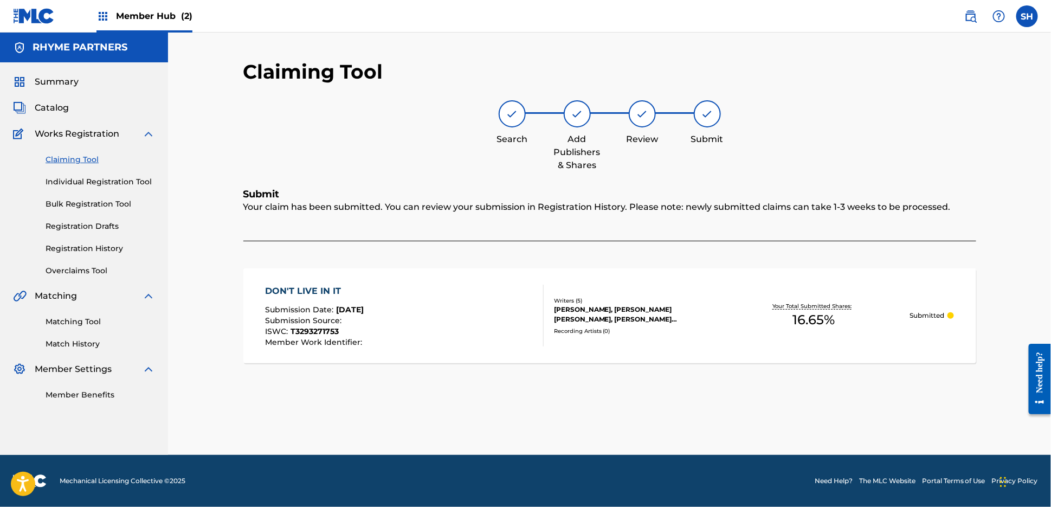
click at [76, 161] on link "Claiming Tool" at bounding box center [101, 159] width 110 height 11
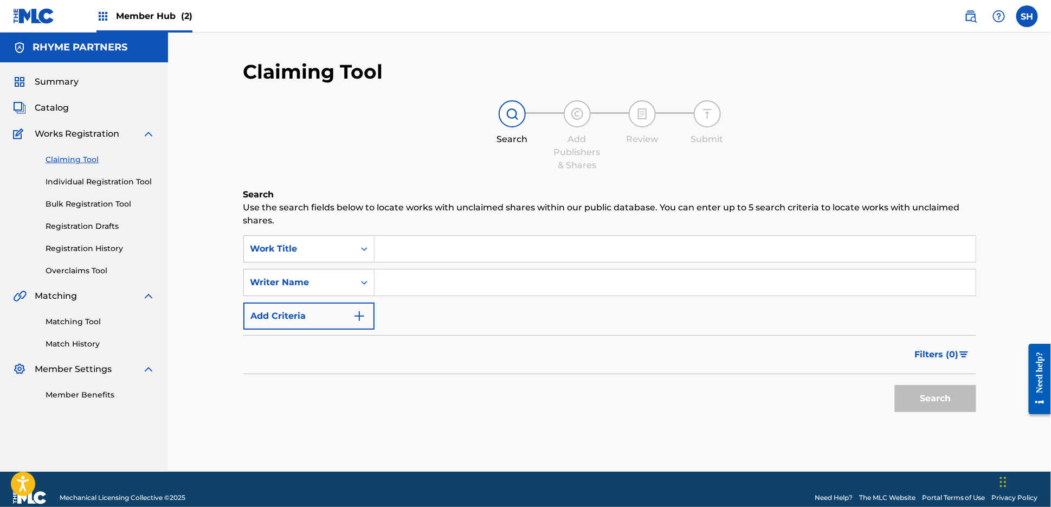
click at [456, 242] on input "Search Form" at bounding box center [675, 249] width 601 height 26
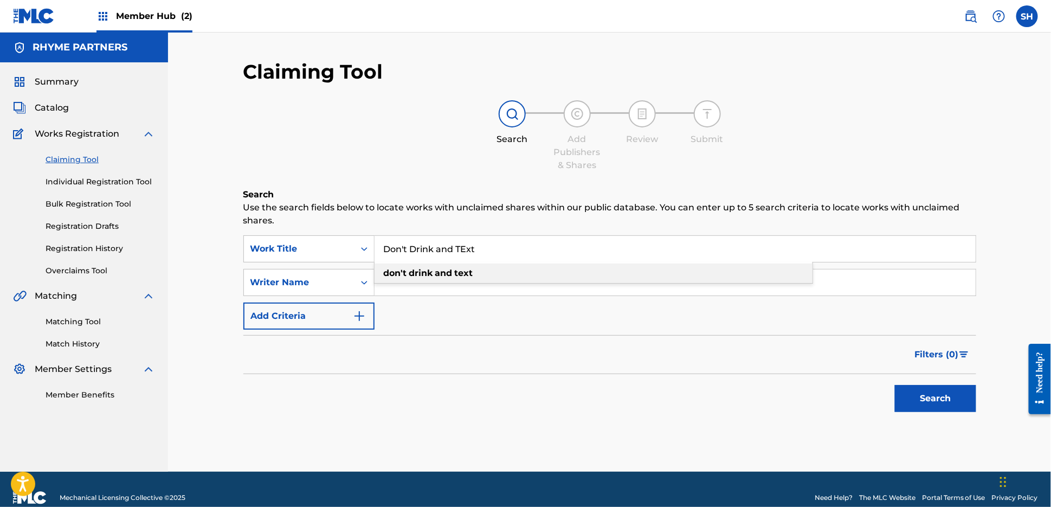
drag, startPoint x: 446, startPoint y: 274, endPoint x: 446, endPoint y: 284, distance: 9.2
click at [446, 274] on strong "and" at bounding box center [443, 273] width 17 height 10
type input "don't drink and text"
click at [443, 282] on input "Search Form" at bounding box center [675, 282] width 601 height 26
type input "[PERSON_NAME]"
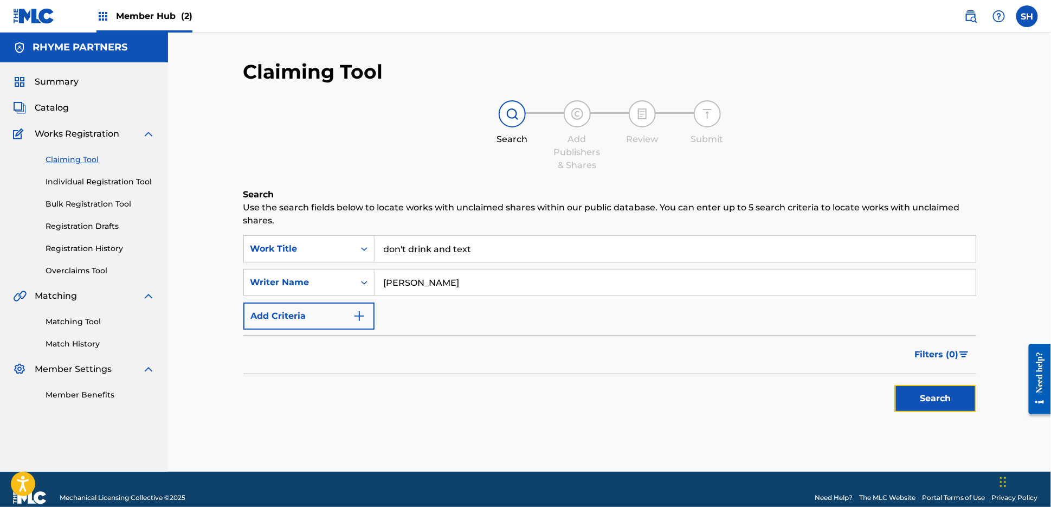
drag, startPoint x: 950, startPoint y: 401, endPoint x: 737, endPoint y: 321, distance: 226.8
click at [950, 400] on button "Search" at bounding box center [935, 398] width 81 height 27
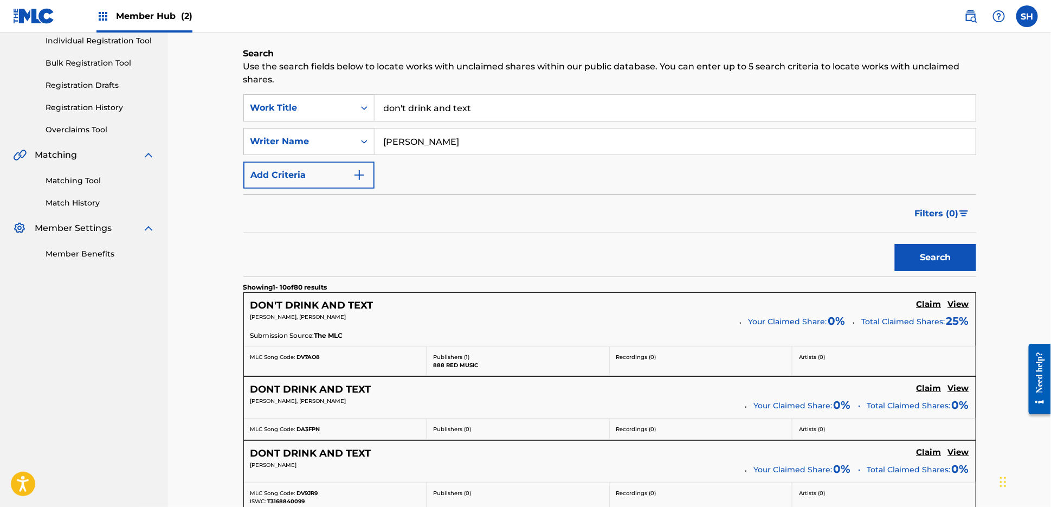
scroll to position [241, 0]
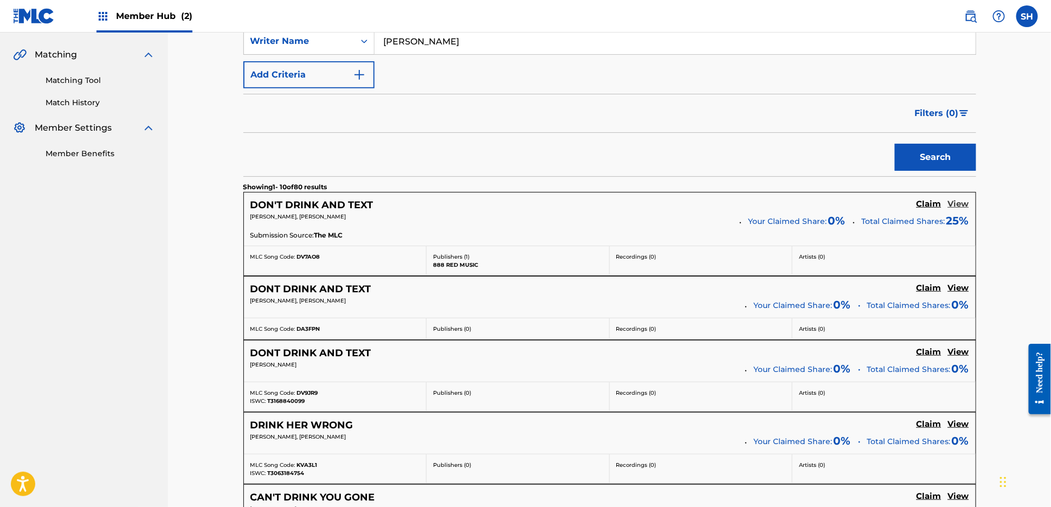
click at [951, 201] on h5 "View" at bounding box center [958, 204] width 21 height 10
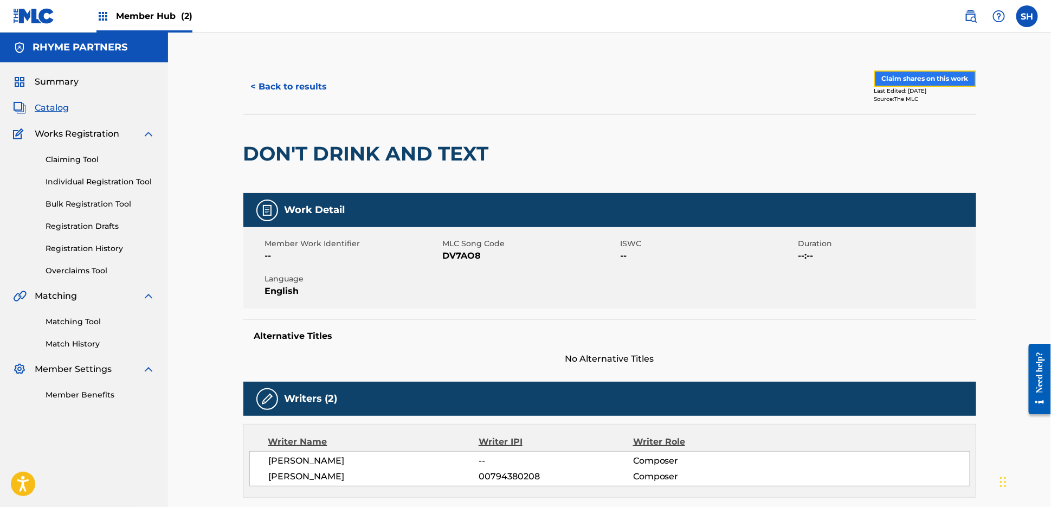
click at [909, 78] on button "Claim shares on this work" at bounding box center [925, 78] width 102 height 16
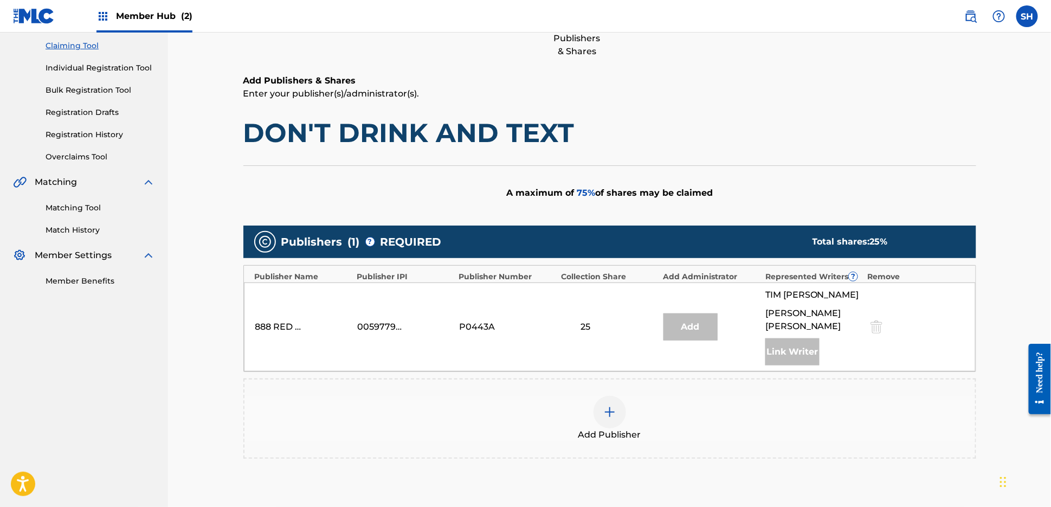
scroll to position [240, 0]
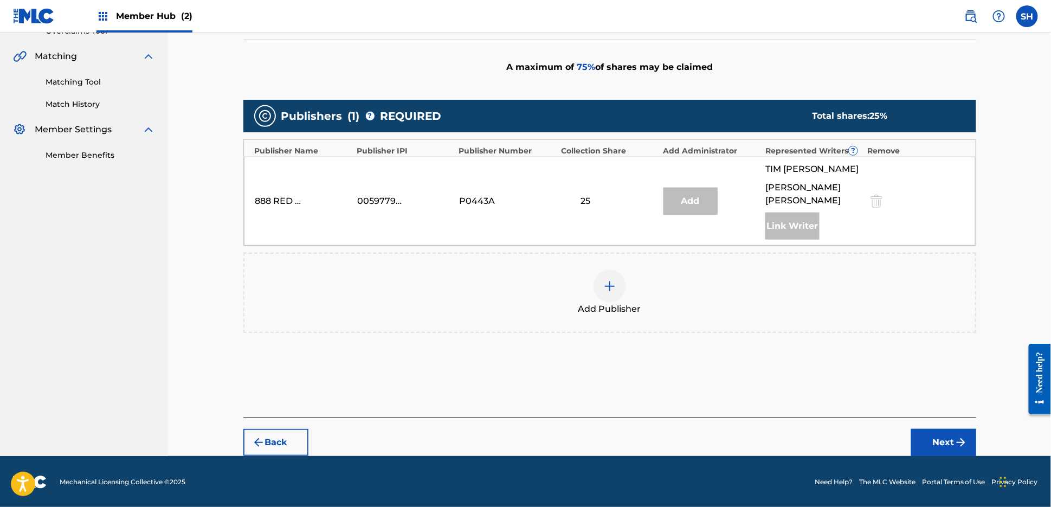
click at [596, 297] on div "Add Publisher" at bounding box center [609, 293] width 731 height 46
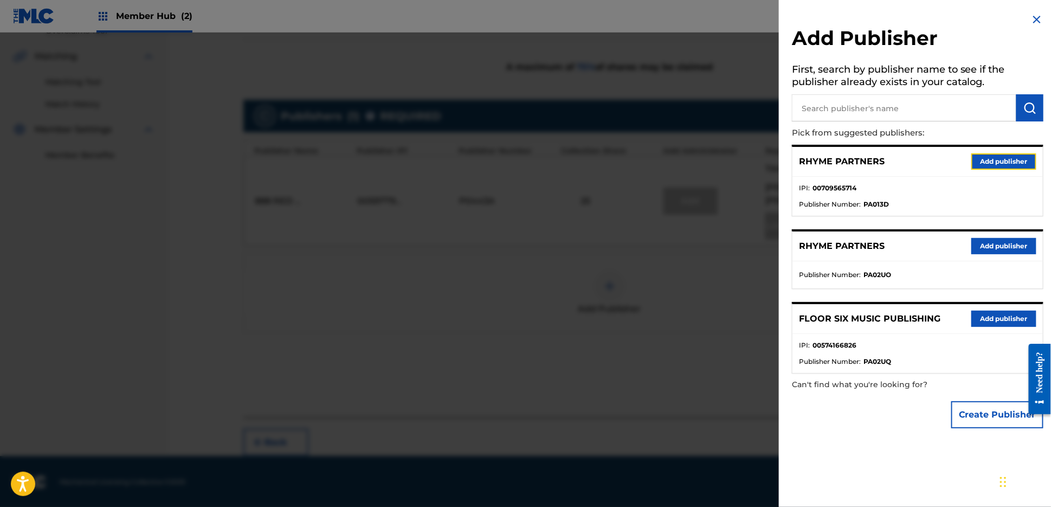
drag, startPoint x: 987, startPoint y: 158, endPoint x: 756, endPoint y: 229, distance: 241.5
click at [987, 158] on button "Add publisher" at bounding box center [1003, 161] width 65 height 16
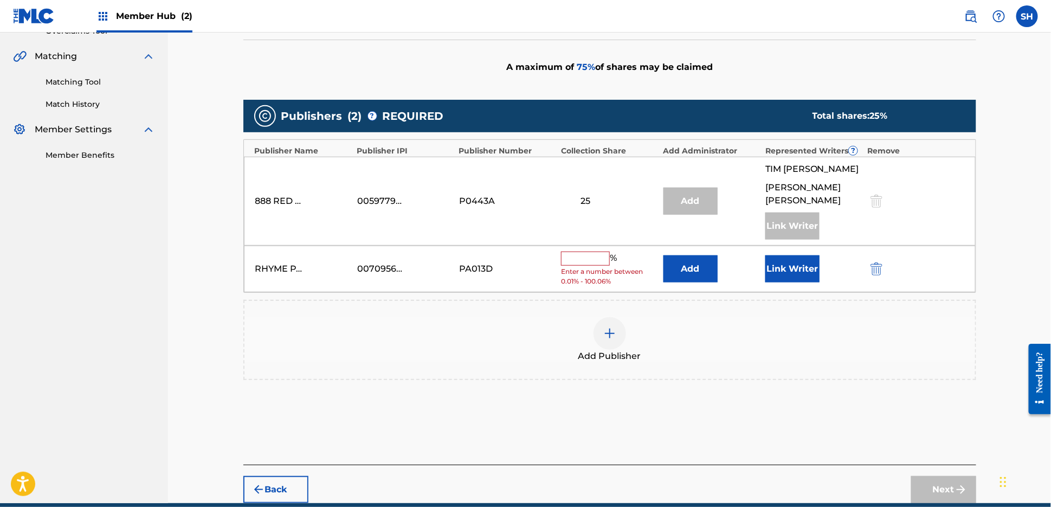
click at [604, 255] on input "text" at bounding box center [585, 259] width 49 height 14
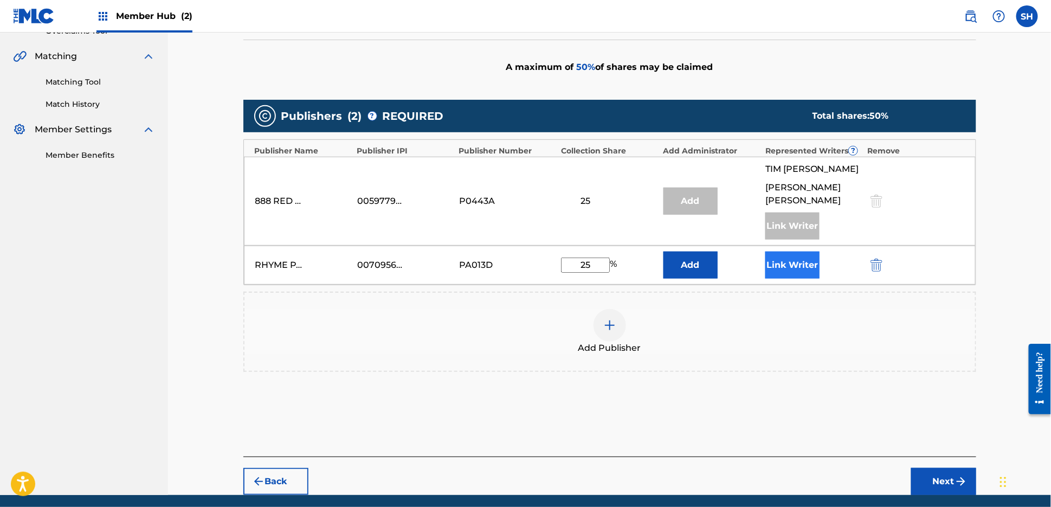
type input "25"
click at [794, 261] on button "Link Writer" at bounding box center [792, 265] width 54 height 27
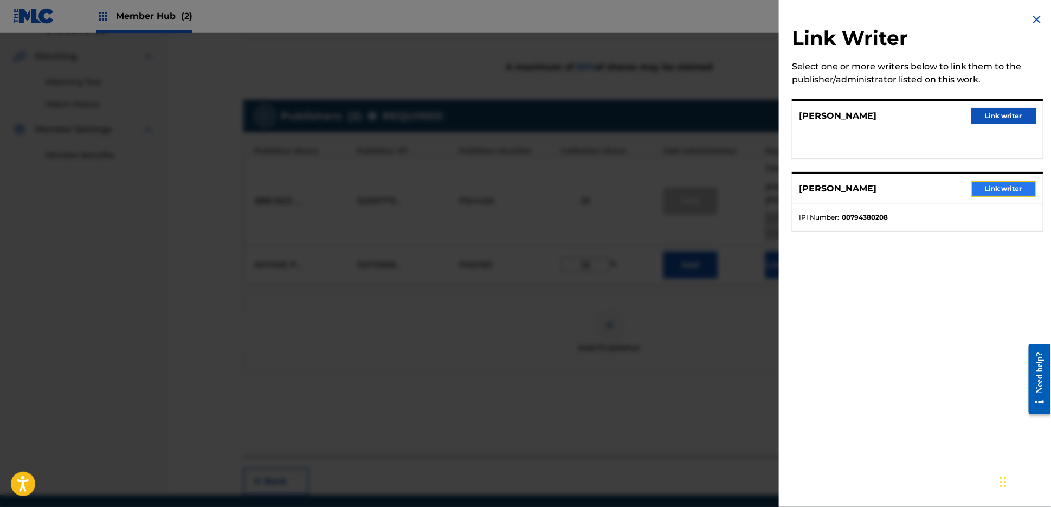
click at [1000, 187] on button "Link writer" at bounding box center [1003, 189] width 65 height 16
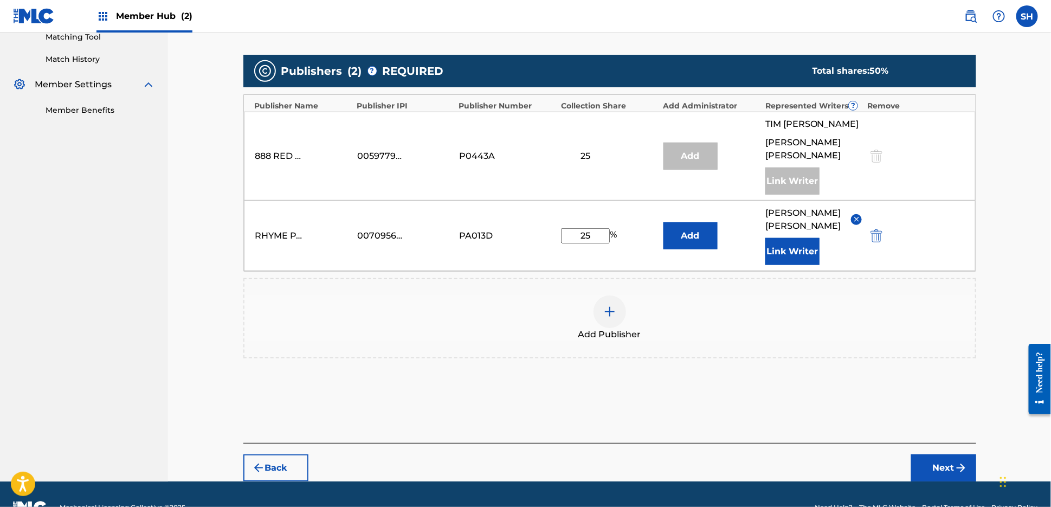
scroll to position [310, 0]
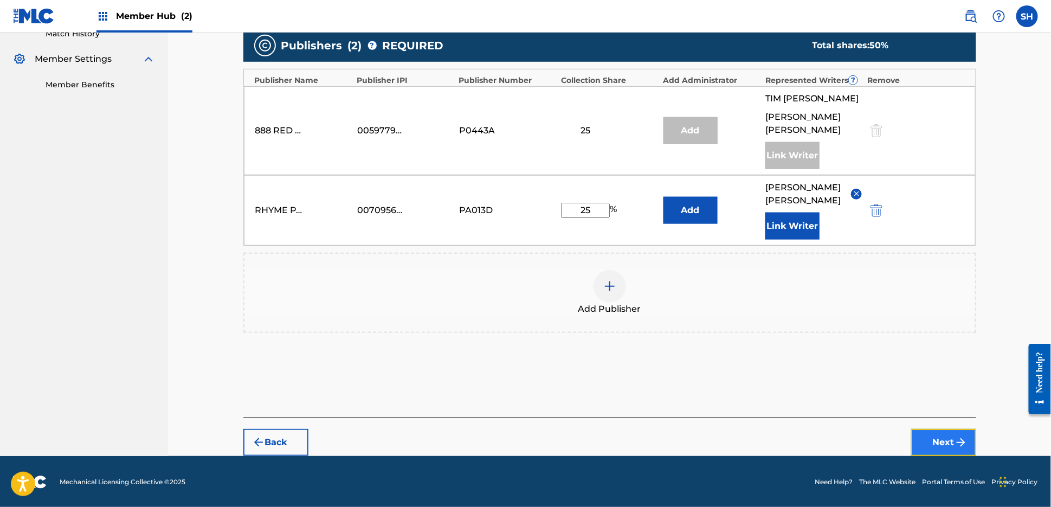
click at [948, 435] on button "Next" at bounding box center [943, 442] width 65 height 27
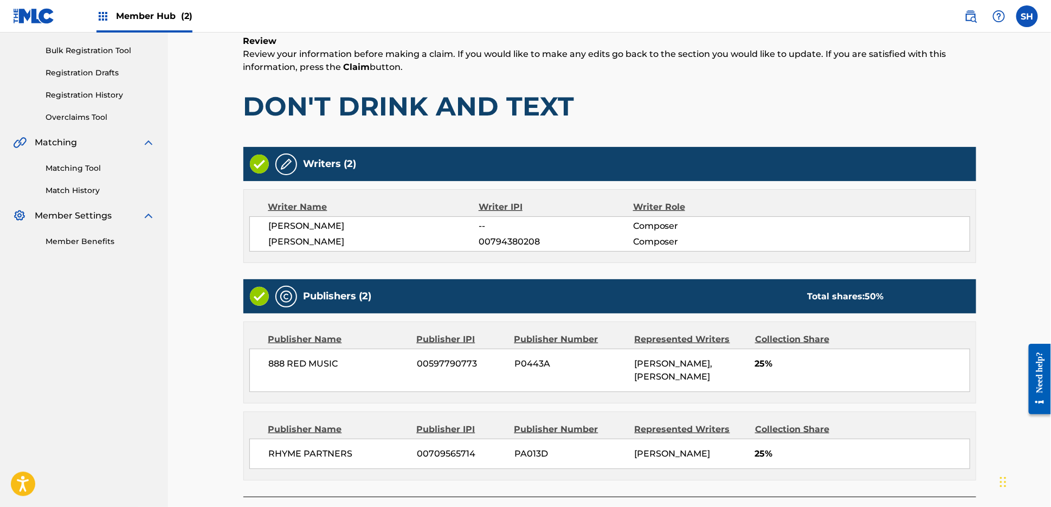
scroll to position [257, 0]
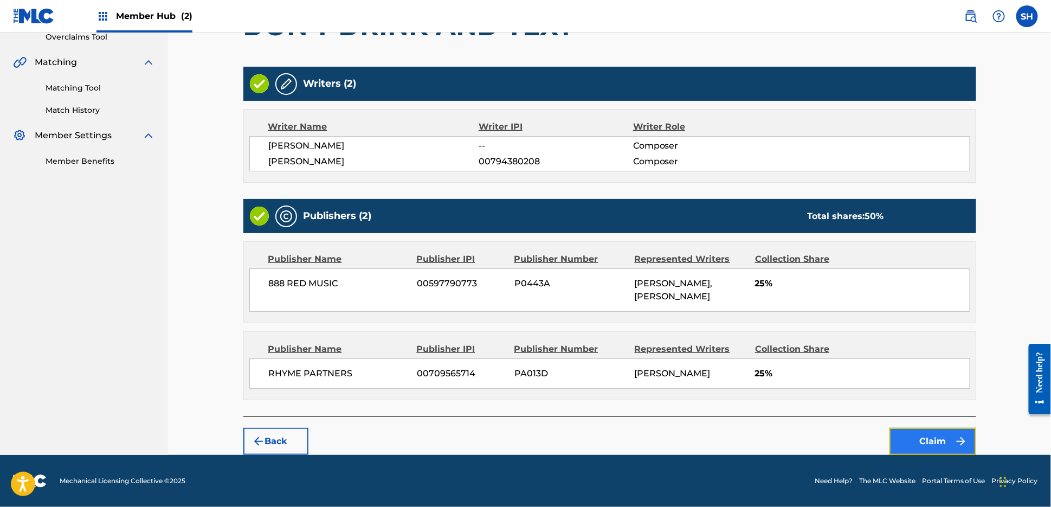
click at [923, 433] on button "Claim" at bounding box center [933, 441] width 87 height 27
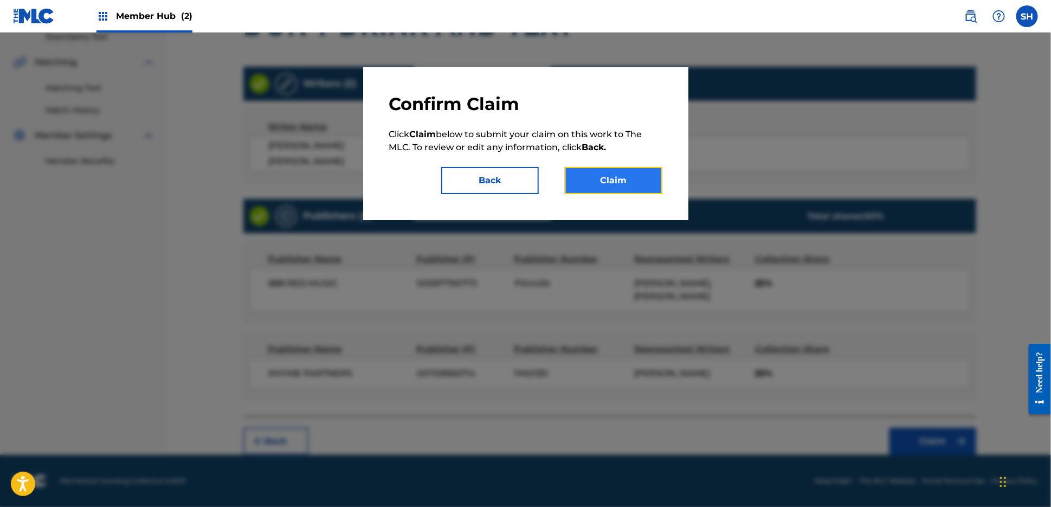
click at [618, 179] on button "Claim" at bounding box center [614, 180] width 98 height 27
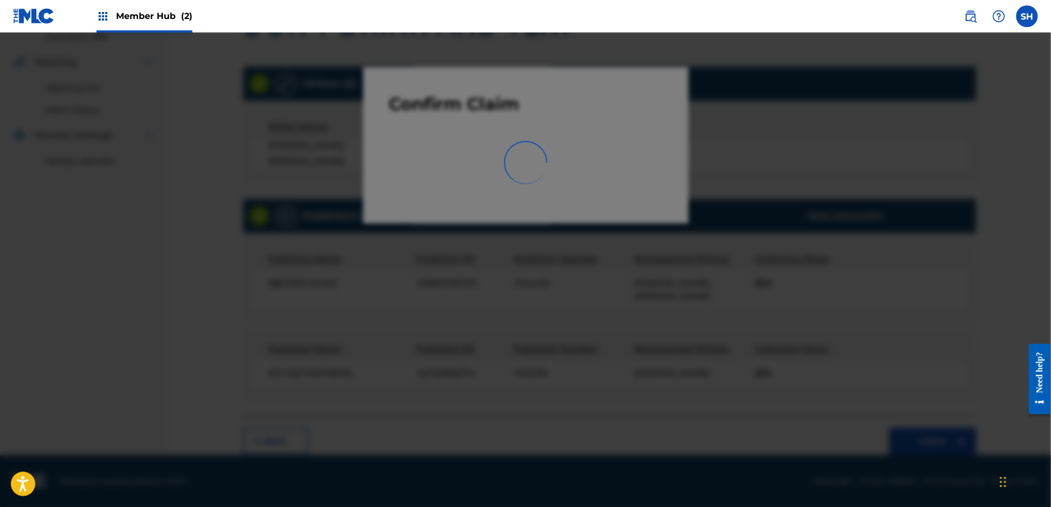
scroll to position [0, 0]
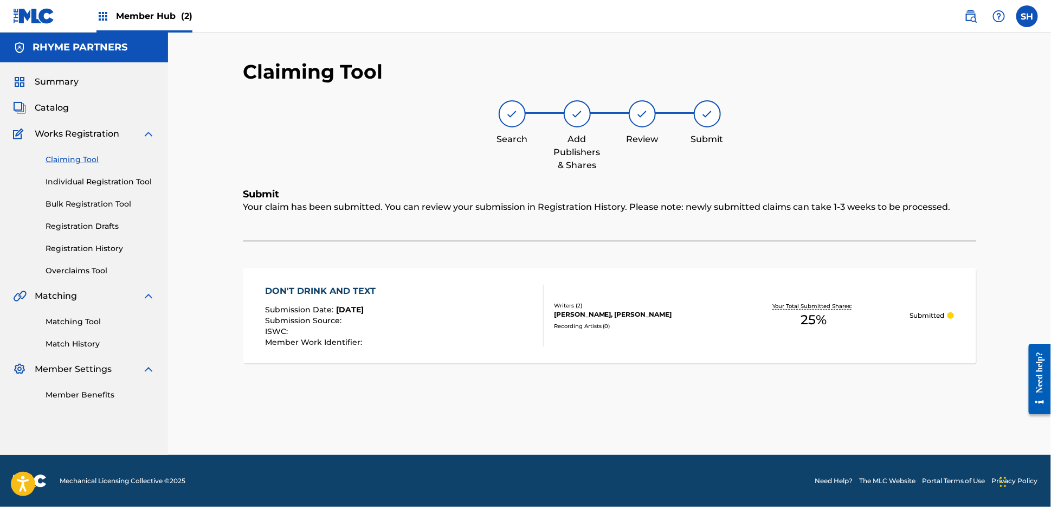
click at [388, 291] on div "DON'T DRINK AND TEXT Submission Date : [DATE] Submission Source : ISWC : Member…" at bounding box center [404, 316] width 279 height 62
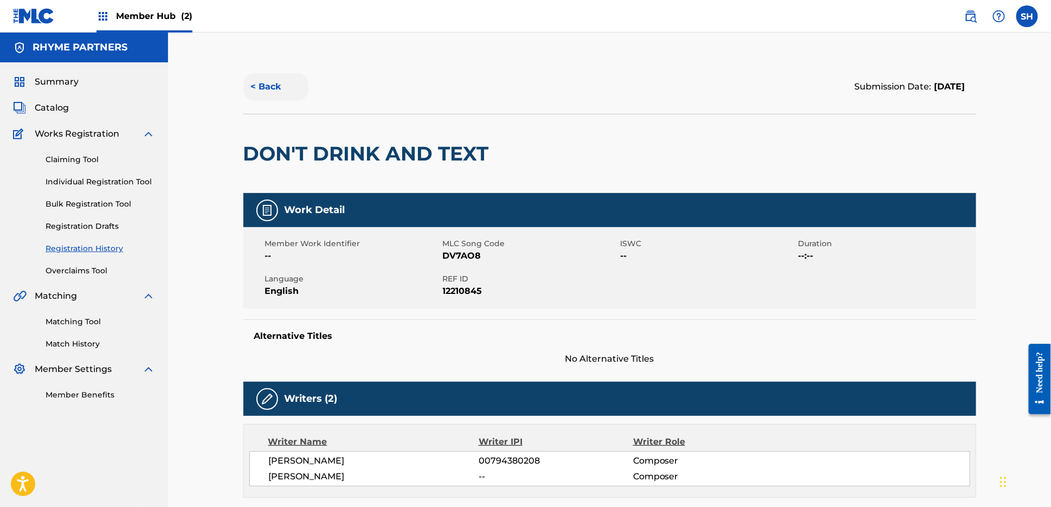
click at [271, 88] on button "< Back" at bounding box center [275, 86] width 65 height 27
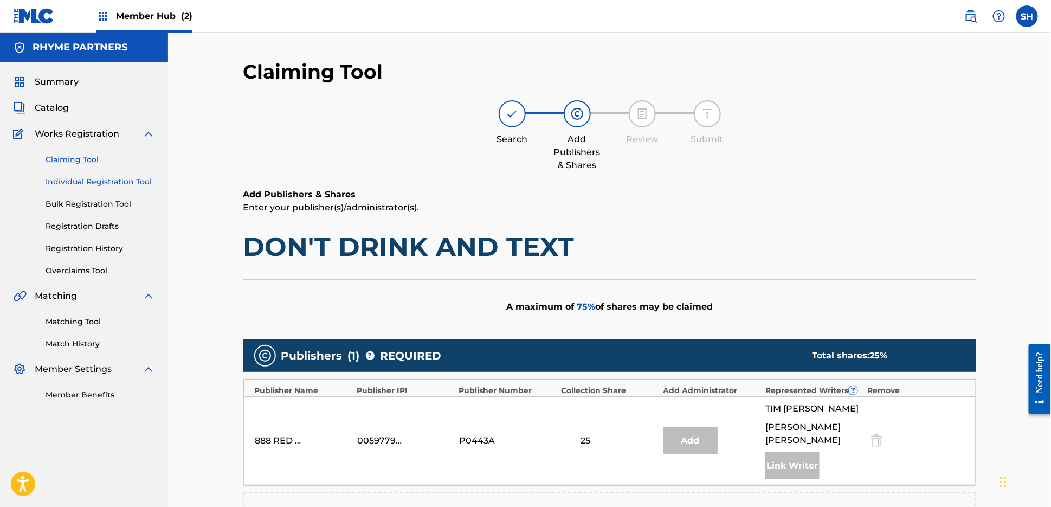
click at [82, 185] on link "Individual Registration Tool" at bounding box center [101, 181] width 110 height 11
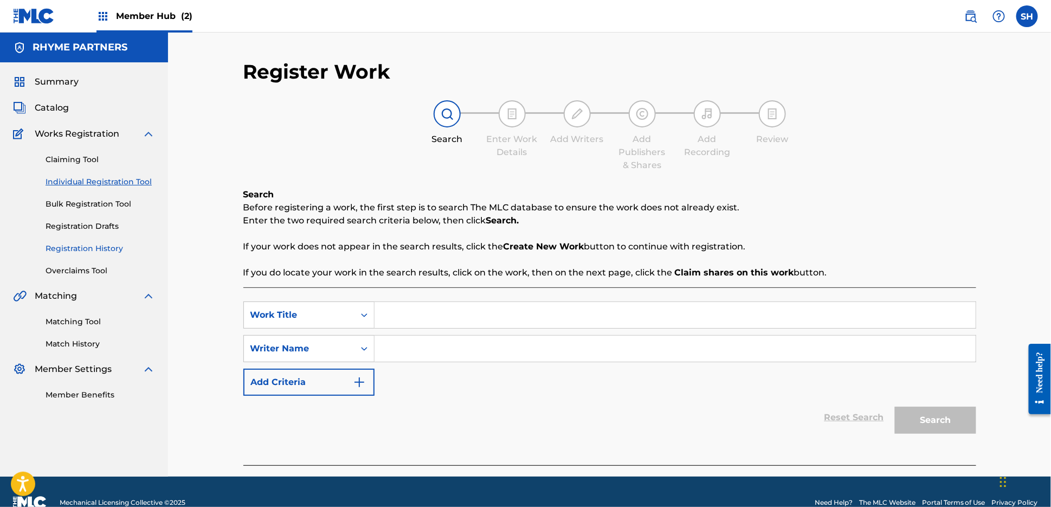
click at [88, 249] on link "Registration History" at bounding box center [101, 248] width 110 height 11
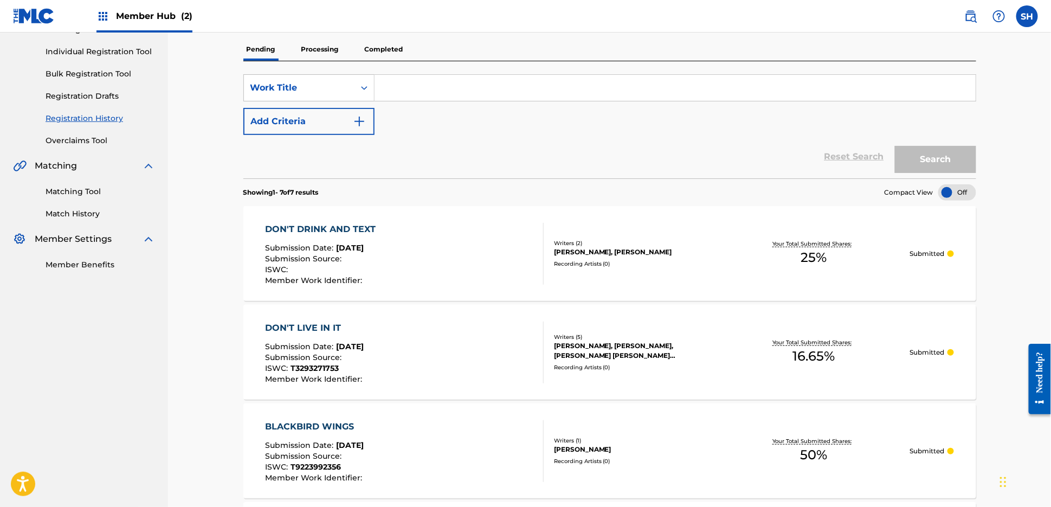
scroll to position [201, 0]
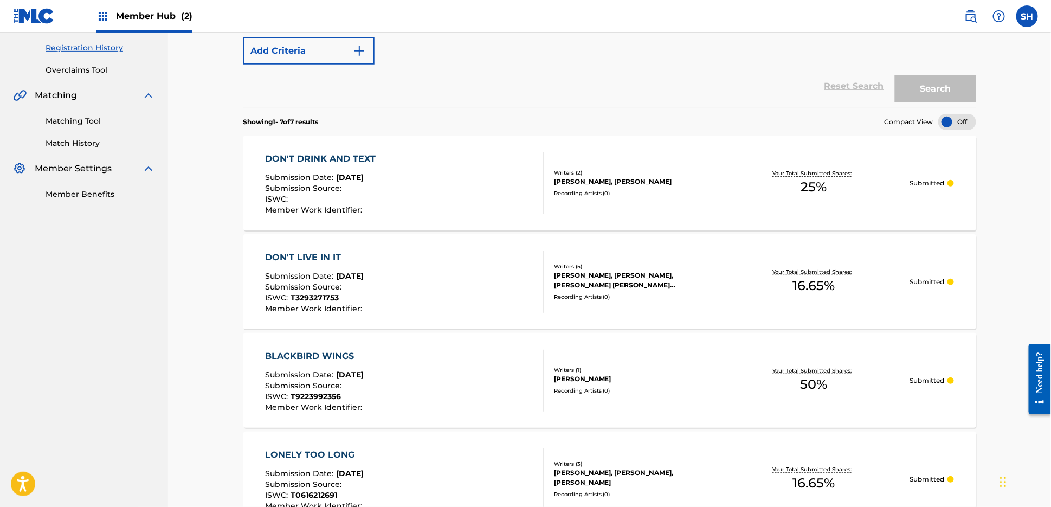
click at [441, 266] on div "DON'T LIVE IN IT Submission Date : [DATE] Submission Source : ISWC : T329327175…" at bounding box center [404, 282] width 279 height 62
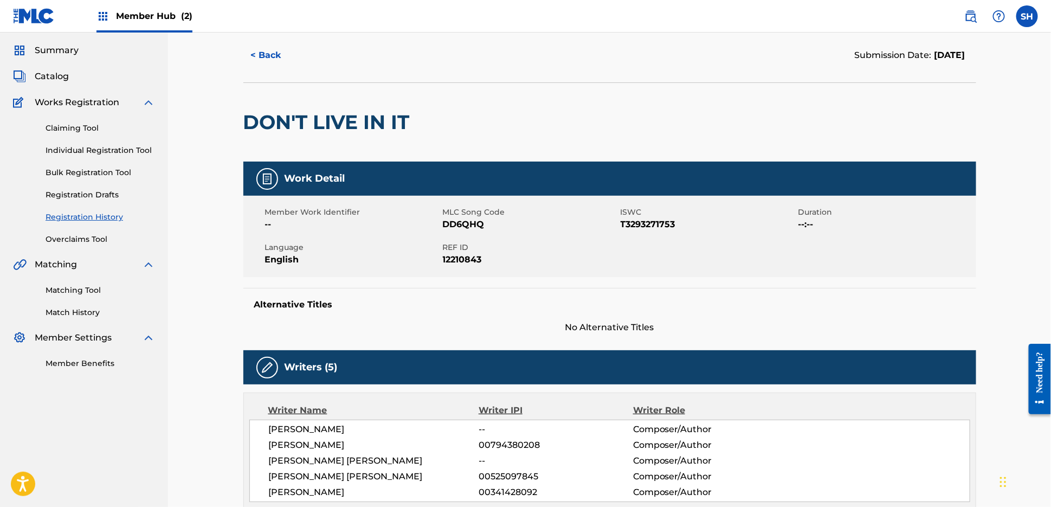
scroll to position [46, 0]
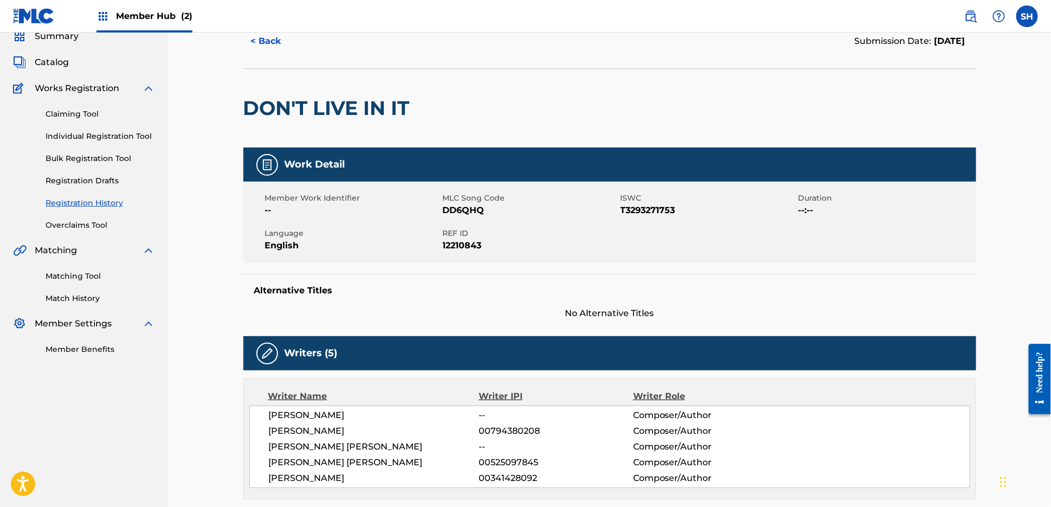
drag, startPoint x: 267, startPoint y: 409, endPoint x: 248, endPoint y: 408, distance: 19.0
click at [248, 408] on div "Writer Name Writer IPI Writer Role [PERSON_NAME] -- Composer/Author [PERSON_NAM…" at bounding box center [609, 438] width 733 height 121
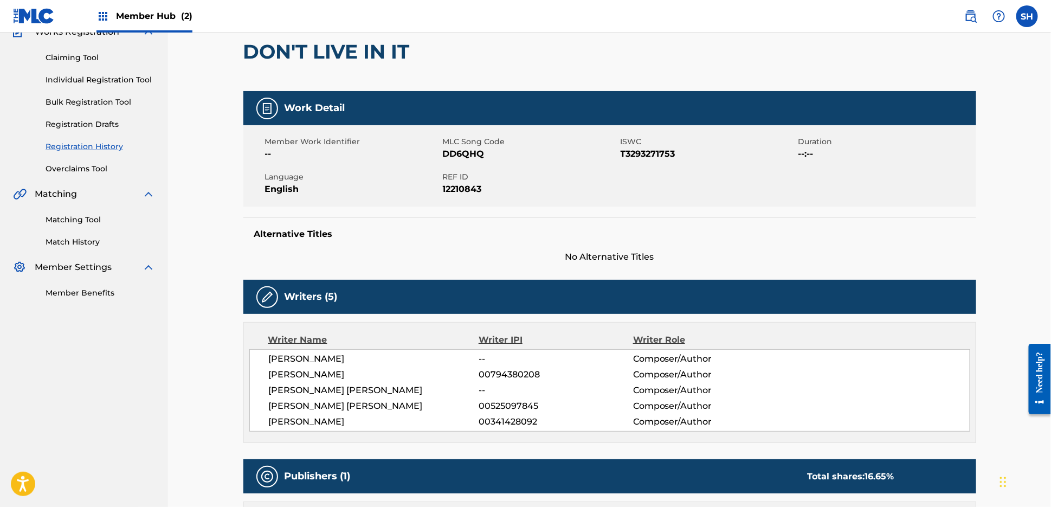
scroll to position [173, 0]
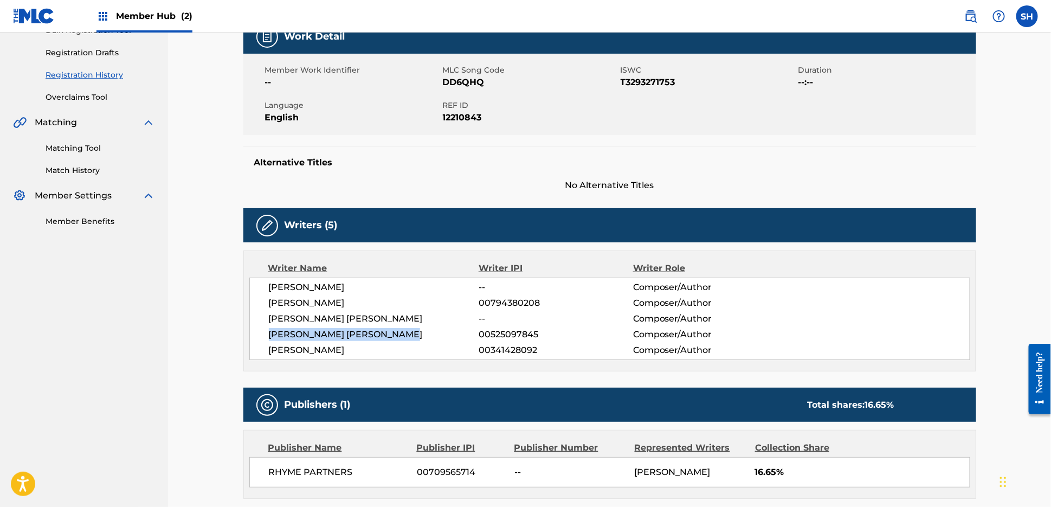
drag, startPoint x: 394, startPoint y: 333, endPoint x: 266, endPoint y: 336, distance: 128.0
click at [266, 336] on div "[PERSON_NAME] -- Composer/Author [PERSON_NAME] 00794380208 Composer/Author [PER…" at bounding box center [609, 319] width 721 height 82
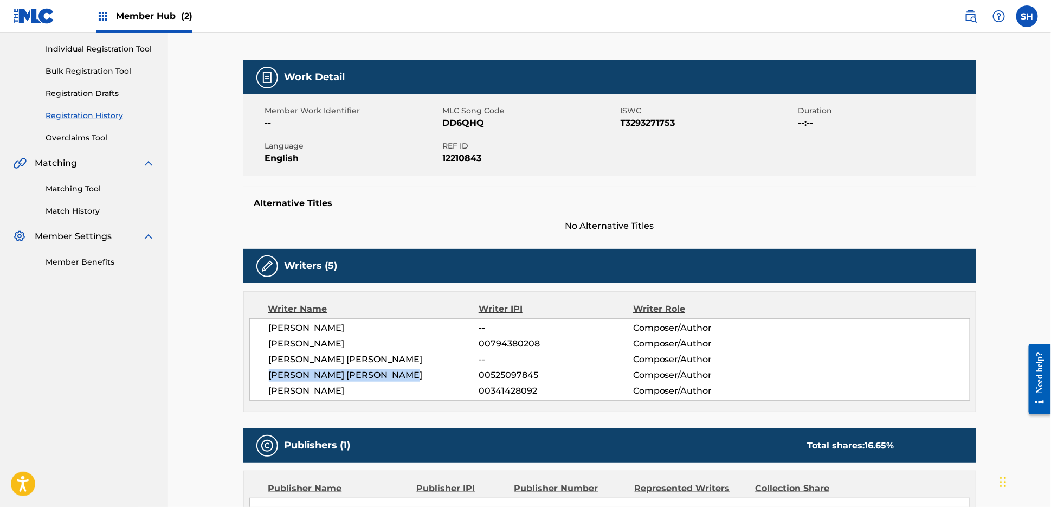
scroll to position [0, 0]
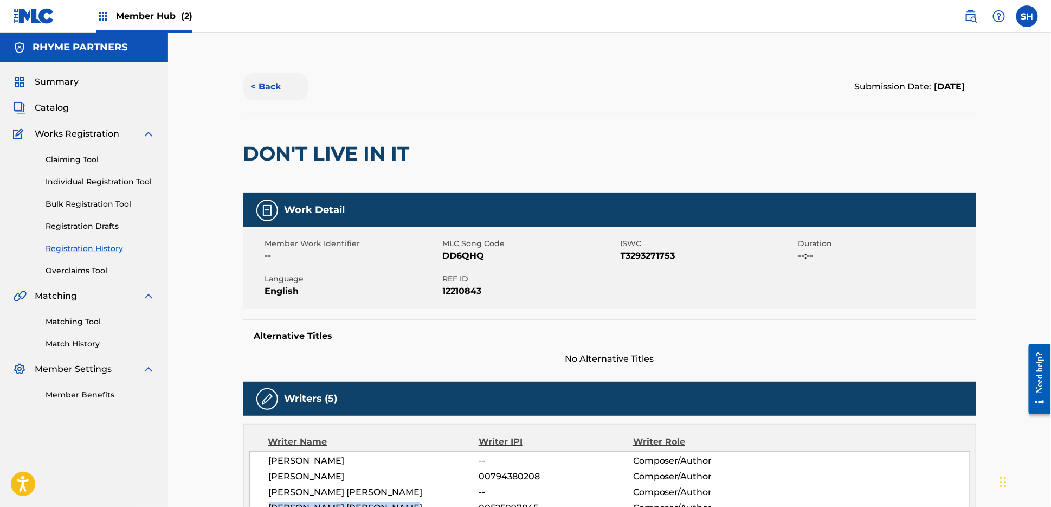
click at [273, 81] on button "< Back" at bounding box center [275, 86] width 65 height 27
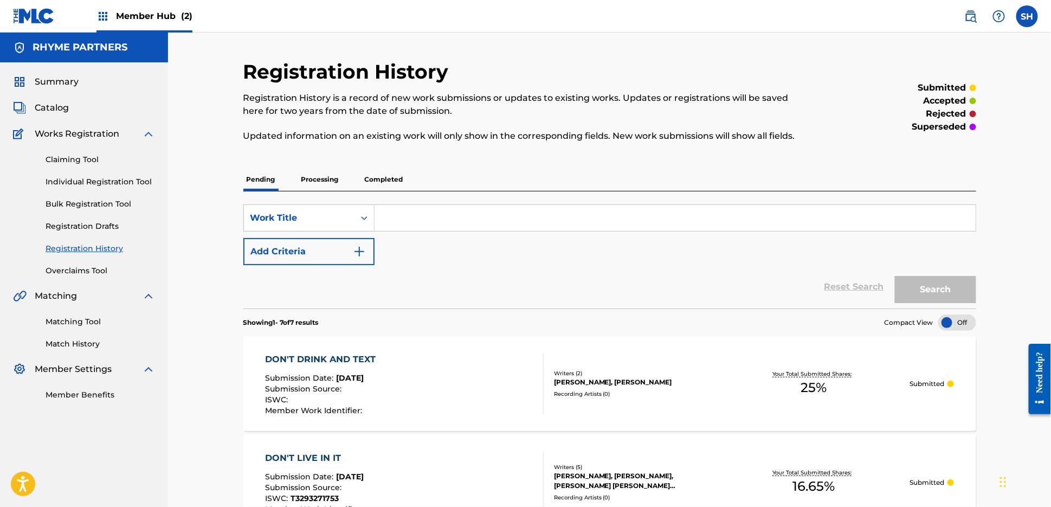
scroll to position [201, 0]
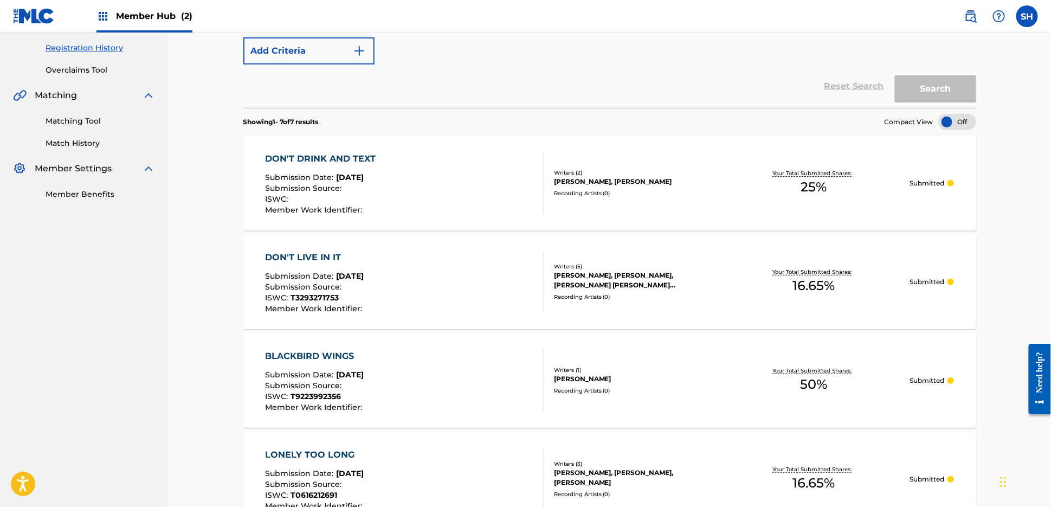
click at [365, 367] on div "BLACKBIRD WINGS Submission Date : [DATE] Submission Source : ISWC : T9223992356…" at bounding box center [315, 381] width 100 height 62
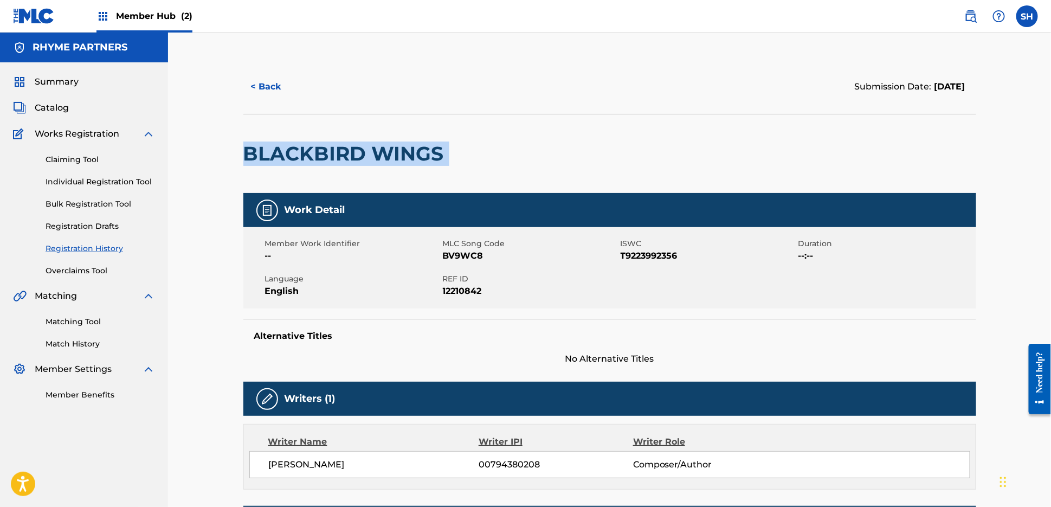
drag, startPoint x: 449, startPoint y: 154, endPoint x: 211, endPoint y: 154, distance: 238.0
click at [211, 154] on div "< Back Submission Date: [DATE] BLACKBIRD WINGS Work Detail Member Work Identifi…" at bounding box center [609, 389] width 883 height 713
copy div "BLACKBIRD WINGS"
